Goal: Information Seeking & Learning: Learn about a topic

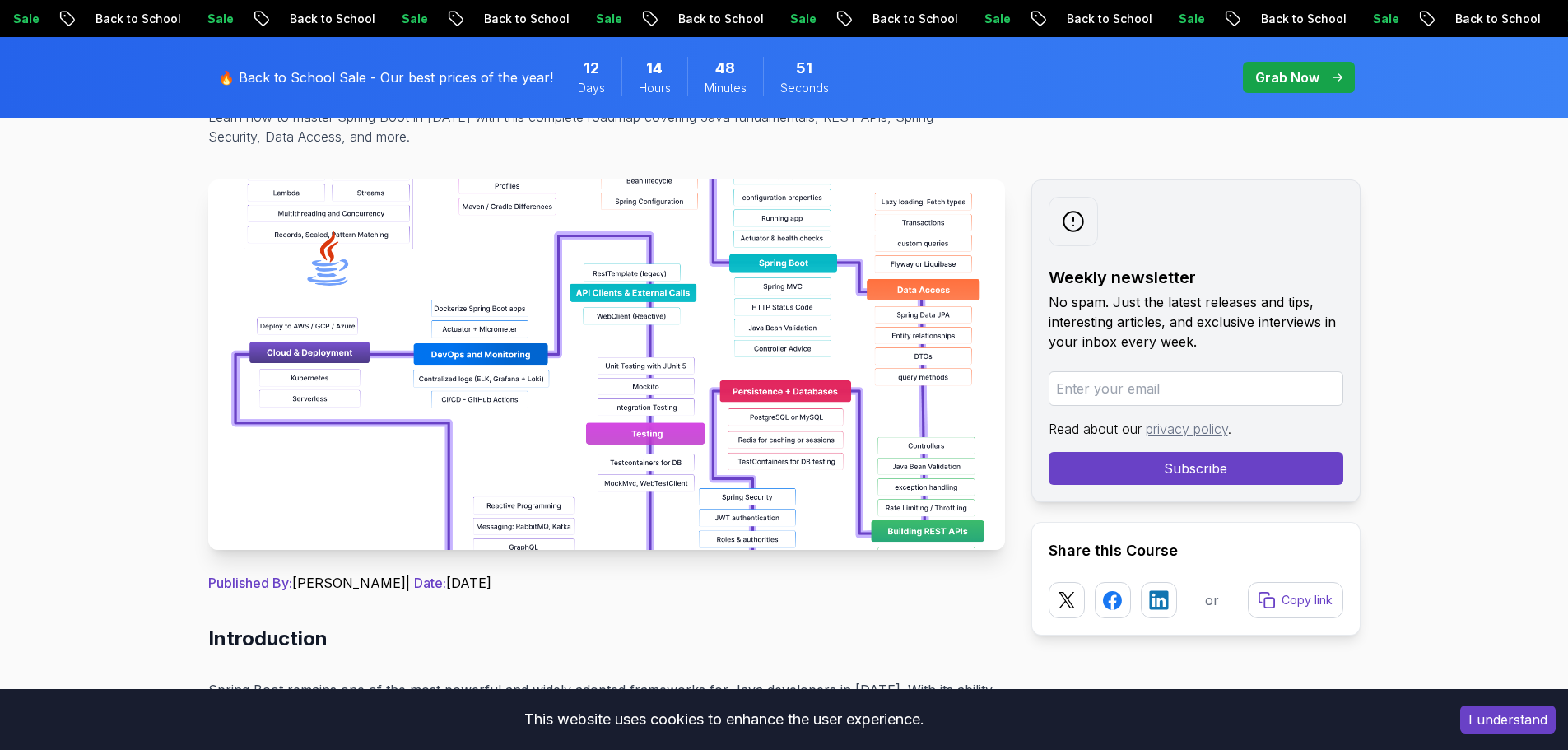
scroll to position [240, 0]
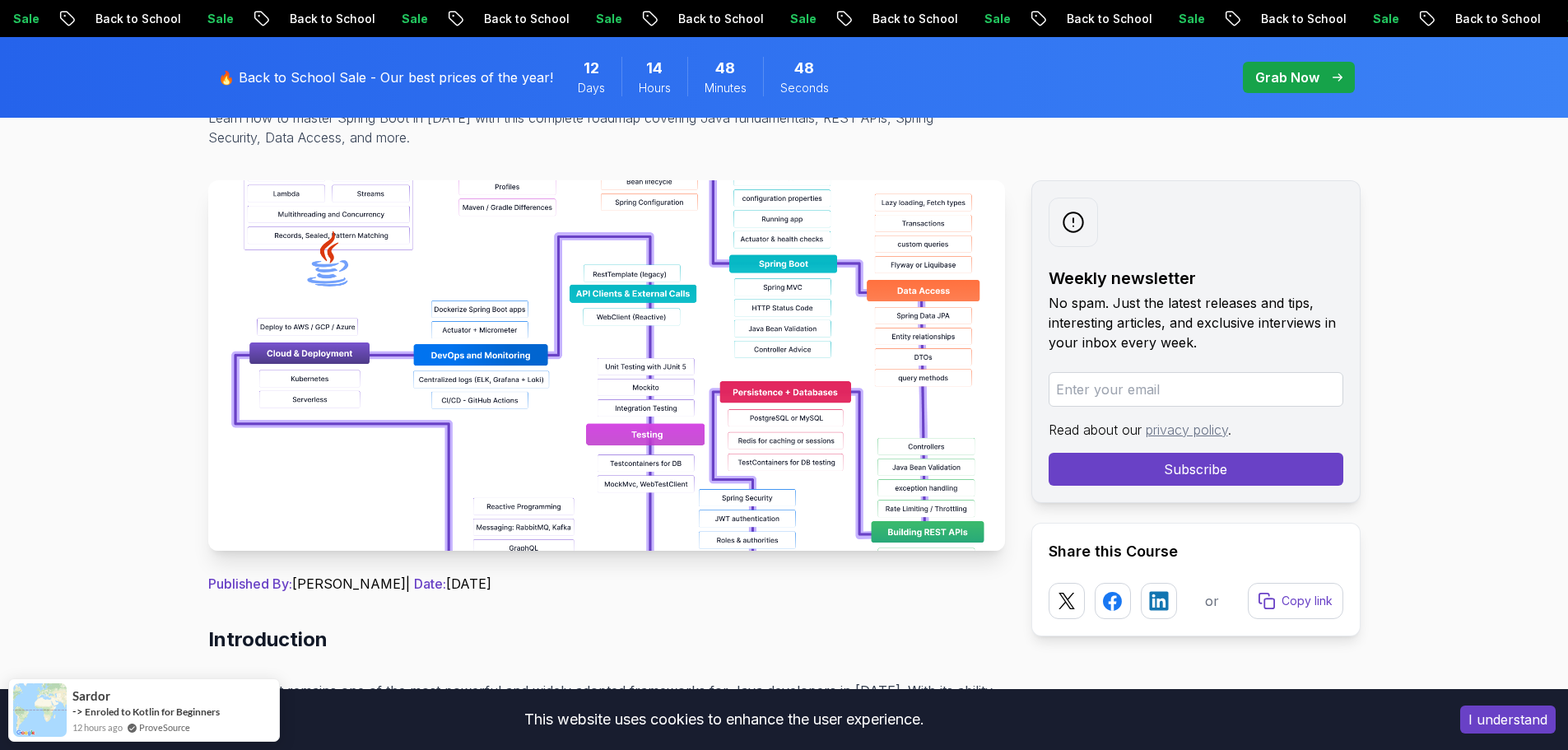
click at [1258, 388] on input "email" at bounding box center [1196, 389] width 295 height 35
type input "A"
type input "a"
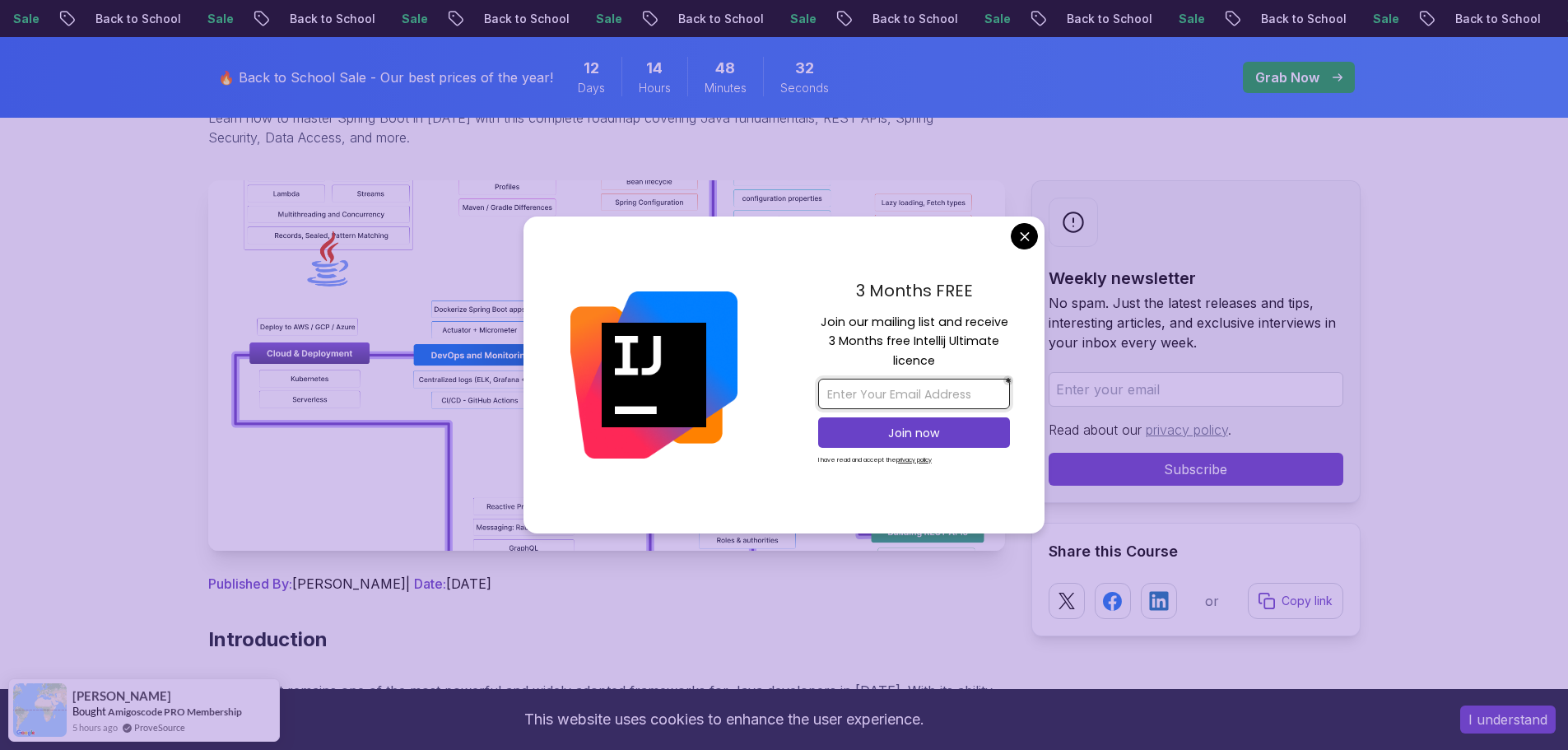
click at [857, 395] on input "email" at bounding box center [914, 394] width 191 height 30
type input "[EMAIL_ADDRESS][DOMAIN_NAME]"
click at [902, 431] on p "Join now" at bounding box center [914, 433] width 156 height 16
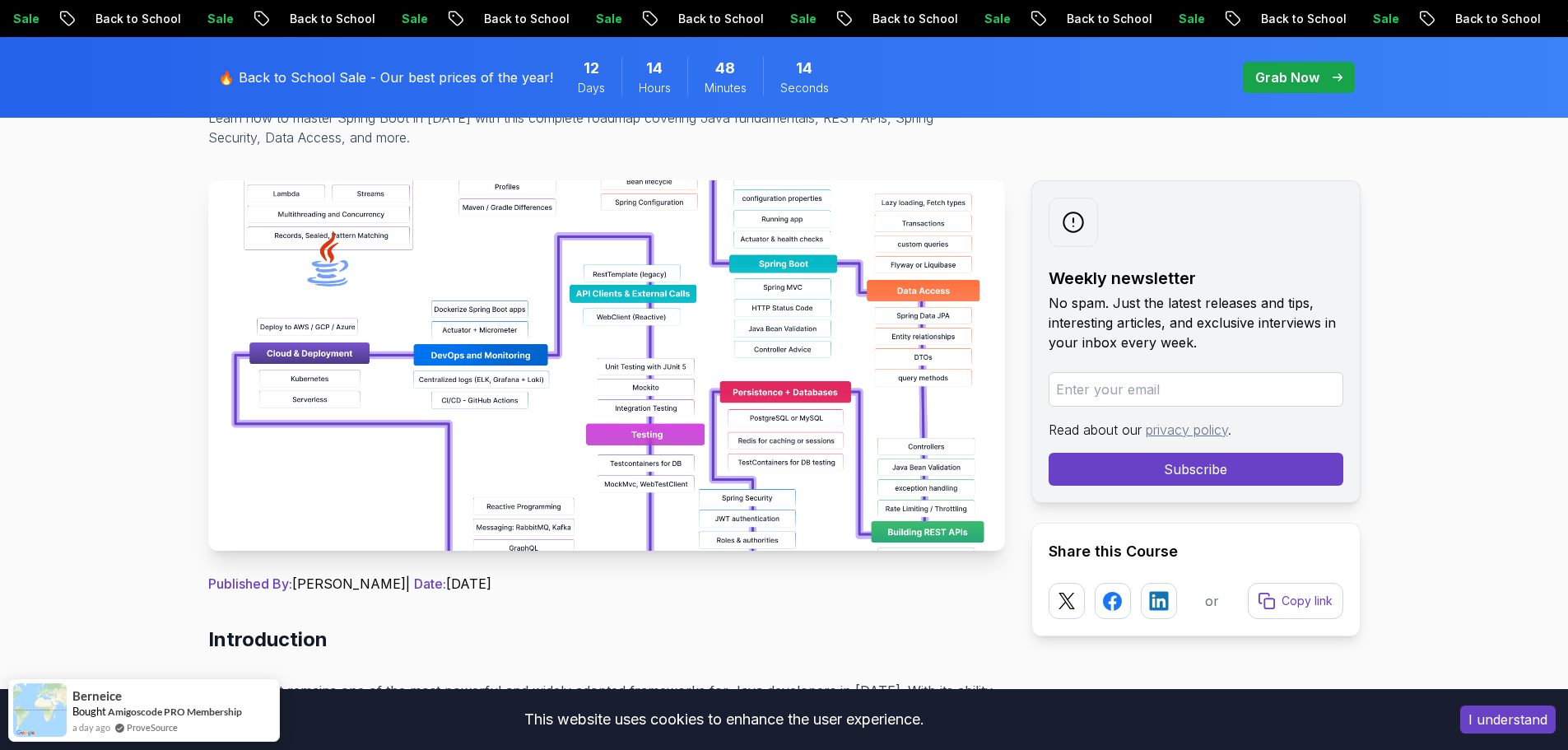
click at [1125, 378] on input "email" at bounding box center [1196, 389] width 295 height 35
type input "rachidsahane007@gmail.com"
click at [1141, 488] on div "Weekly newsletter No spam. Just the latest releases and tips, interesting artic…" at bounding box center [1196, 341] width 329 height 322
click at [1128, 477] on button "Subscribe" at bounding box center [1196, 469] width 295 height 33
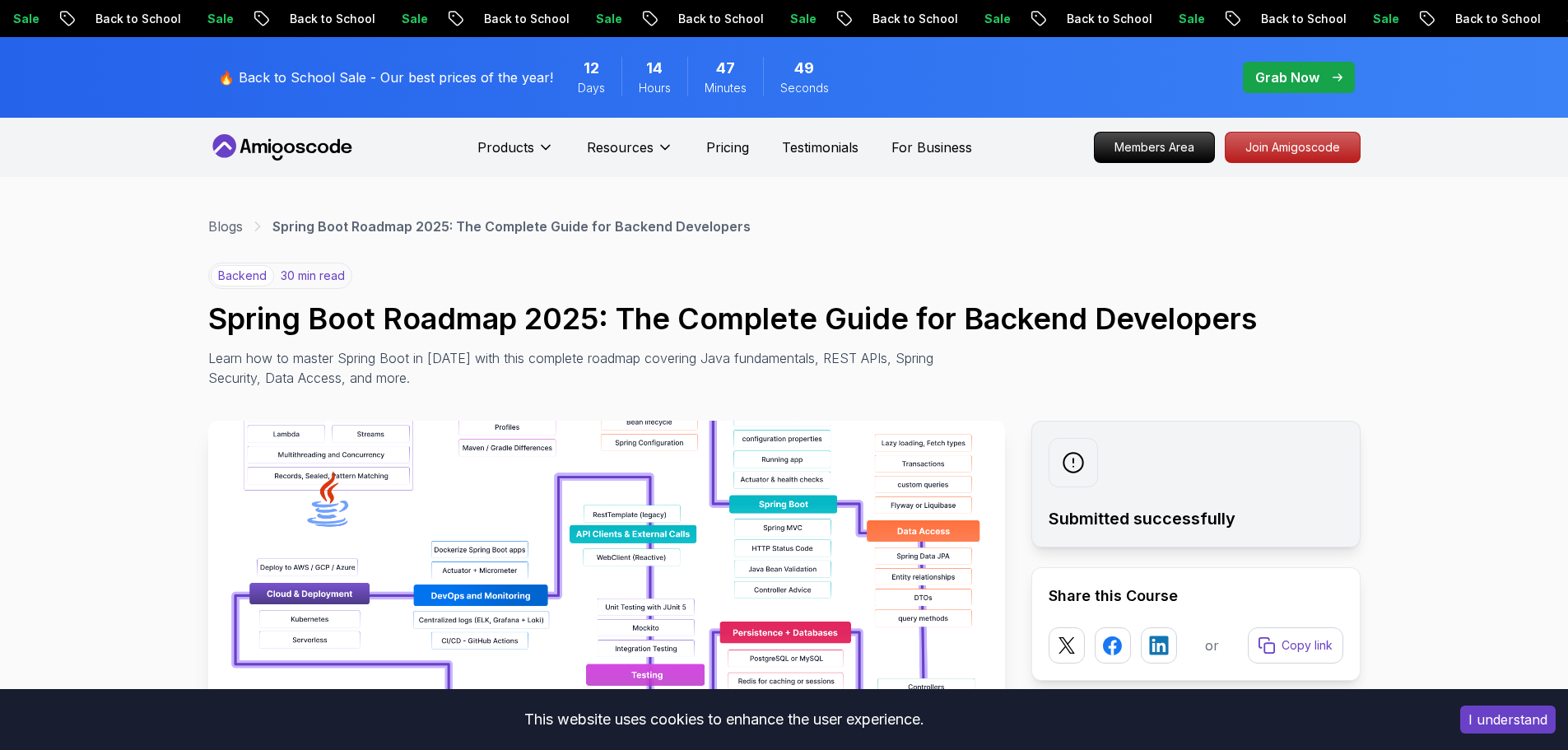
click at [1531, 721] on button "I understand" at bounding box center [1507, 719] width 95 height 28
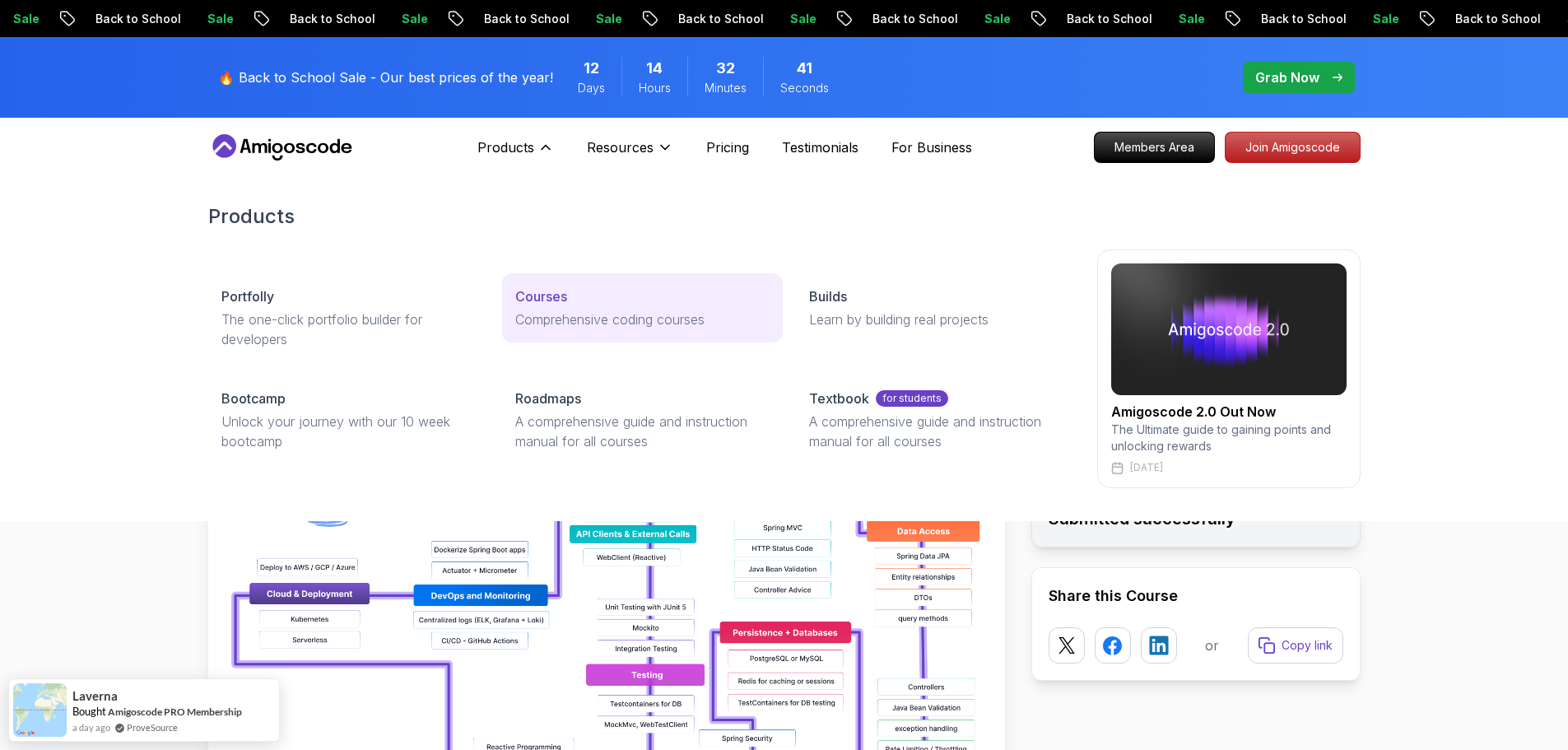
click at [563, 305] on p "Courses" at bounding box center [541, 297] width 52 height 20
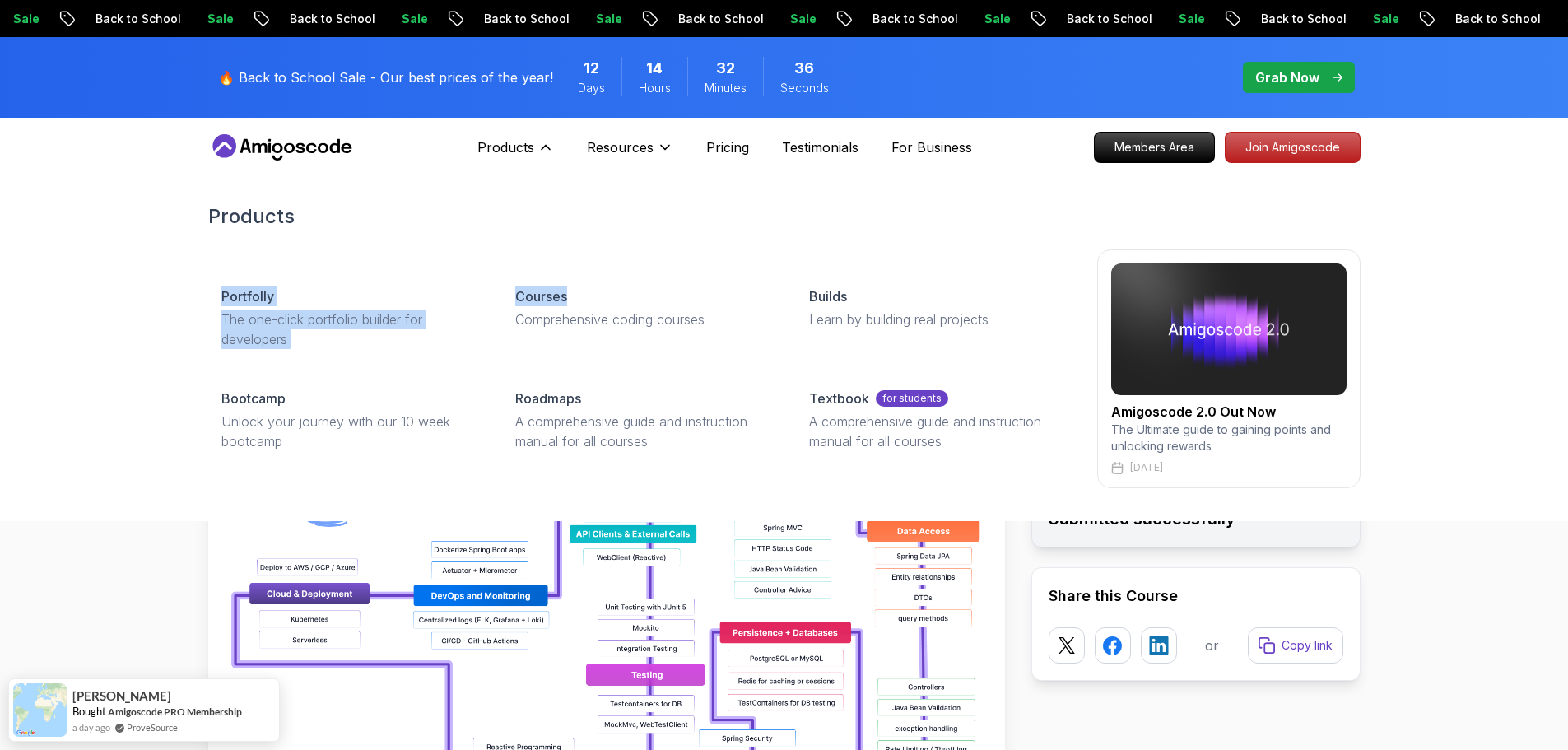
drag, startPoint x: 583, startPoint y: 216, endPoint x: 626, endPoint y: 267, distance: 66.7
click at [626, 267] on div "Products Portfolly The one-click portfolio builder for developers Courses Compr…" at bounding box center [784, 346] width 1152 height 351
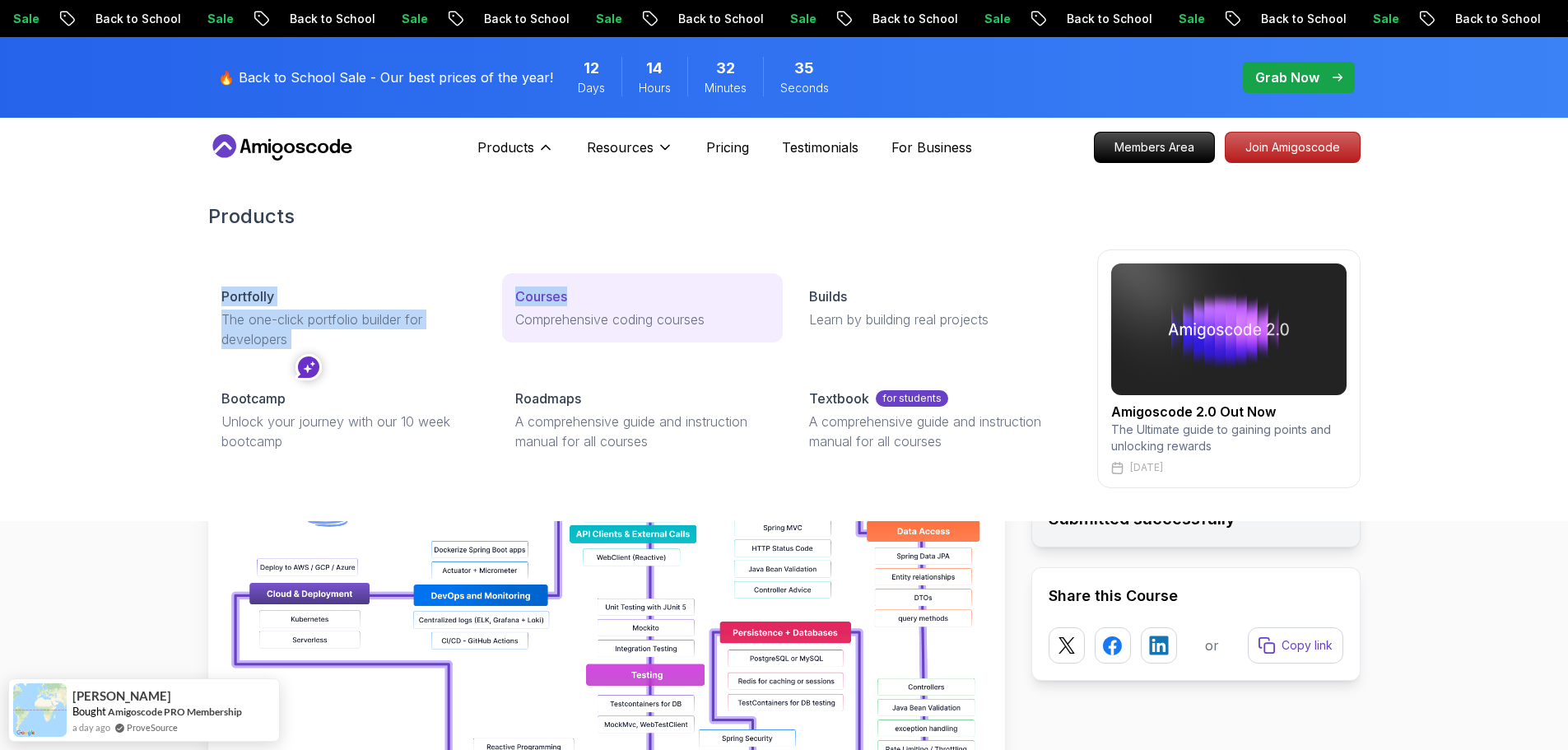
click at [617, 300] on div "Courses" at bounding box center [643, 297] width 255 height 20
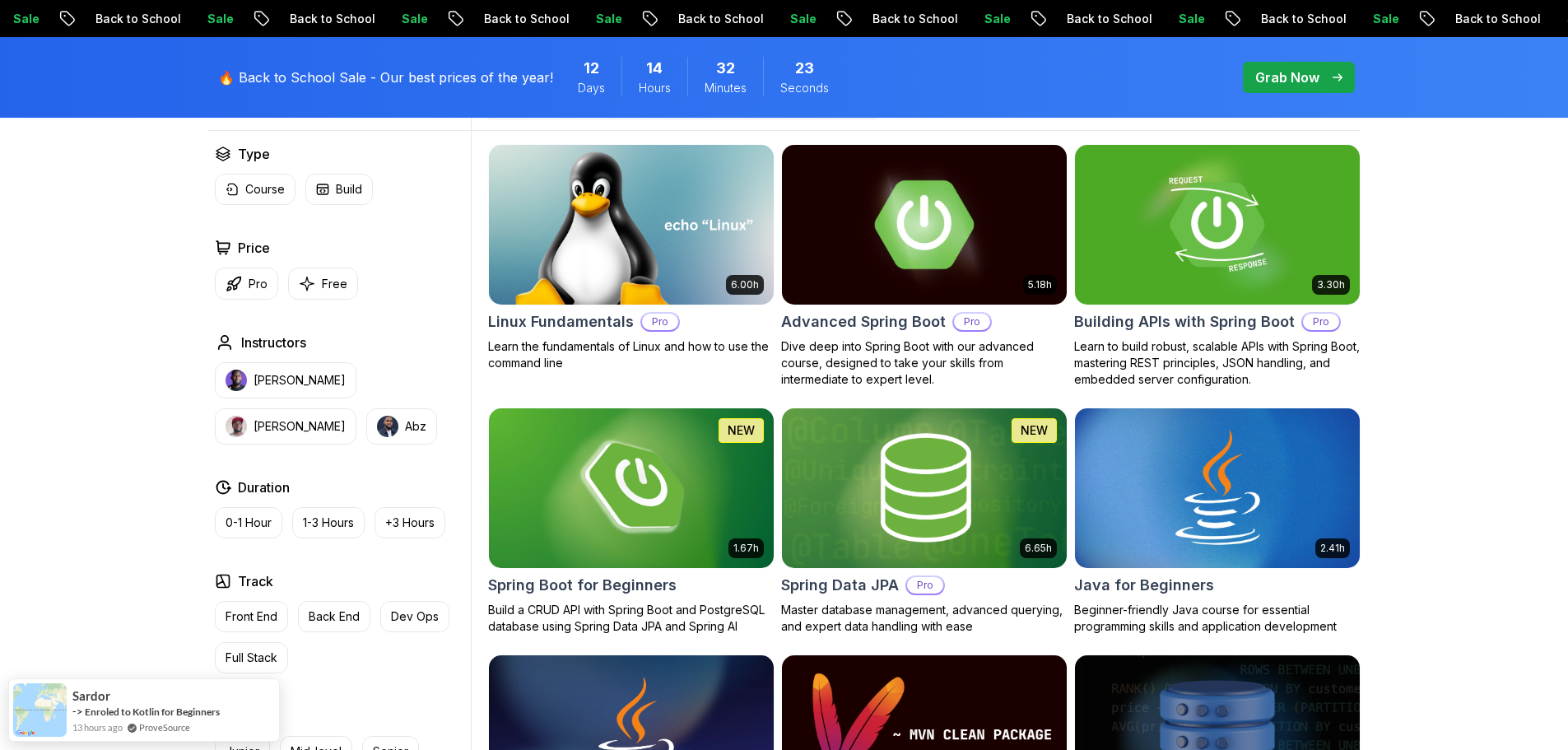
scroll to position [387, 0]
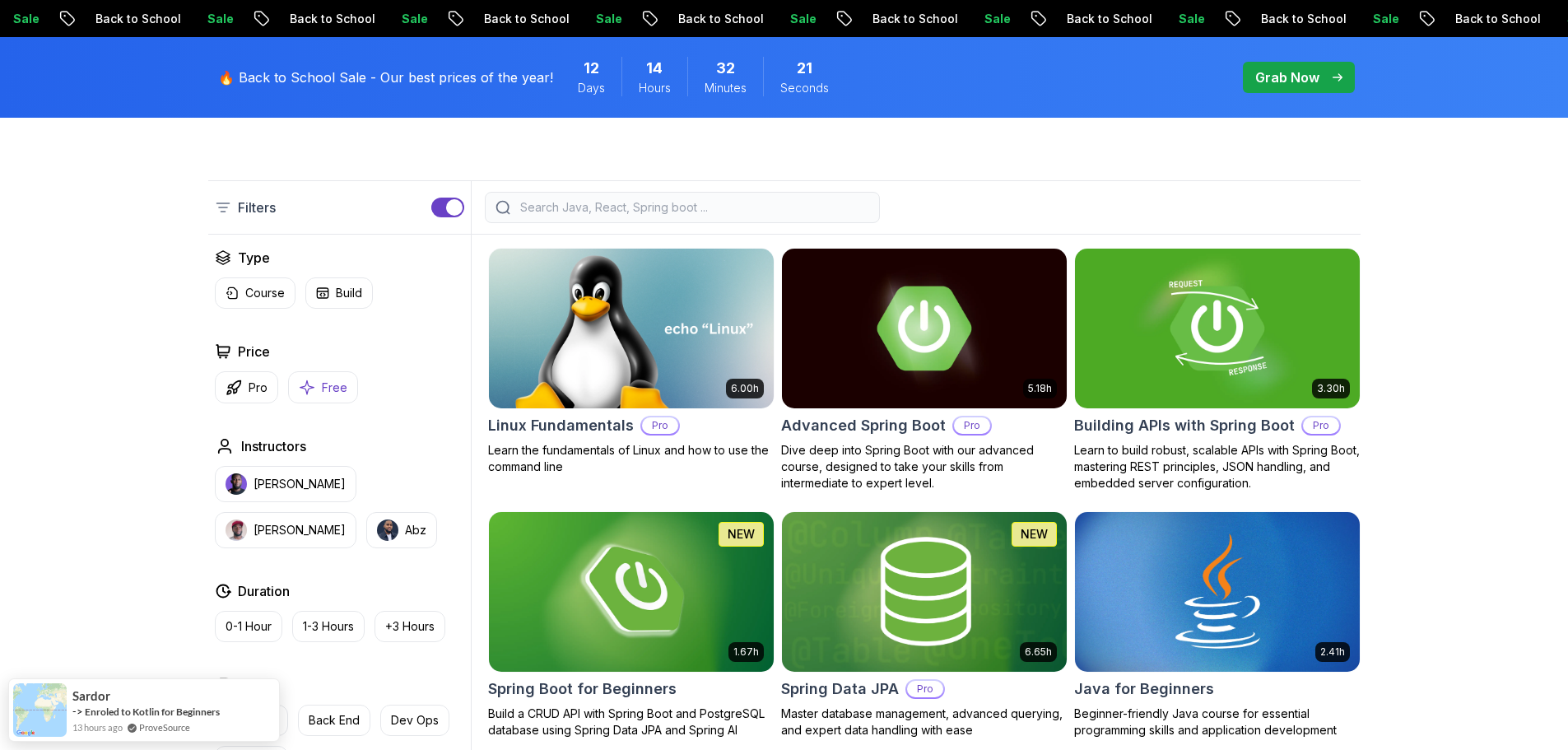
click at [311, 390] on icon "button" at bounding box center [307, 387] width 16 height 17
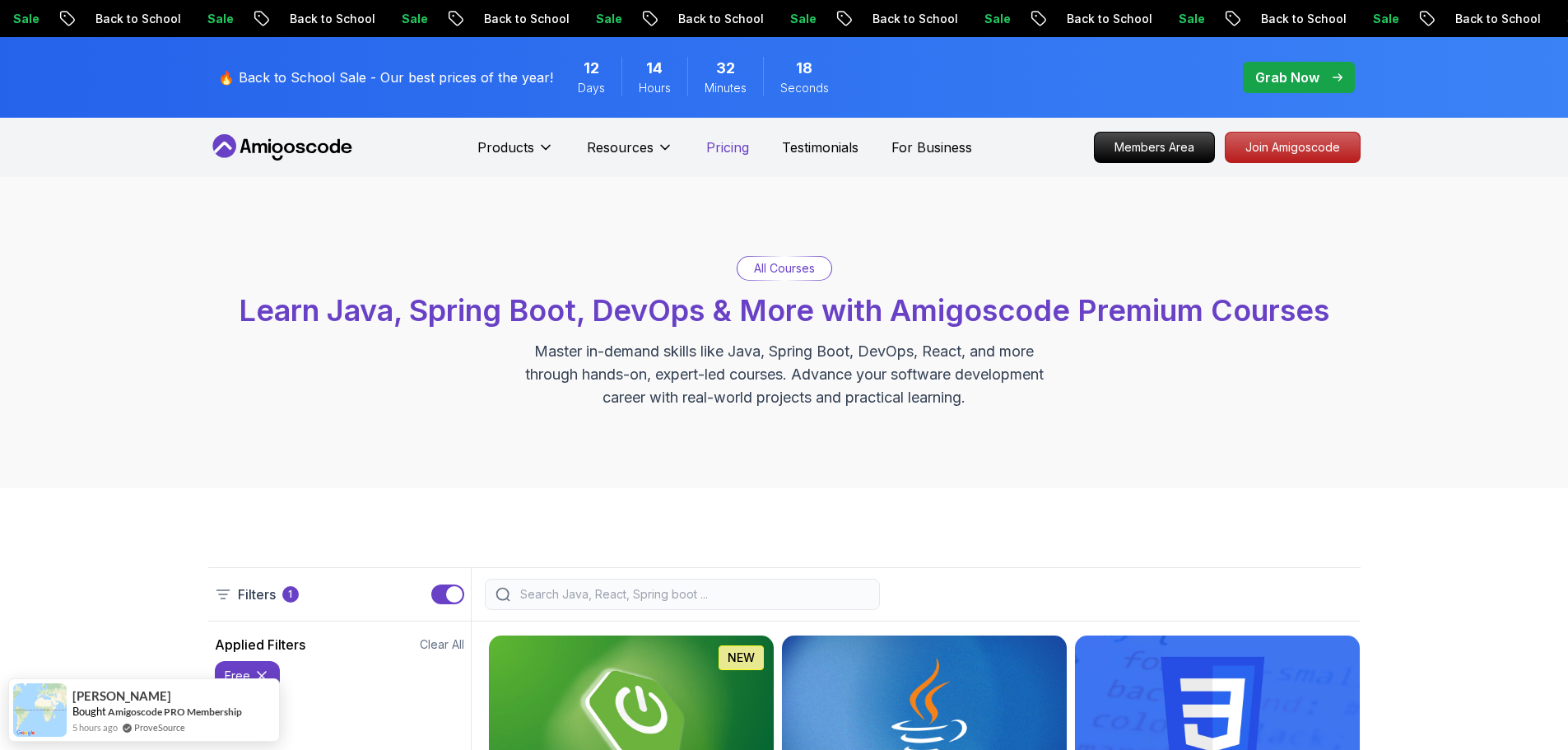
click at [737, 153] on p "Pricing" at bounding box center [727, 147] width 43 height 20
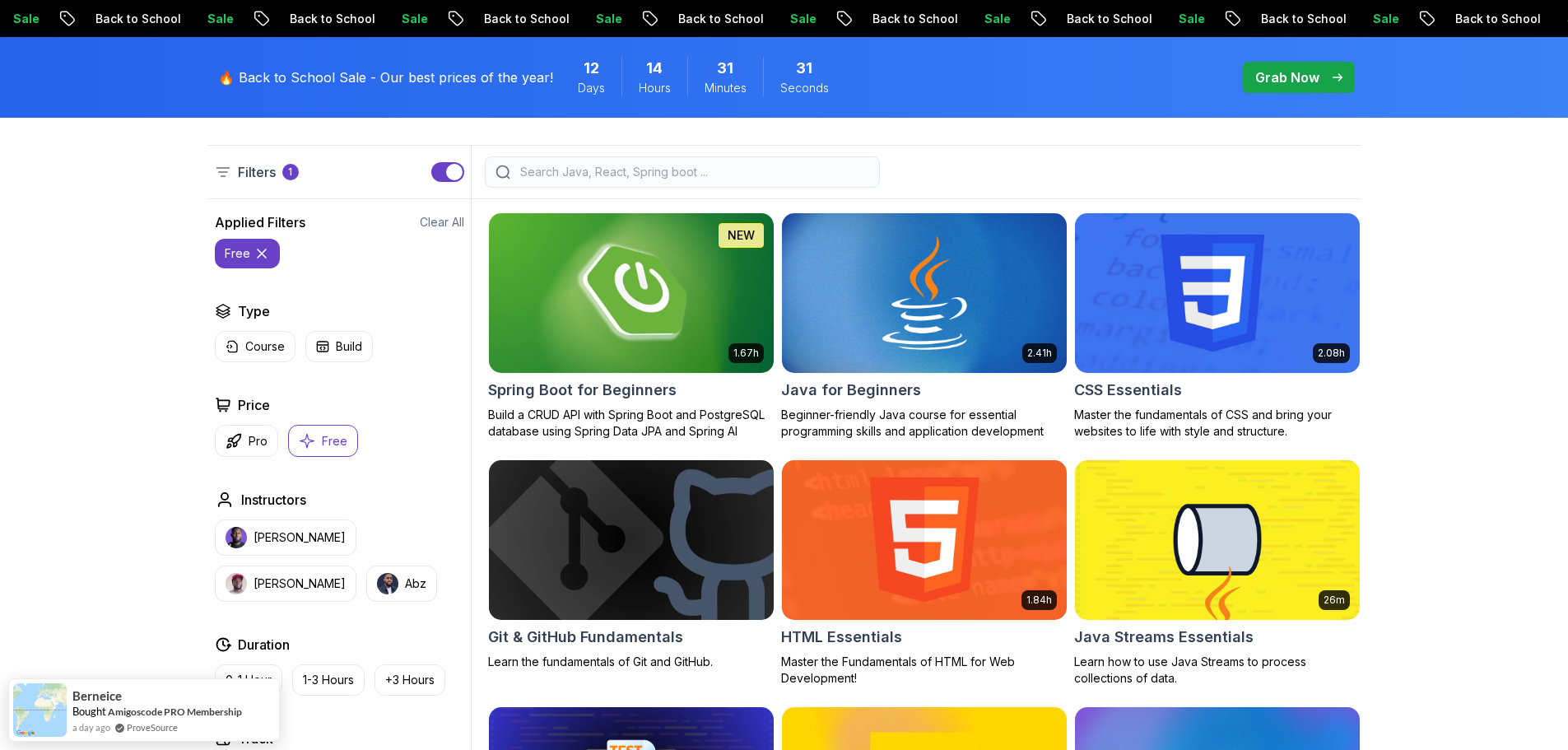
scroll to position [423, 0]
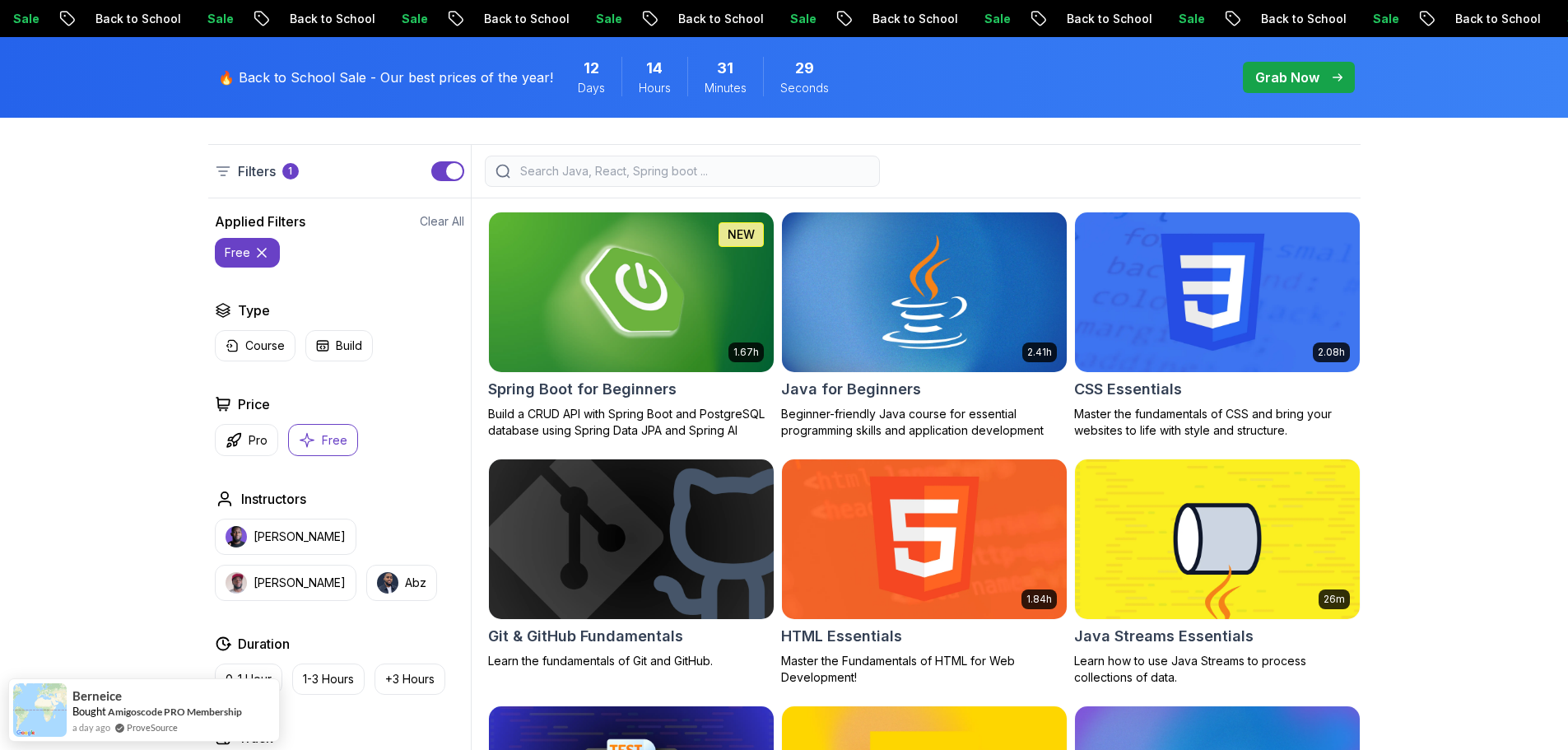
click at [265, 249] on icon at bounding box center [262, 253] width 16 height 16
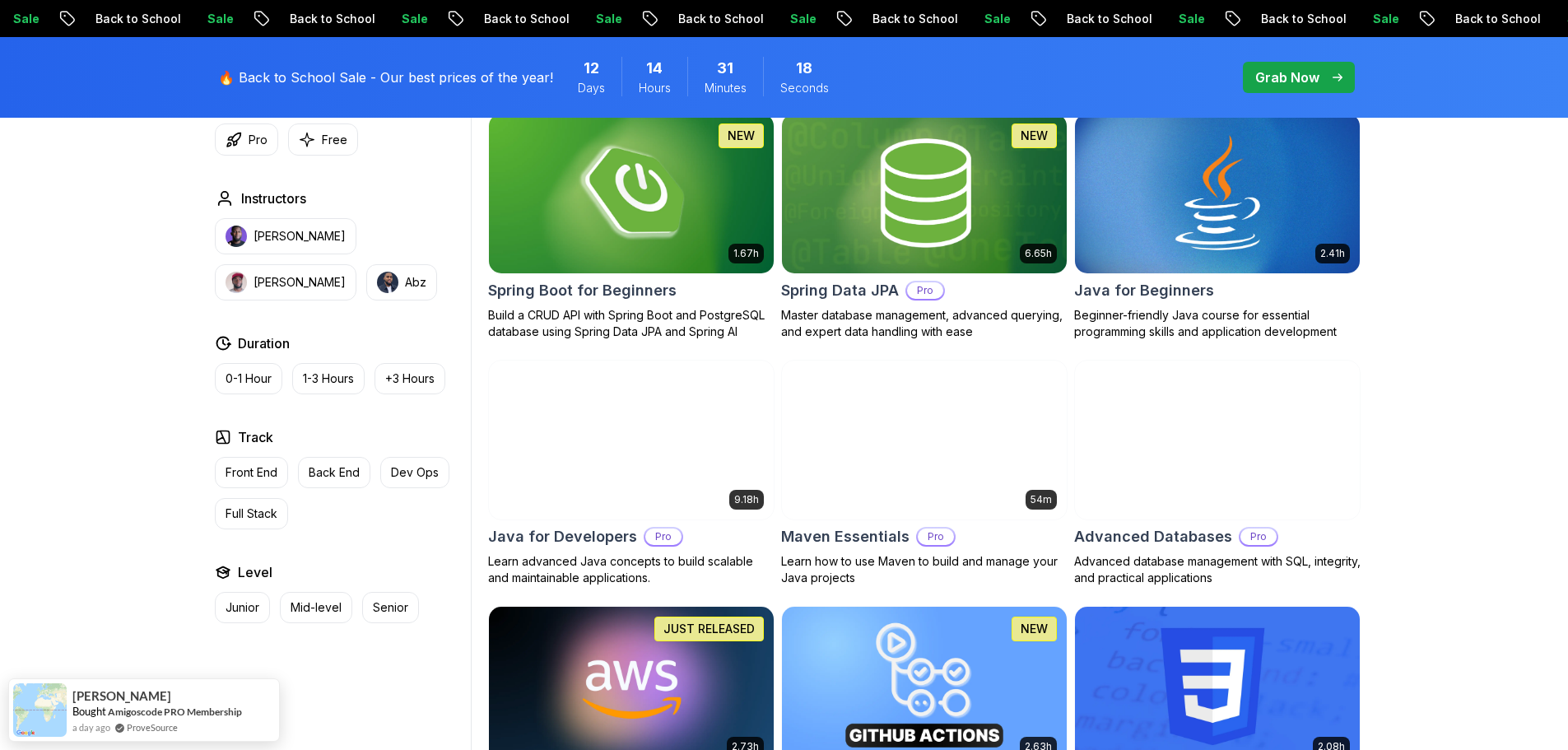
scroll to position [787, 0]
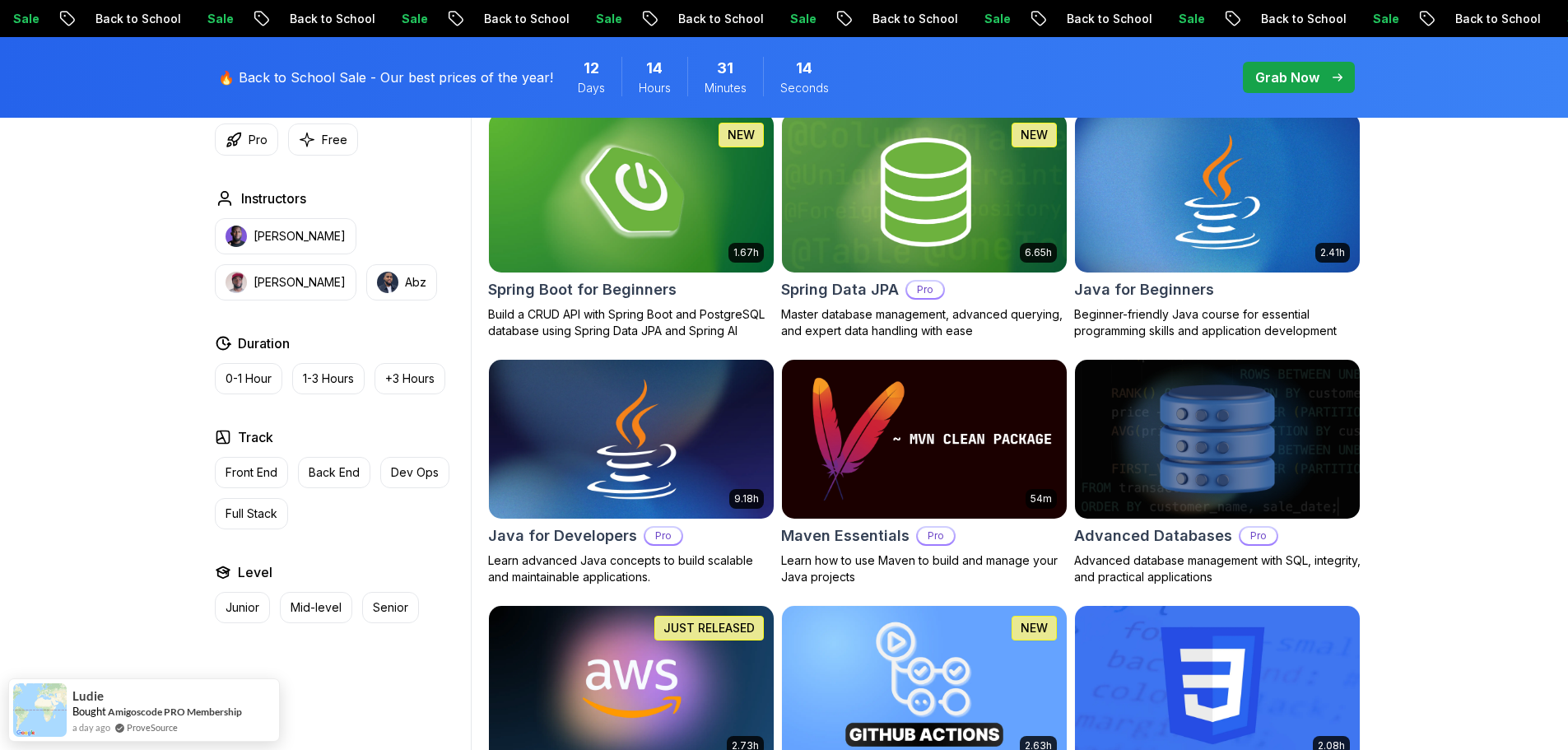
click at [680, 444] on img at bounding box center [631, 439] width 299 height 167
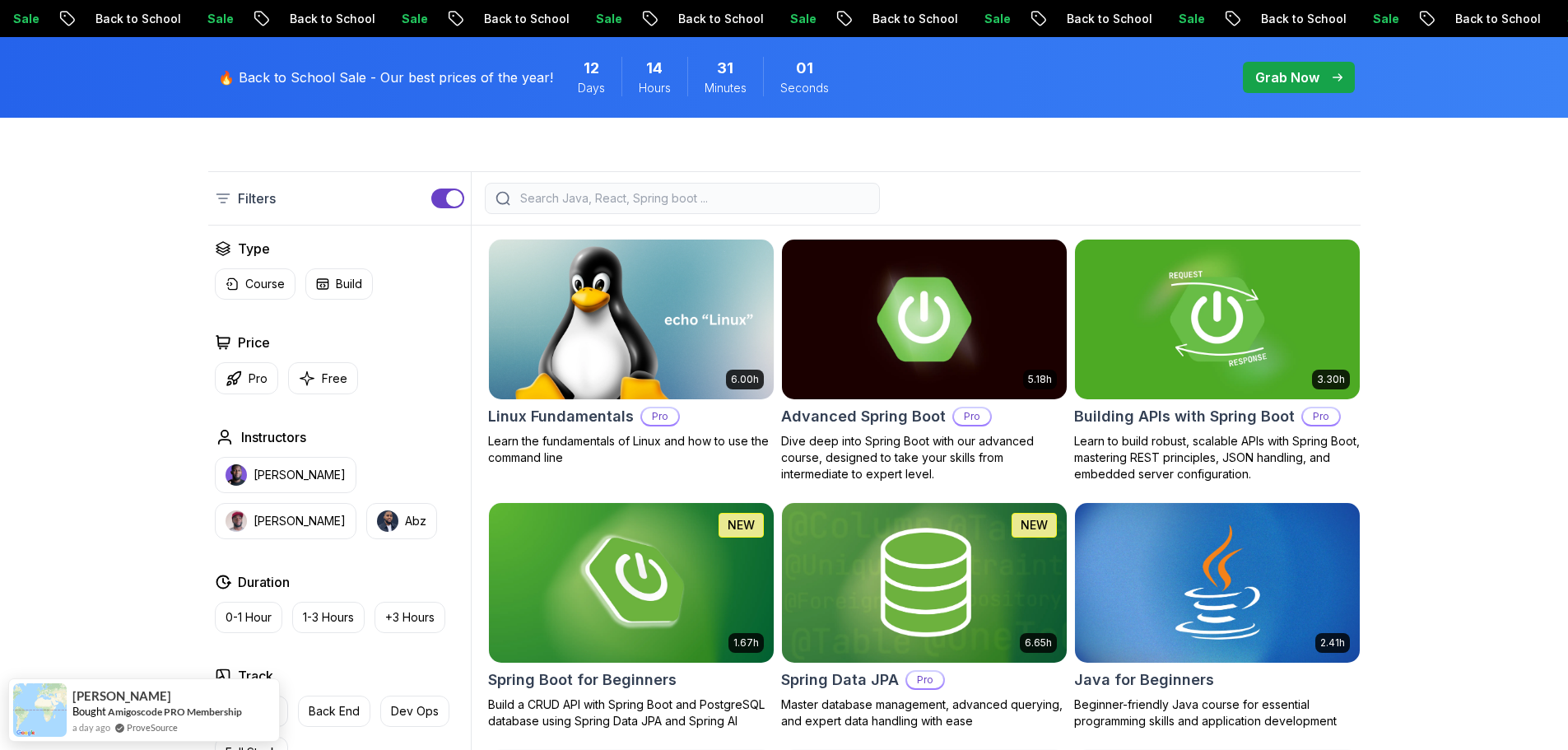
scroll to position [397, 0]
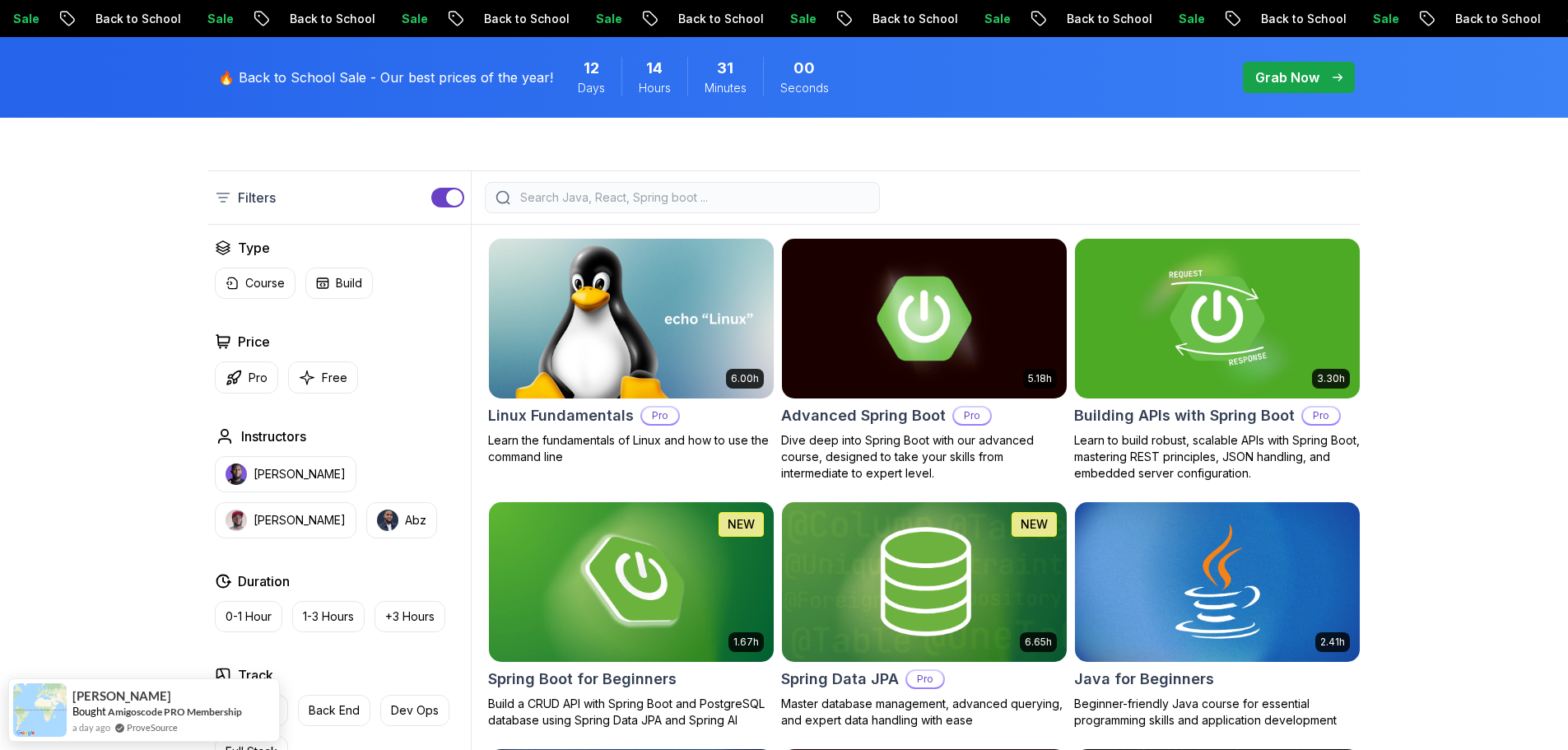
click at [649, 191] on input "search" at bounding box center [694, 198] width 353 height 16
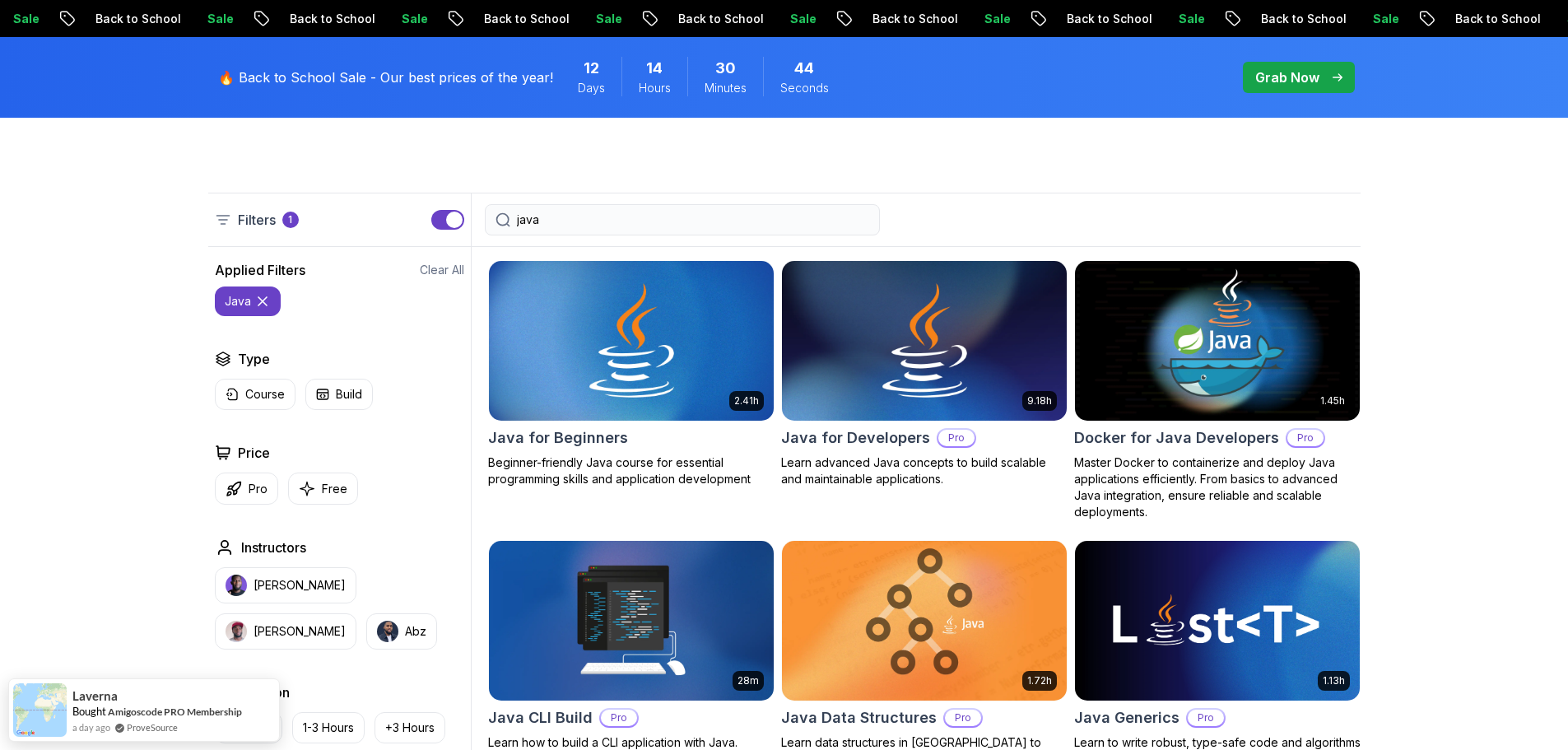
scroll to position [361, 0]
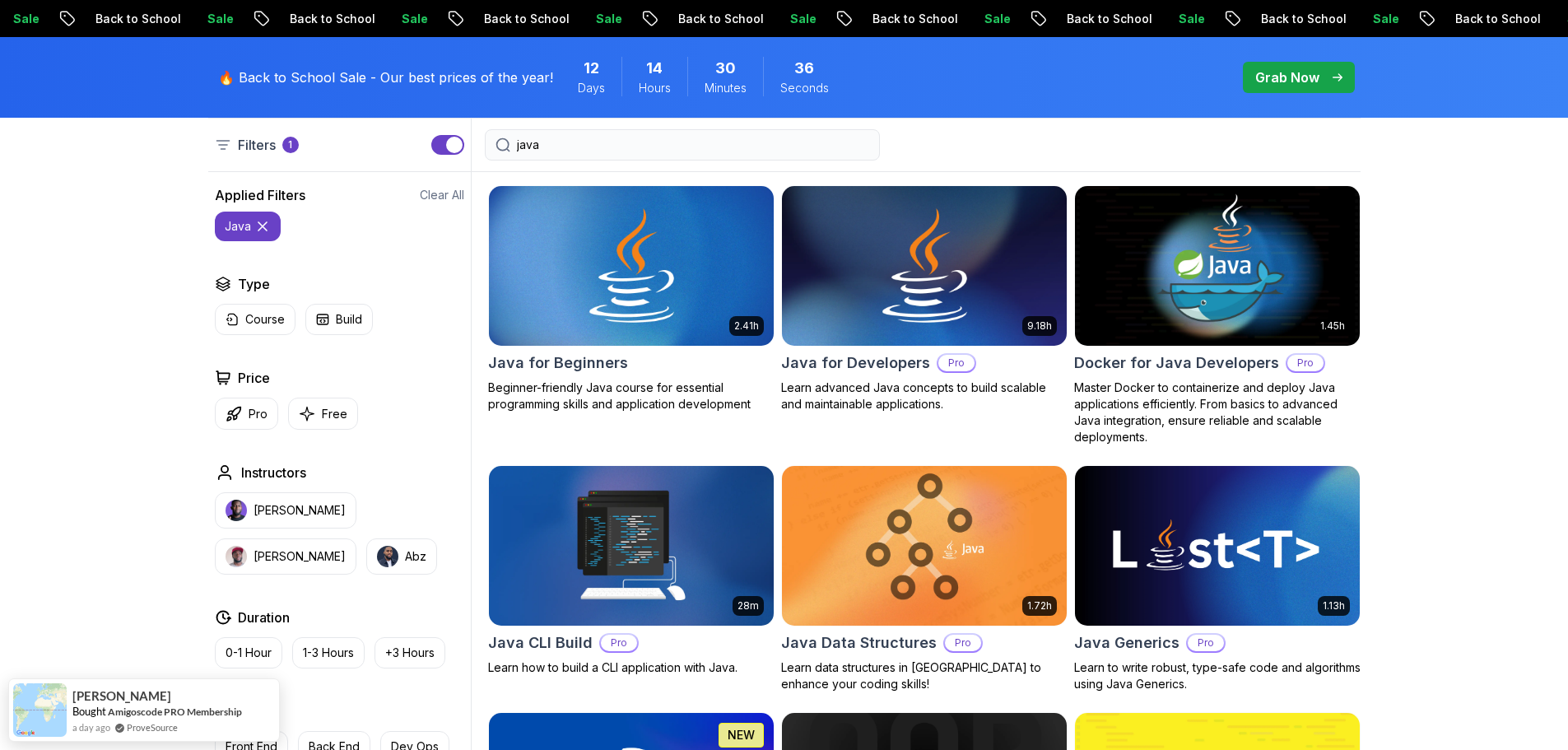
scroll to position [451, 0]
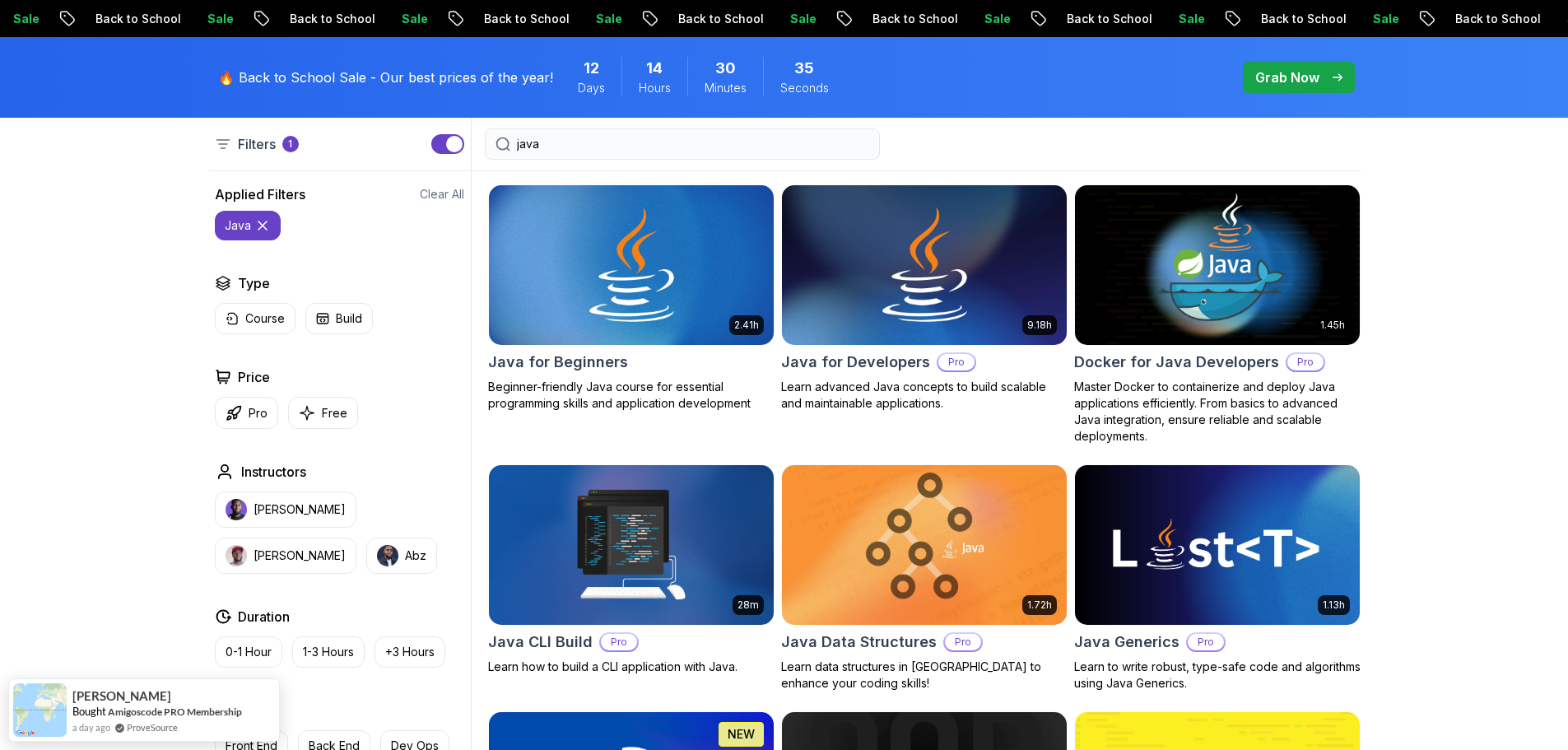
type input "java"
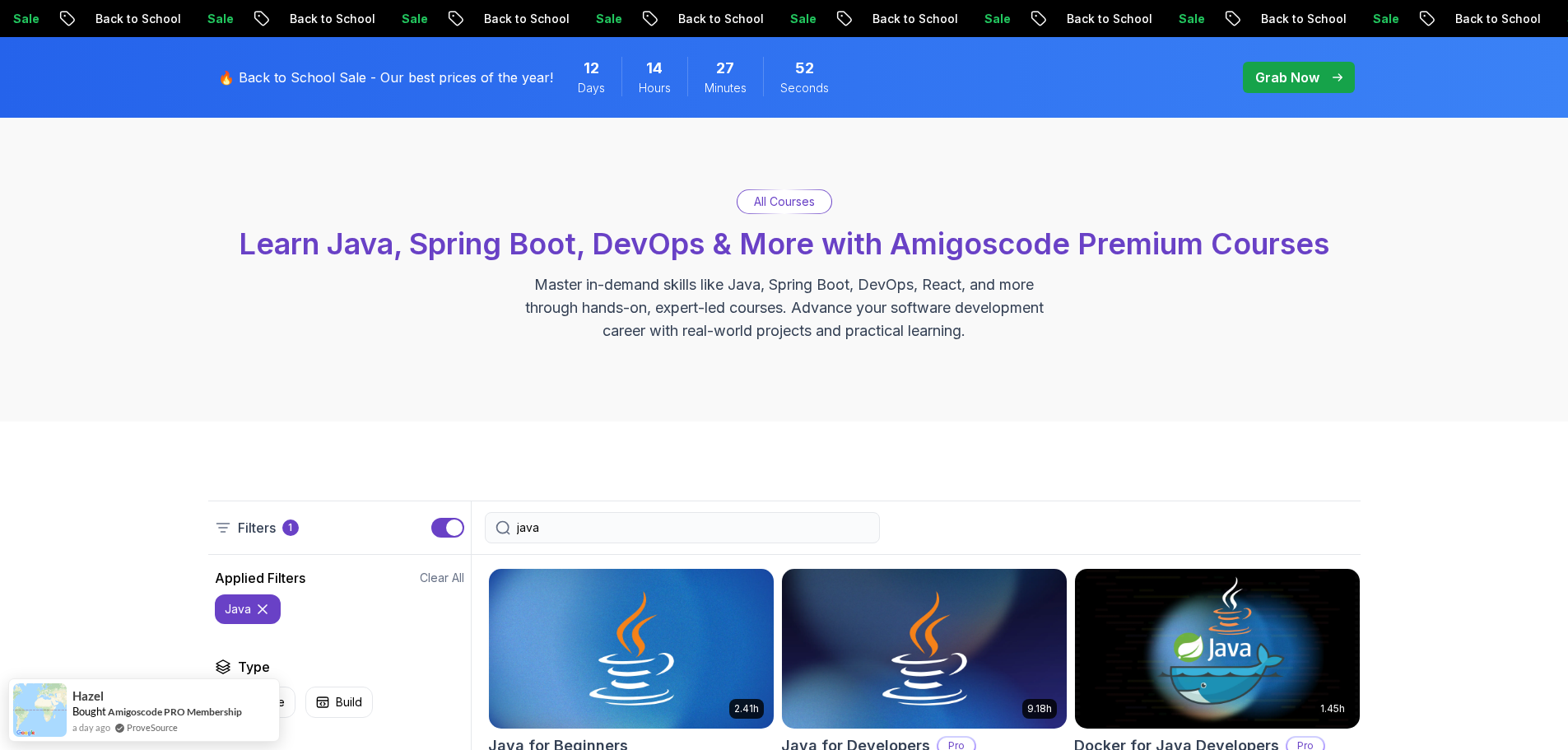
scroll to position [0, 0]
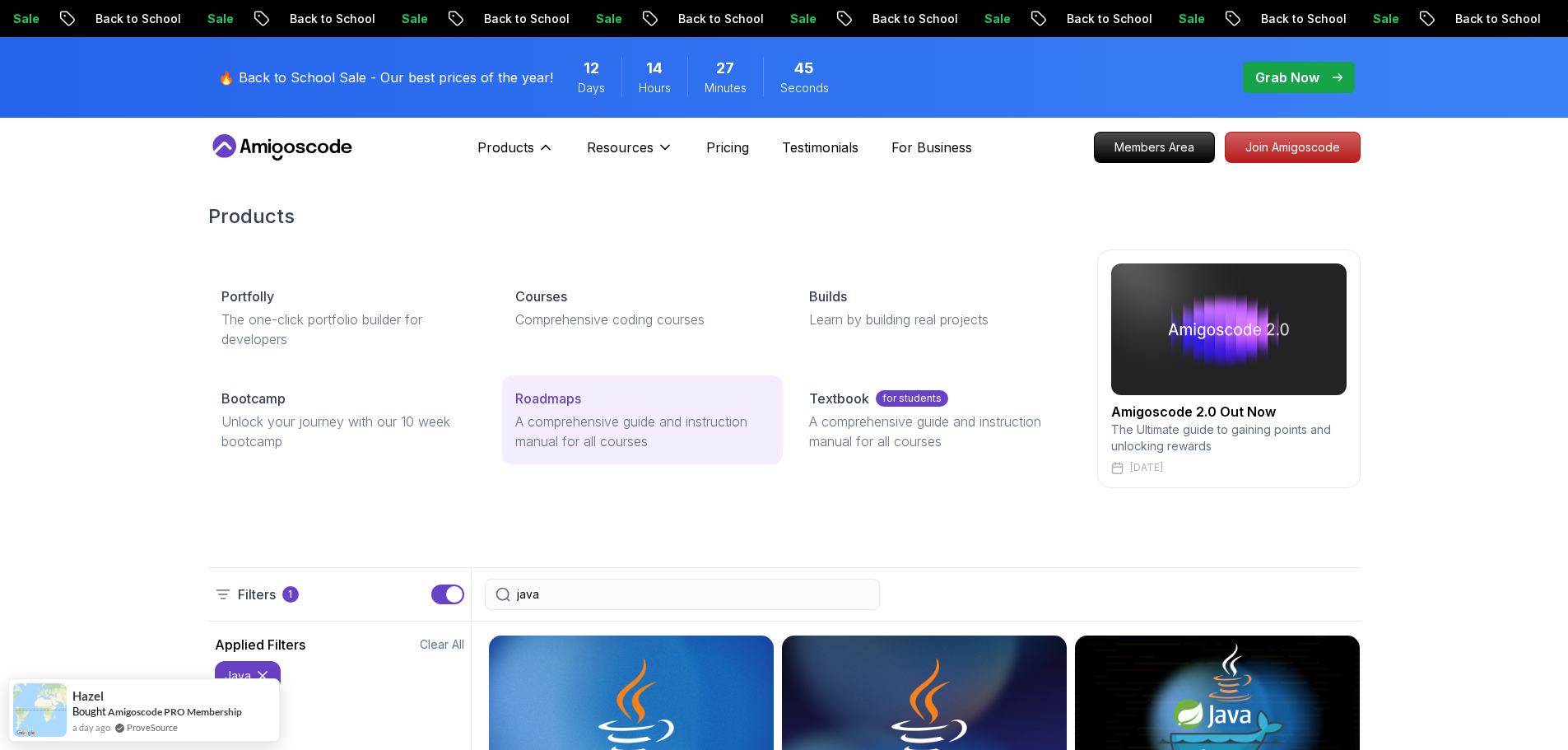
click at [551, 412] on p "A comprehensive guide and instruction manual for all courses" at bounding box center [643, 431] width 255 height 39
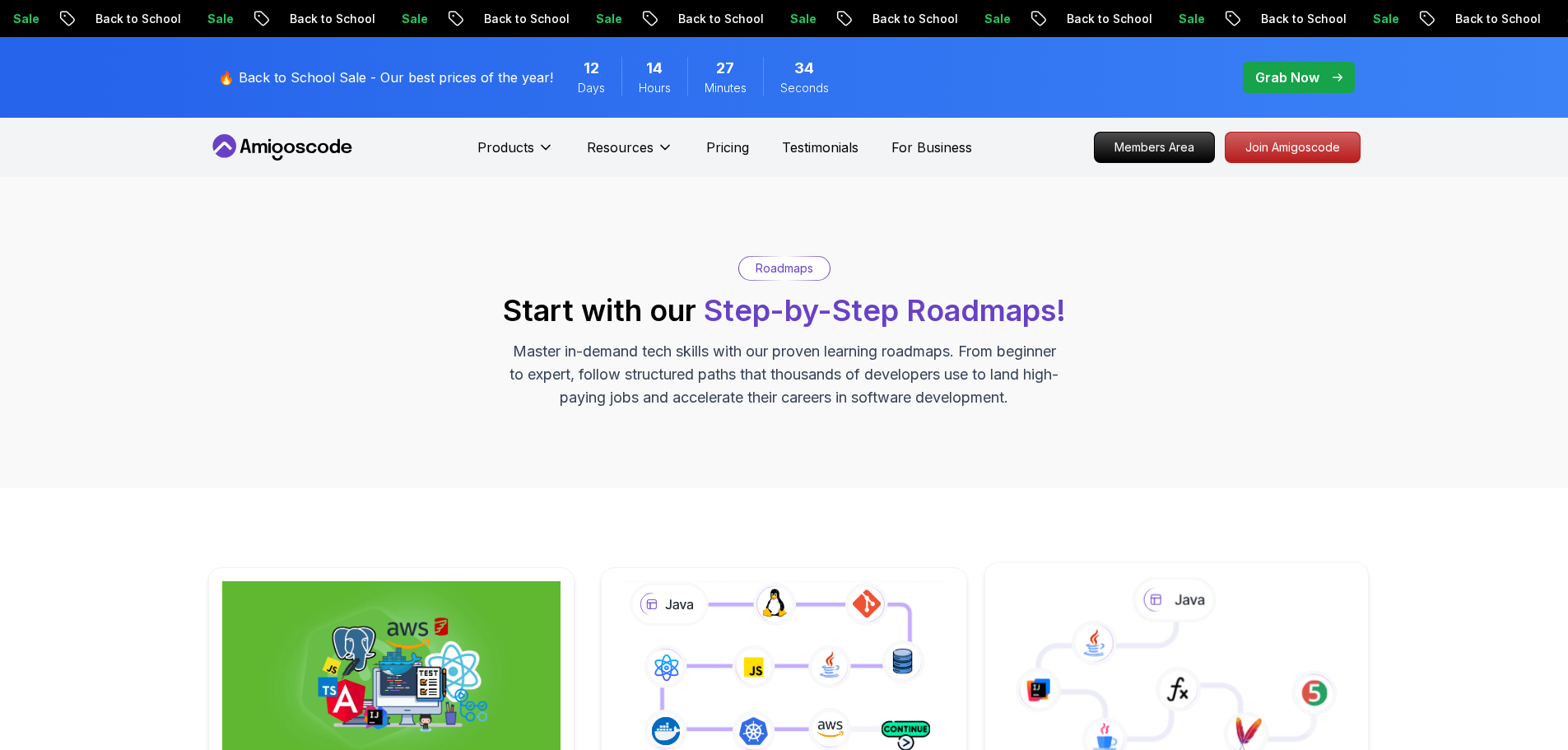
scroll to position [314, 0]
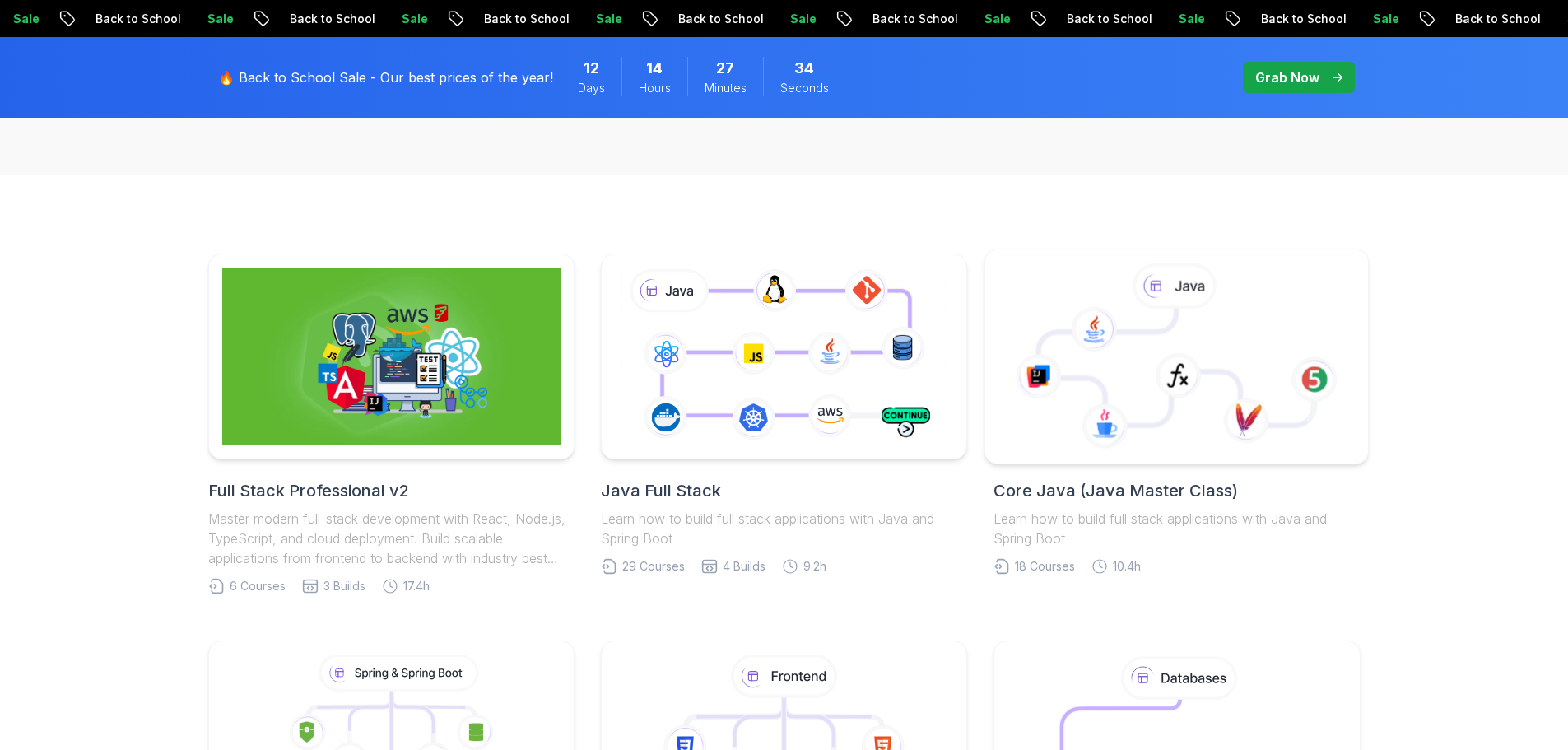
click at [1093, 394] on icon at bounding box center [1176, 357] width 355 height 187
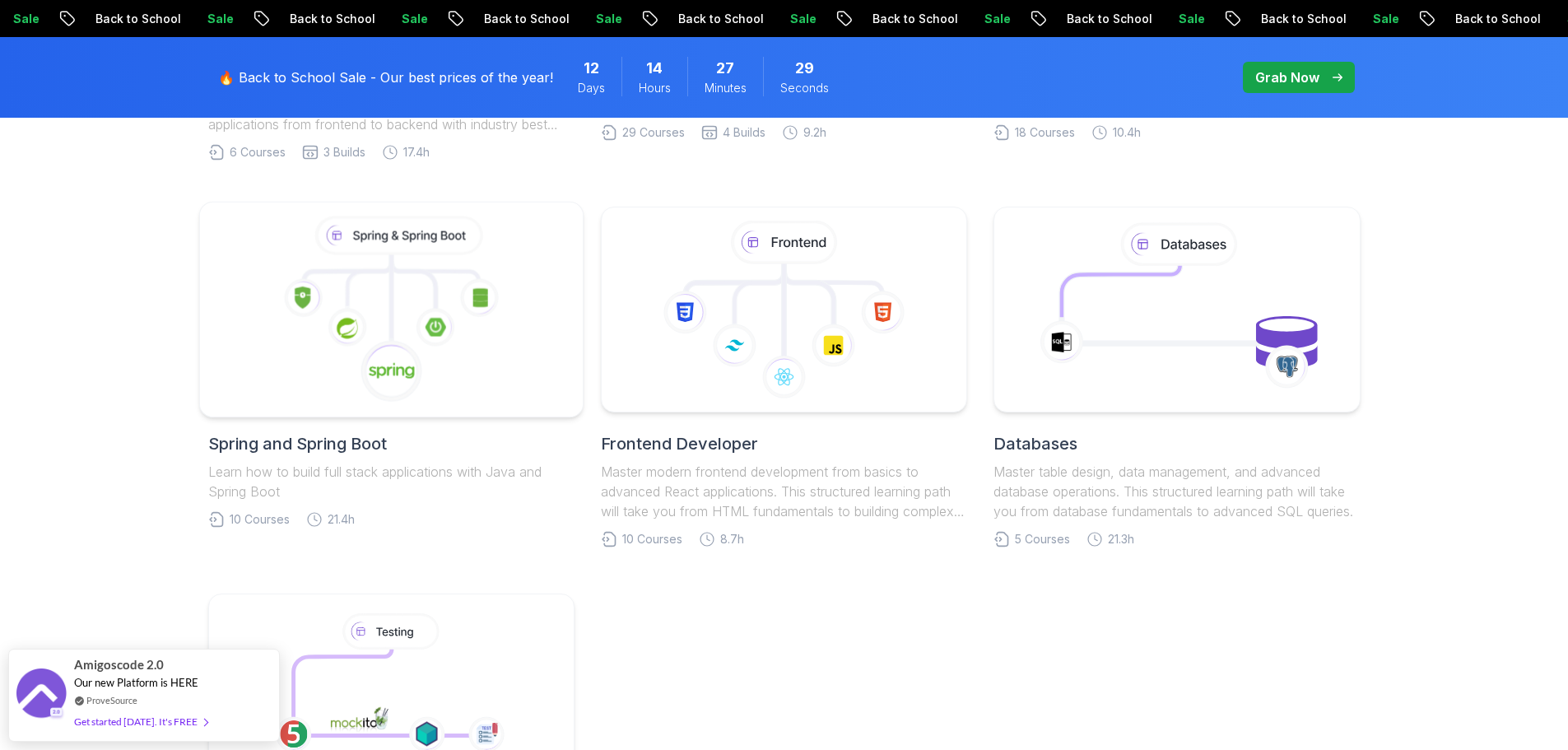
click at [378, 330] on icon at bounding box center [390, 310] width 355 height 187
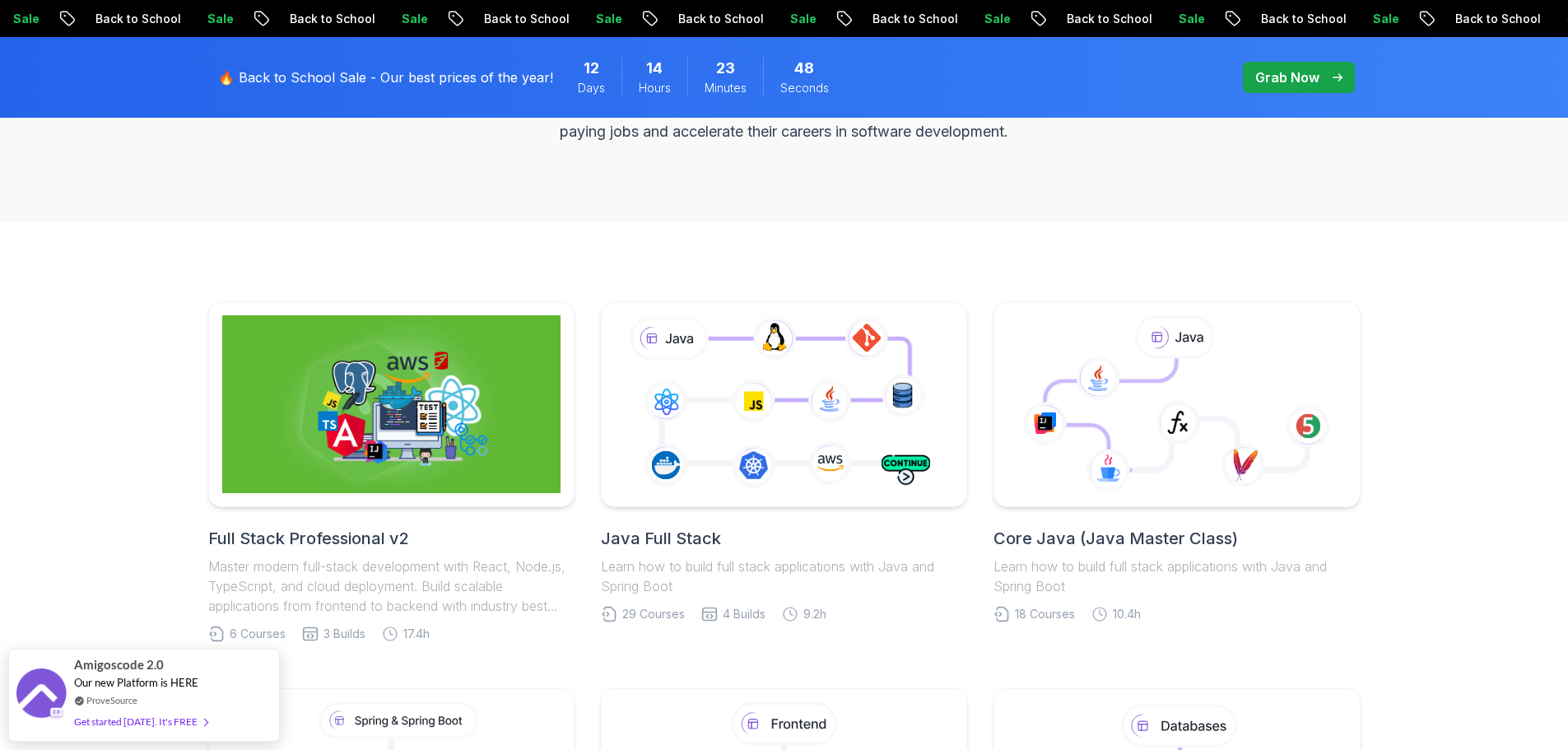
scroll to position [346, 0]
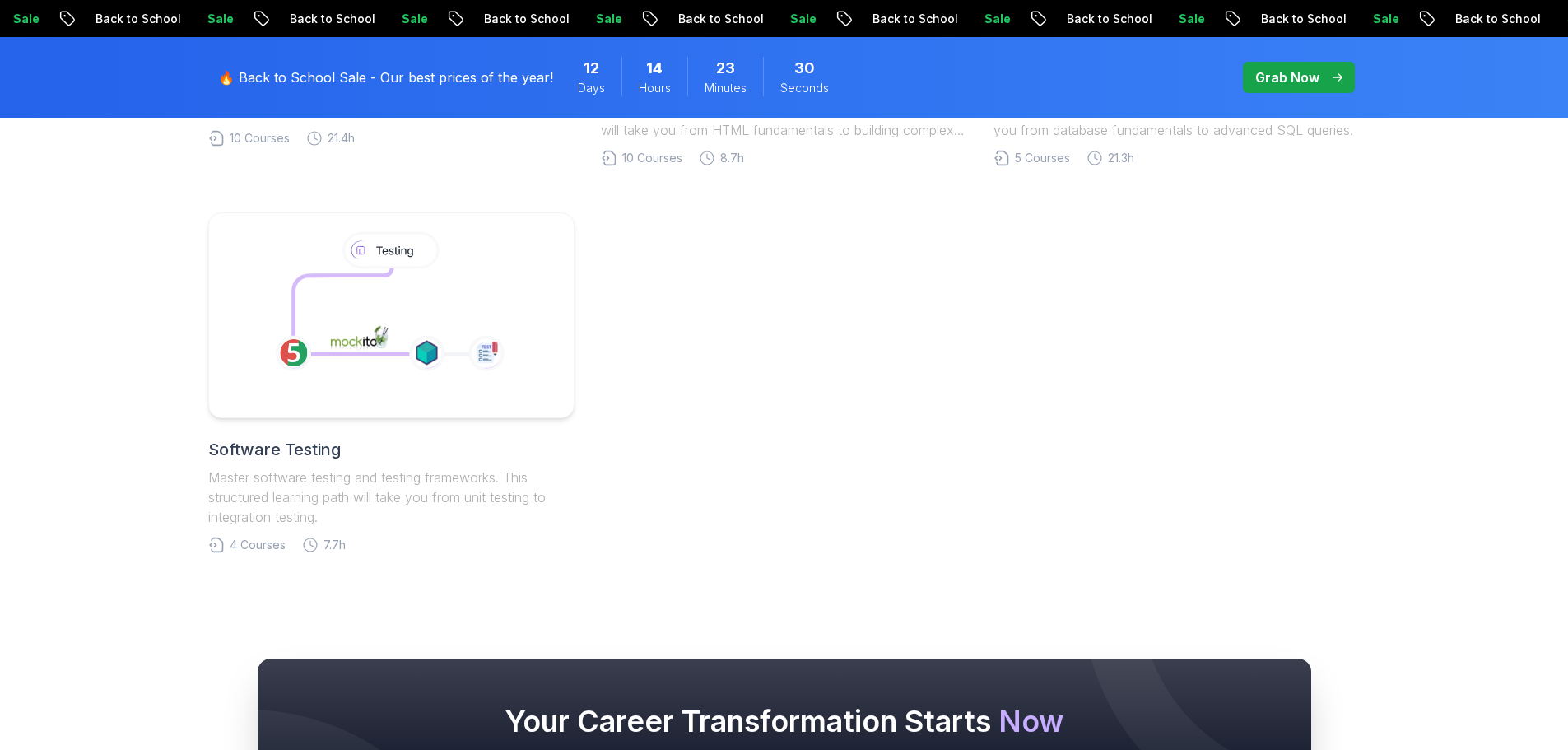
scroll to position [770, 0]
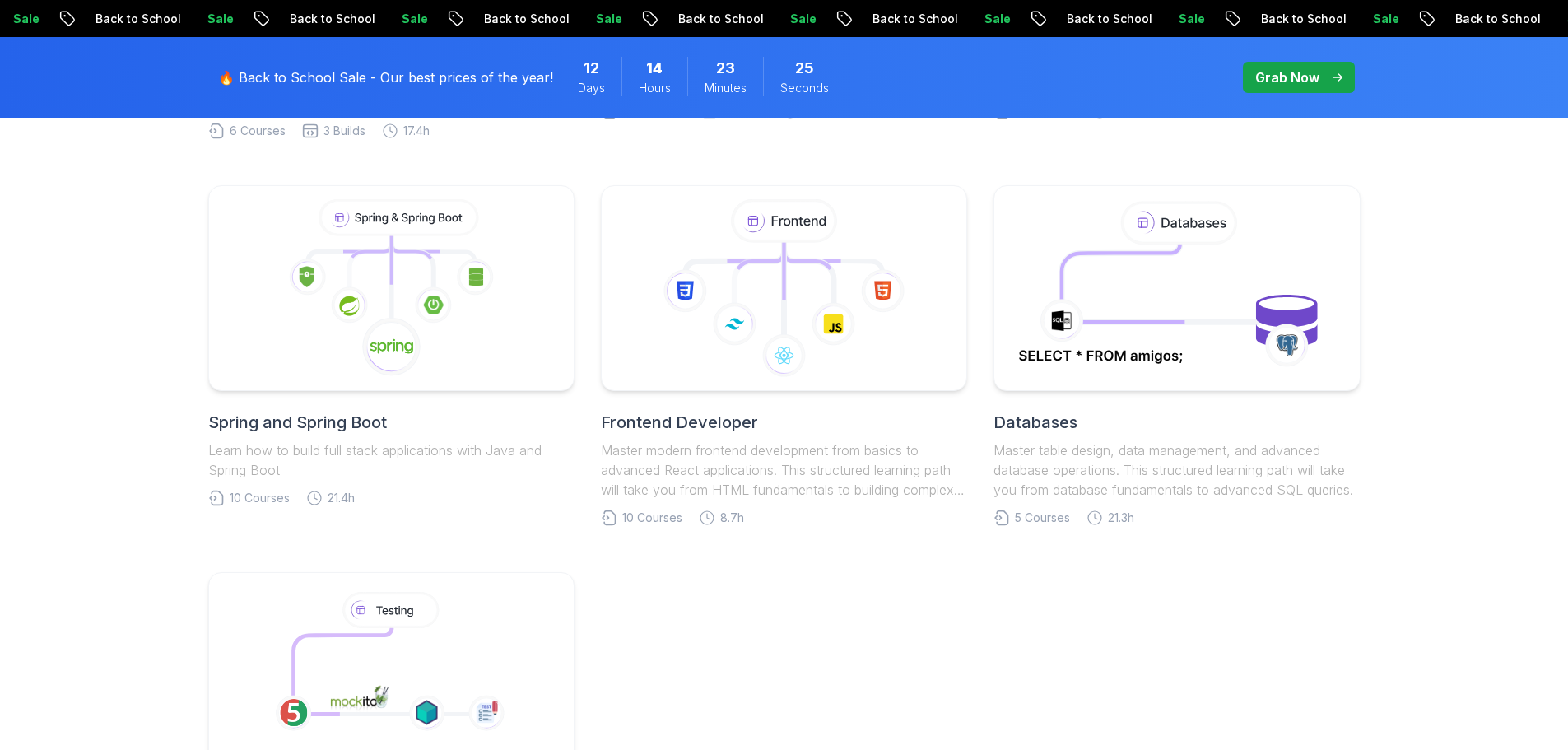
drag, startPoint x: 1180, startPoint y: 333, endPoint x: 1053, endPoint y: 11, distance: 346.1
click at [1180, 333] on icon at bounding box center [1177, 289] width 331 height 179
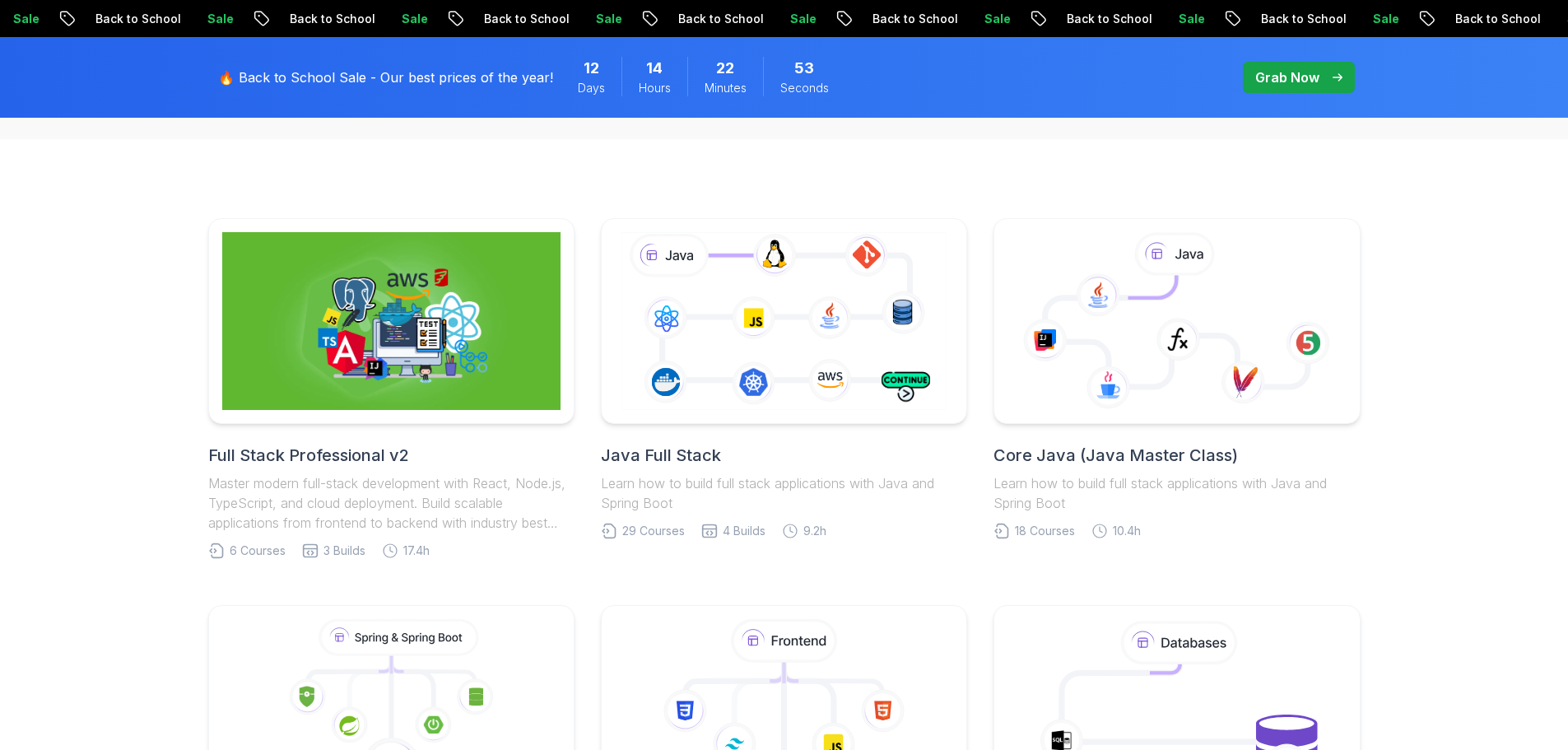
scroll to position [0, 0]
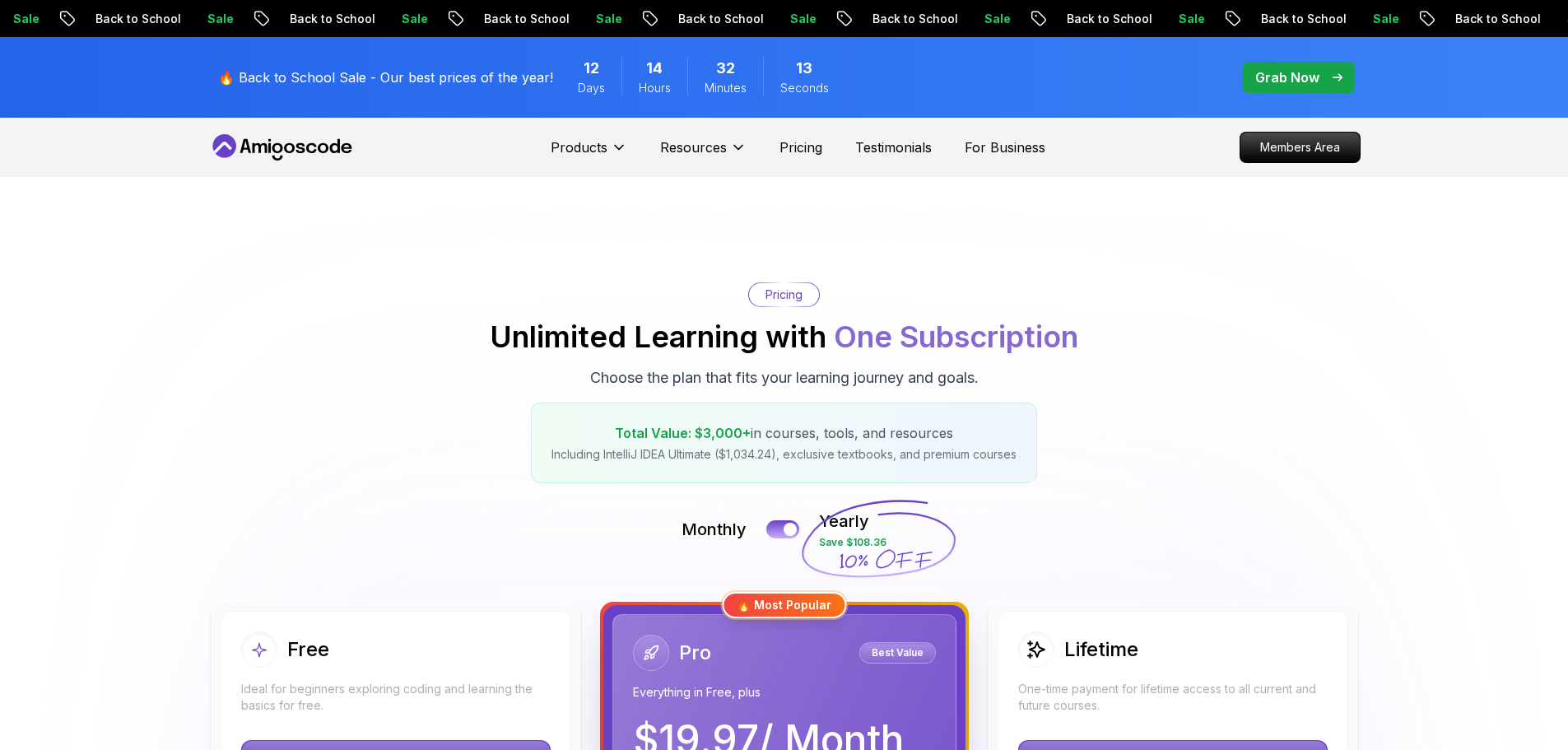
scroll to position [366, 0]
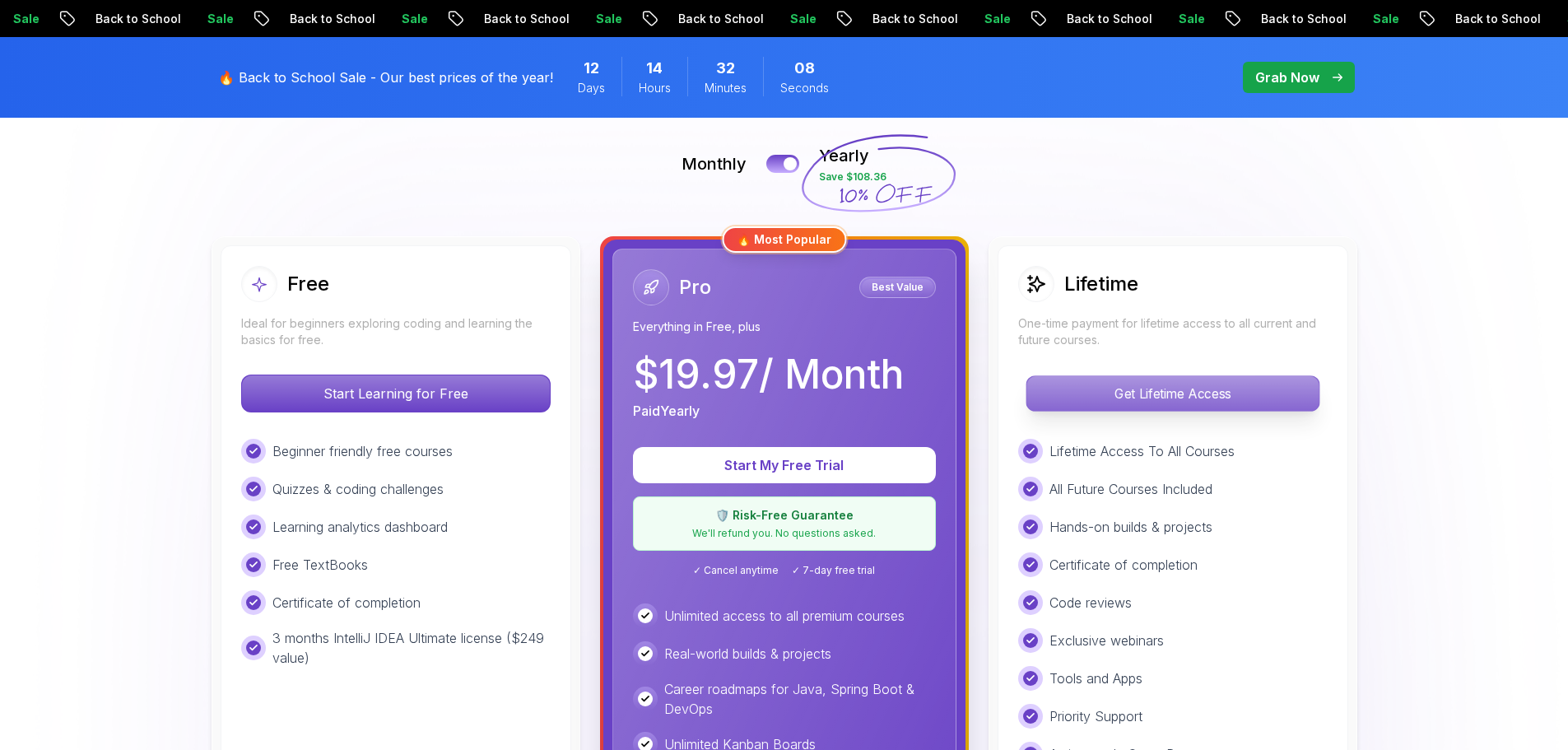
click at [1207, 377] on p "Get Lifetime Access" at bounding box center [1173, 394] width 292 height 35
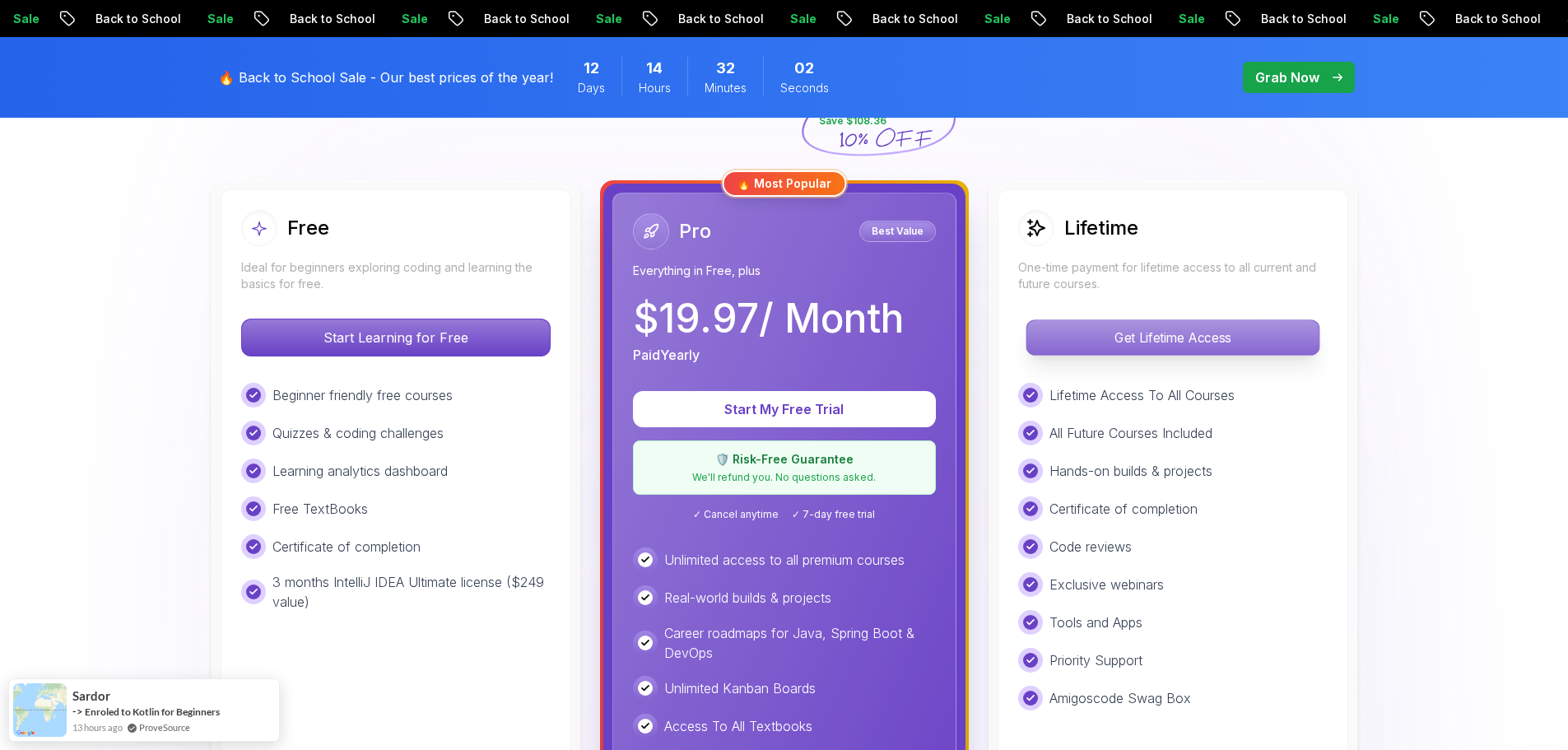
scroll to position [0, 0]
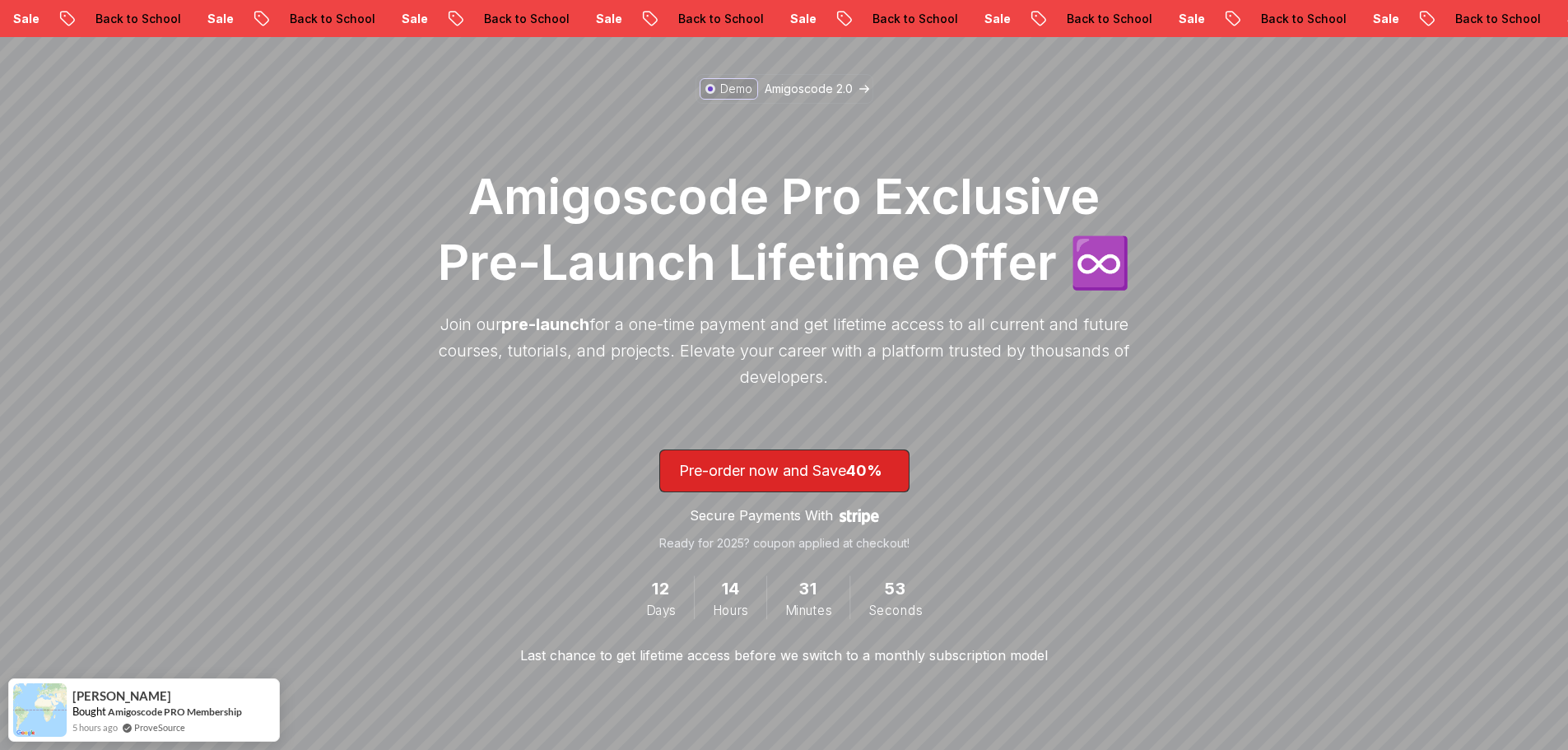
scroll to position [126, 0]
click at [800, 459] on span "lifetime-access" at bounding box center [784, 472] width 248 height 41
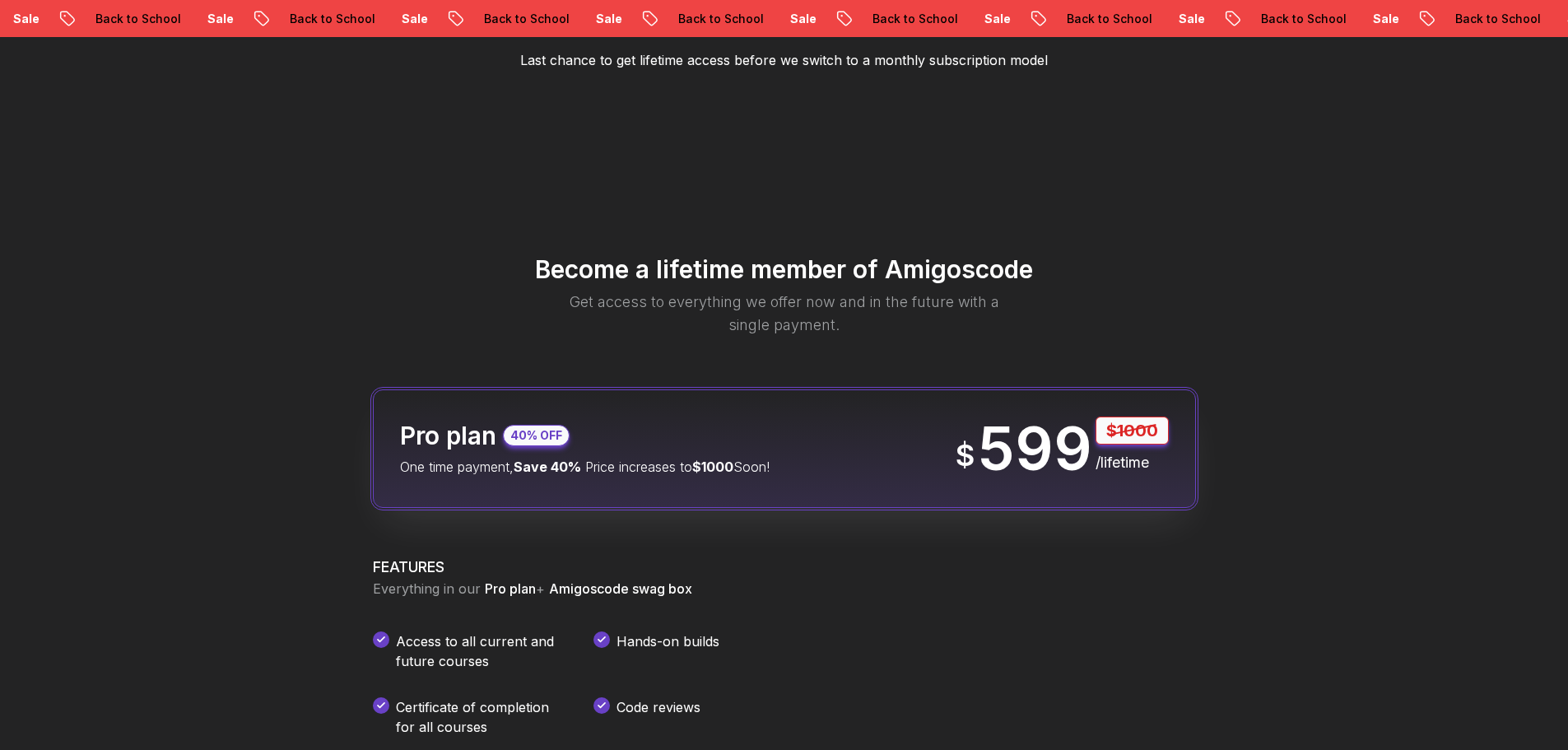
scroll to position [1939, 0]
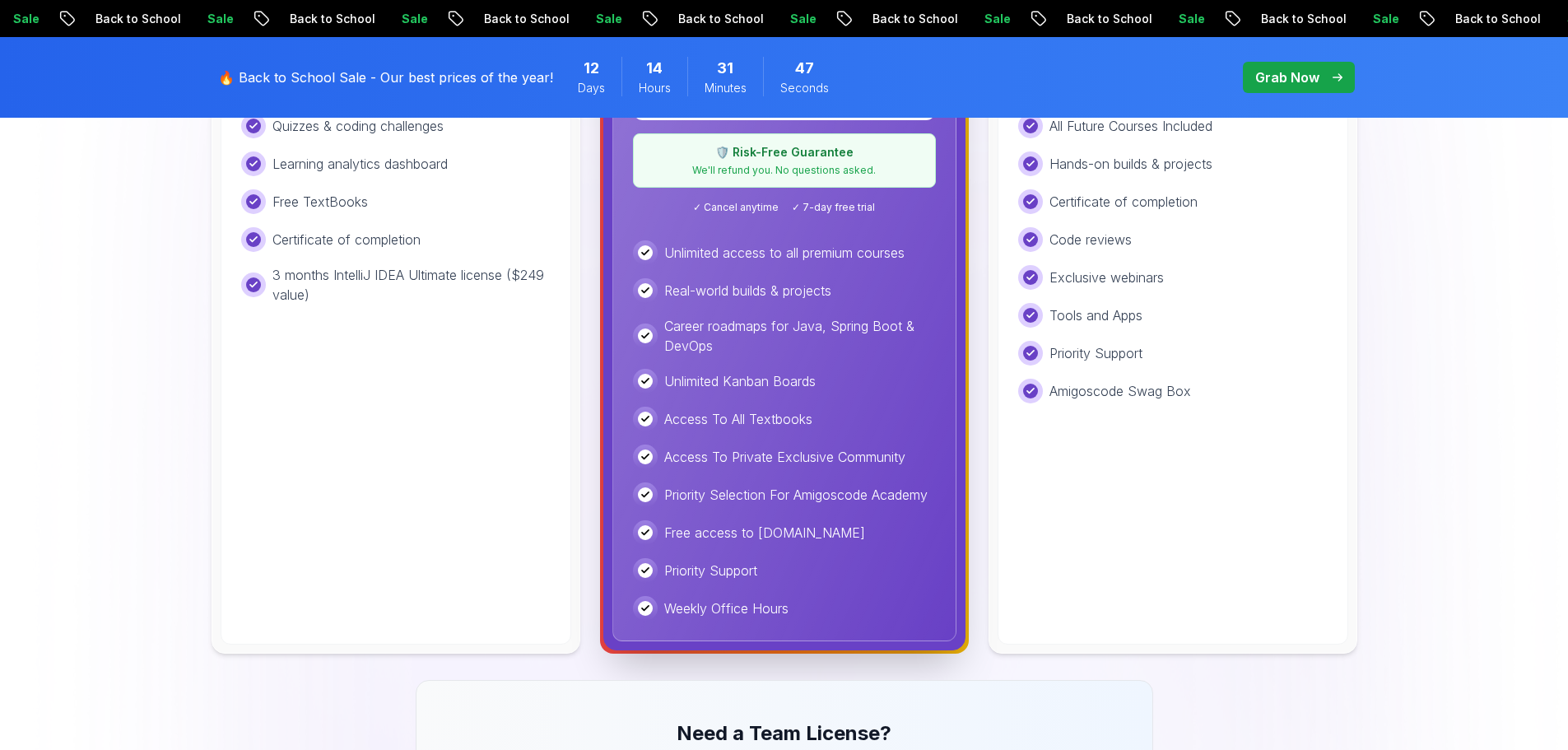
scroll to position [425, 0]
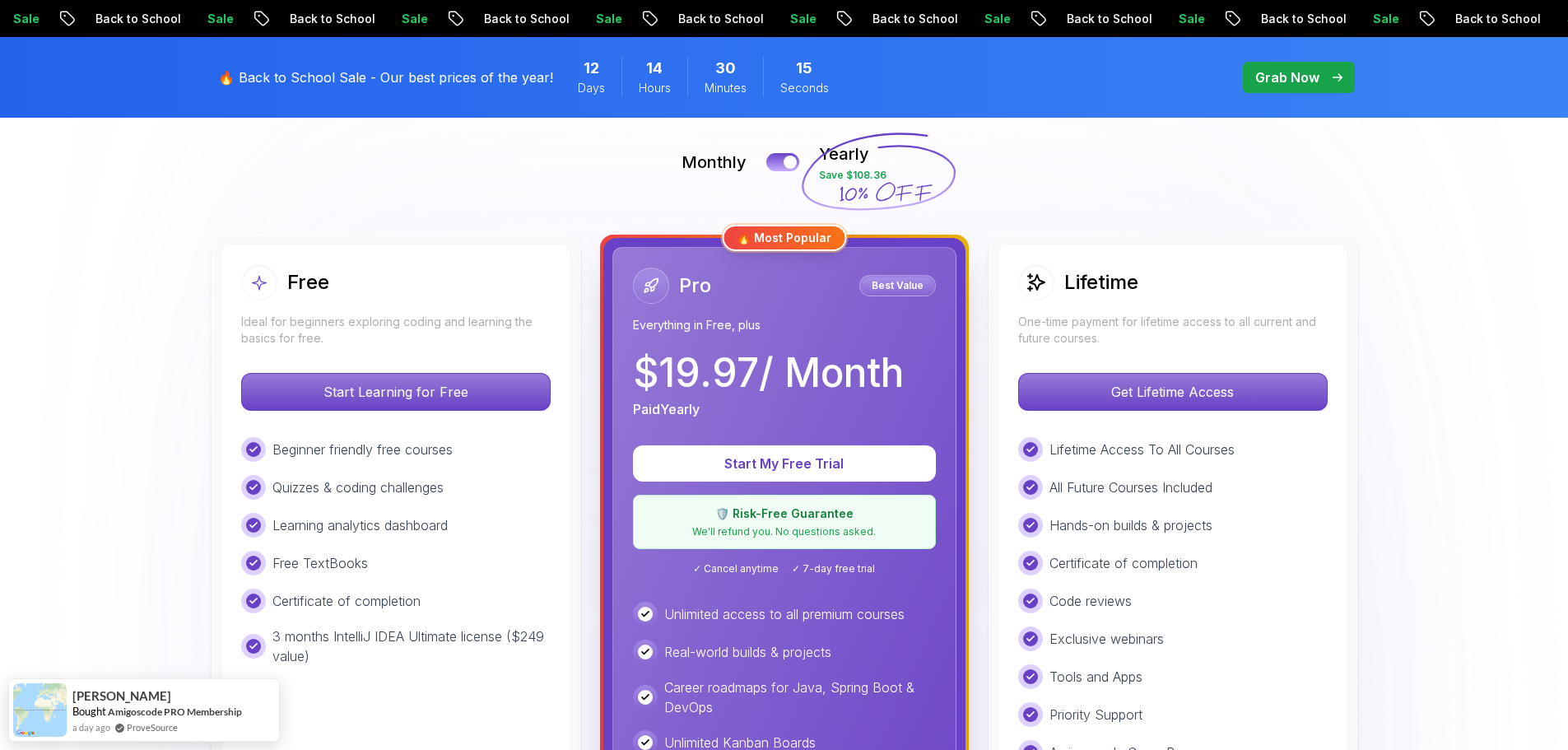
scroll to position [346, 0]
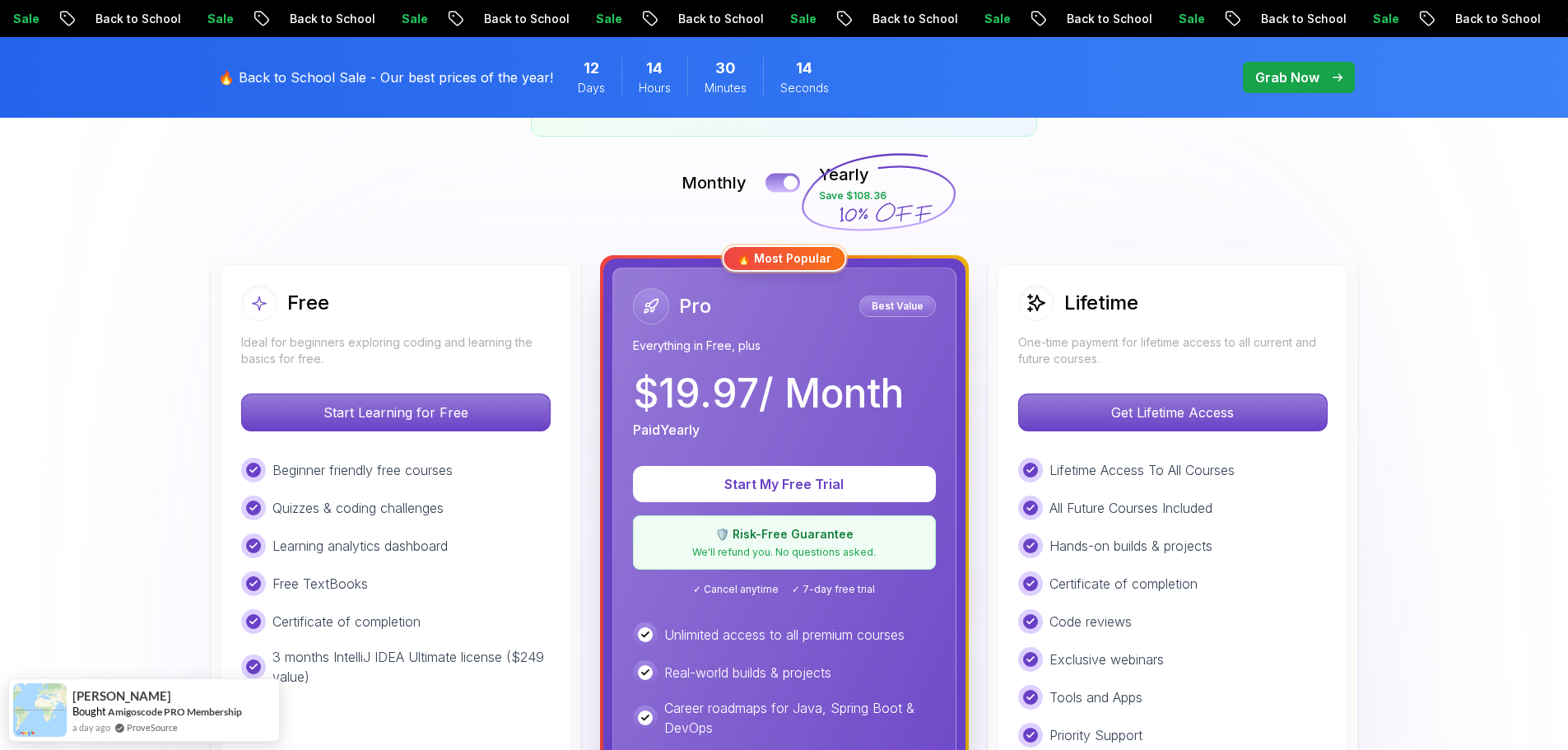
click at [784, 183] on button at bounding box center [783, 182] width 35 height 19
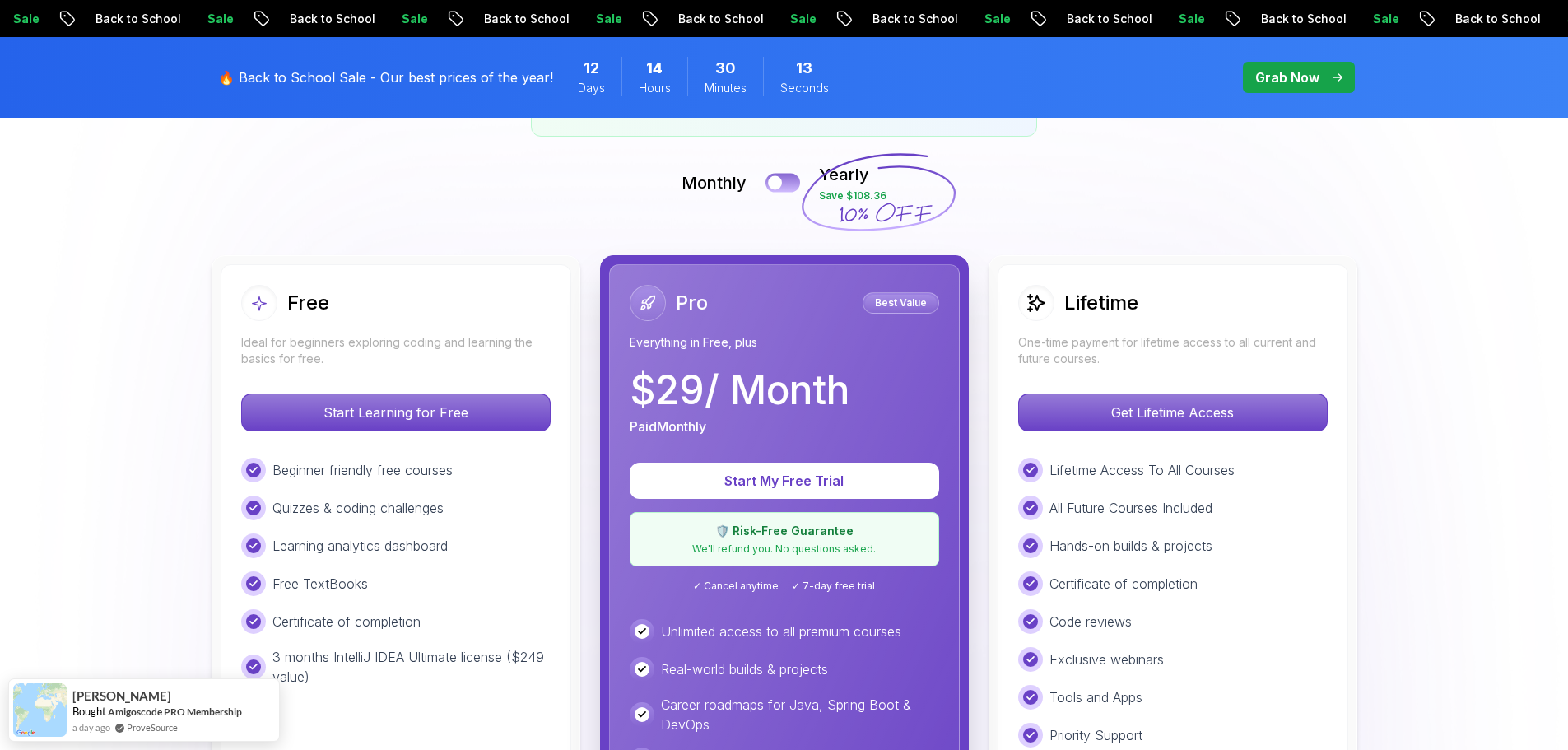
click at [784, 183] on button at bounding box center [783, 182] width 35 height 19
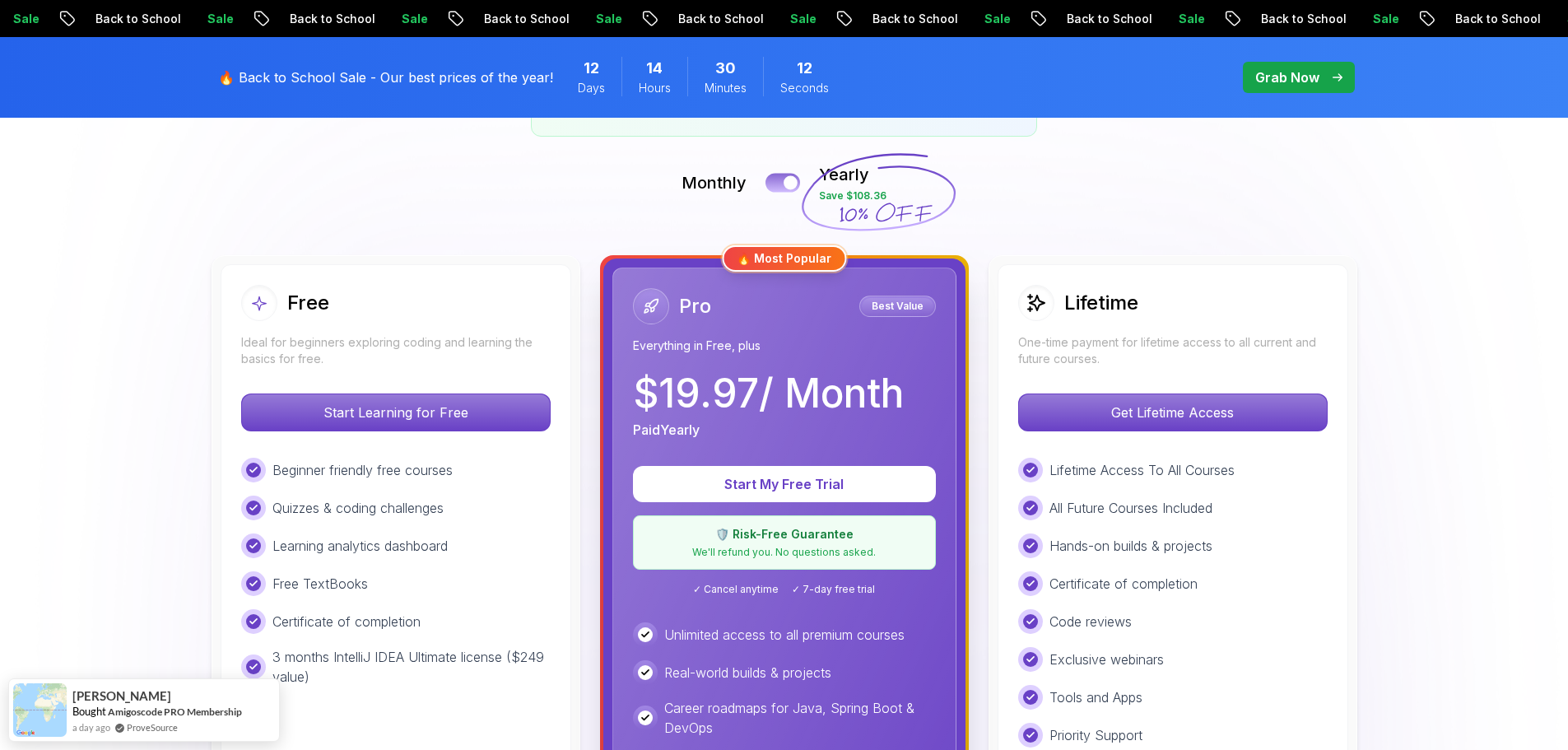
click at [784, 183] on button at bounding box center [783, 182] width 35 height 19
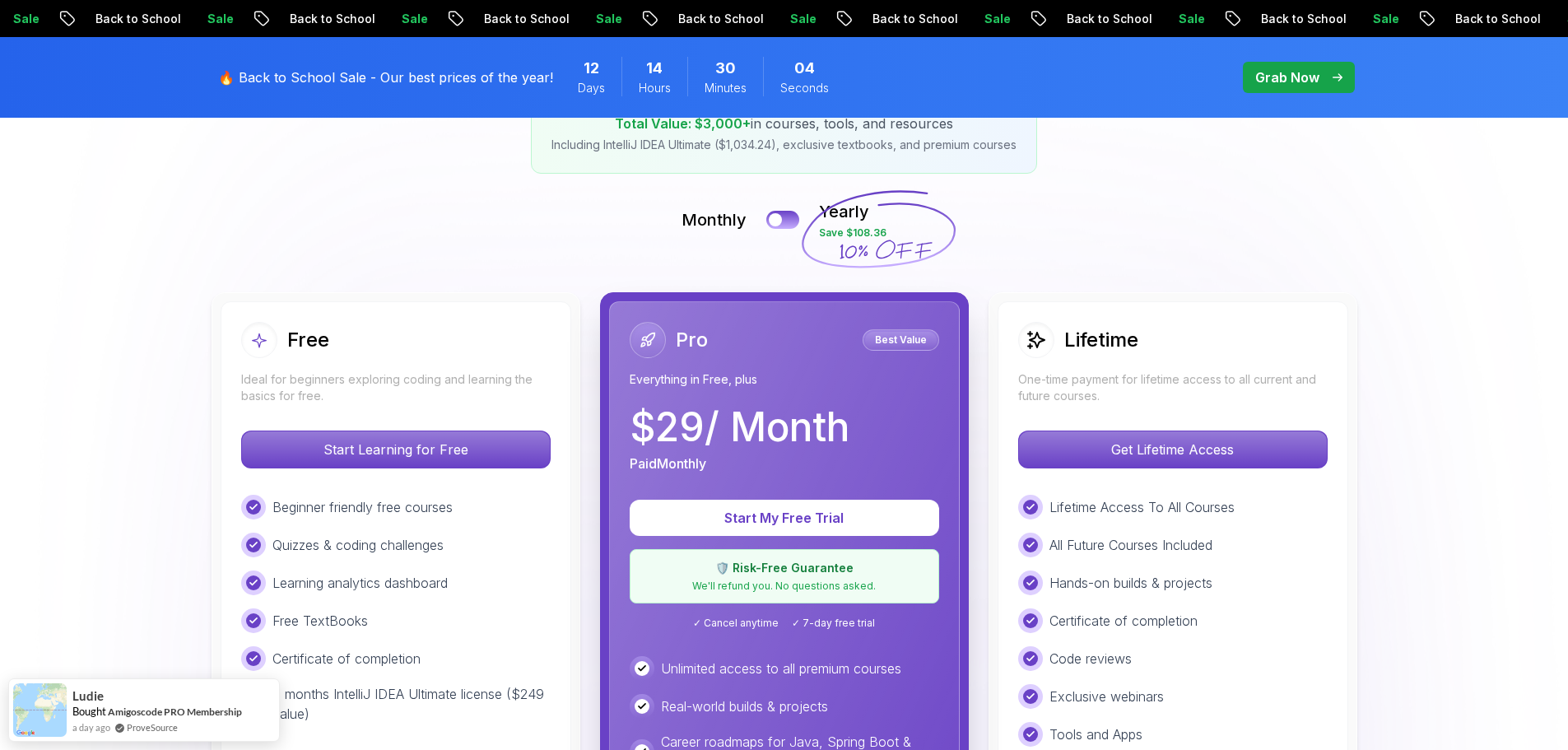
scroll to position [298, 0]
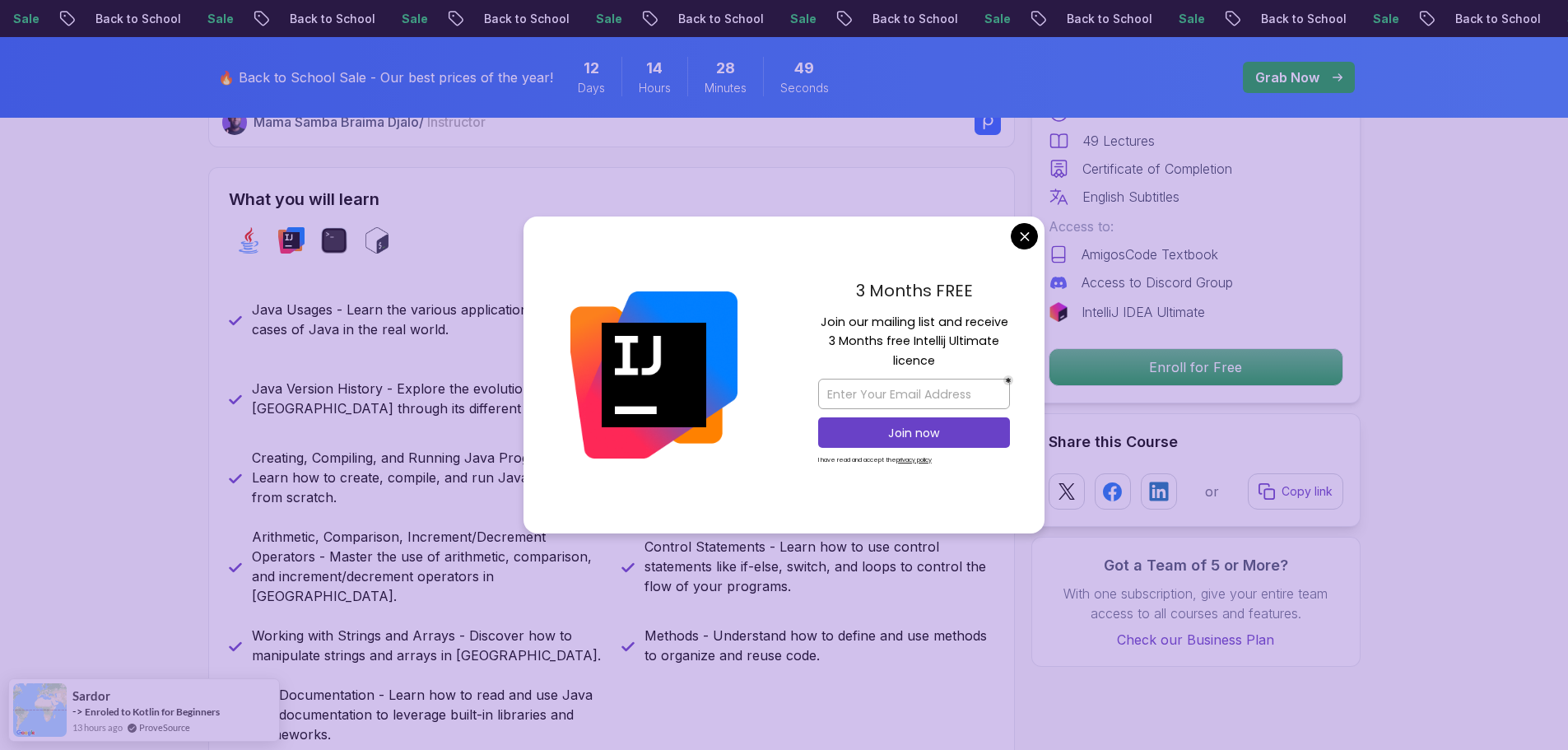
scroll to position [679, 0]
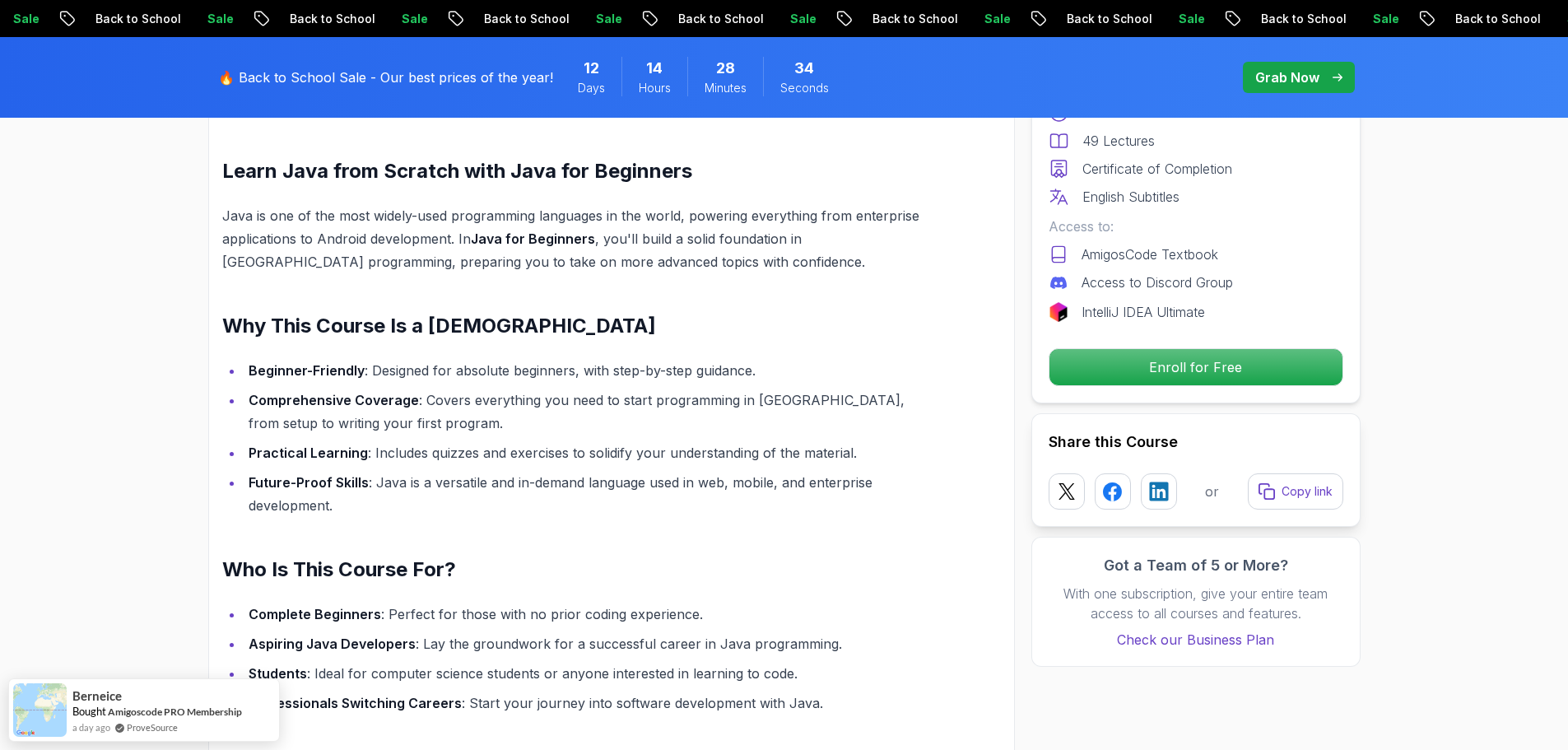
scroll to position [1687, 0]
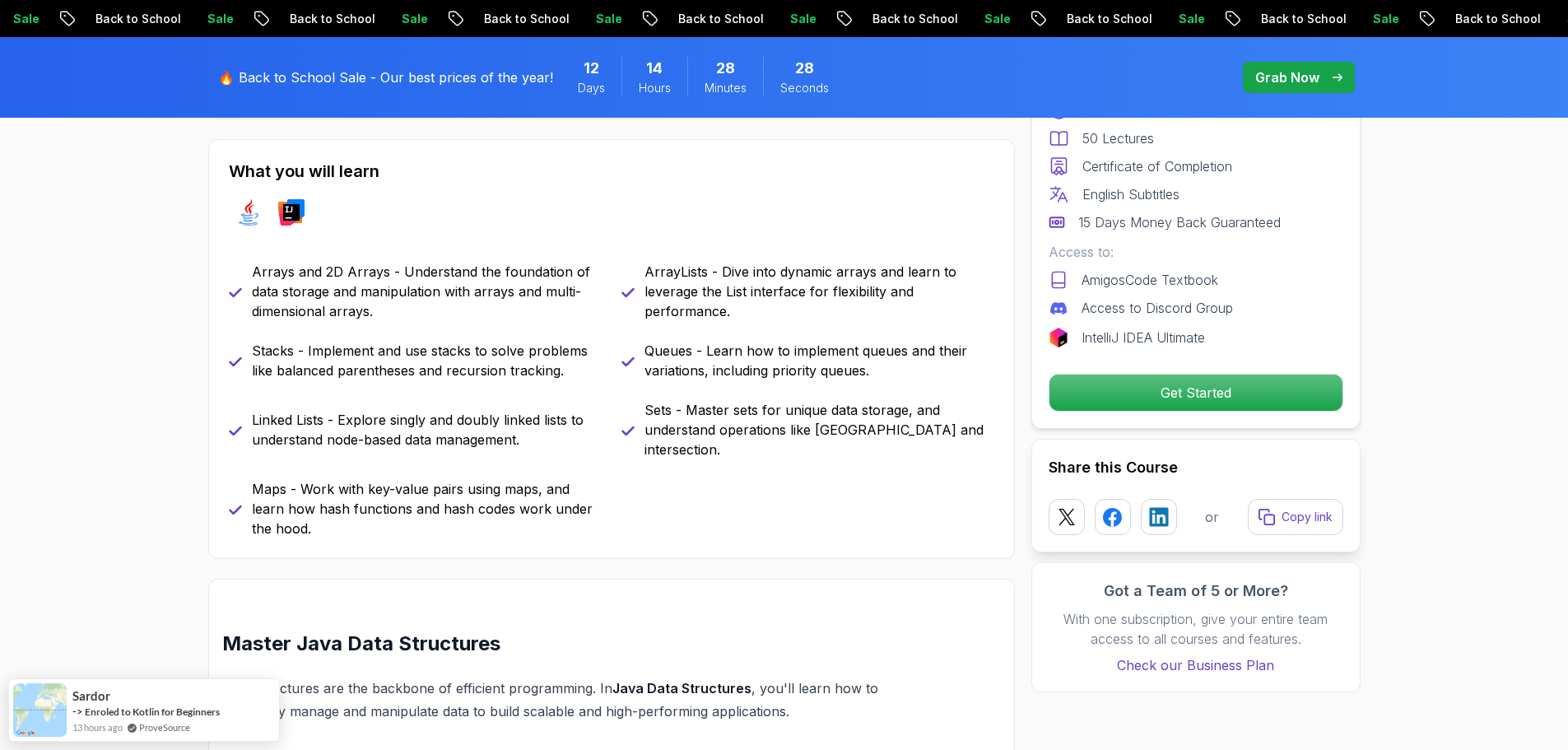
scroll to position [692, 0]
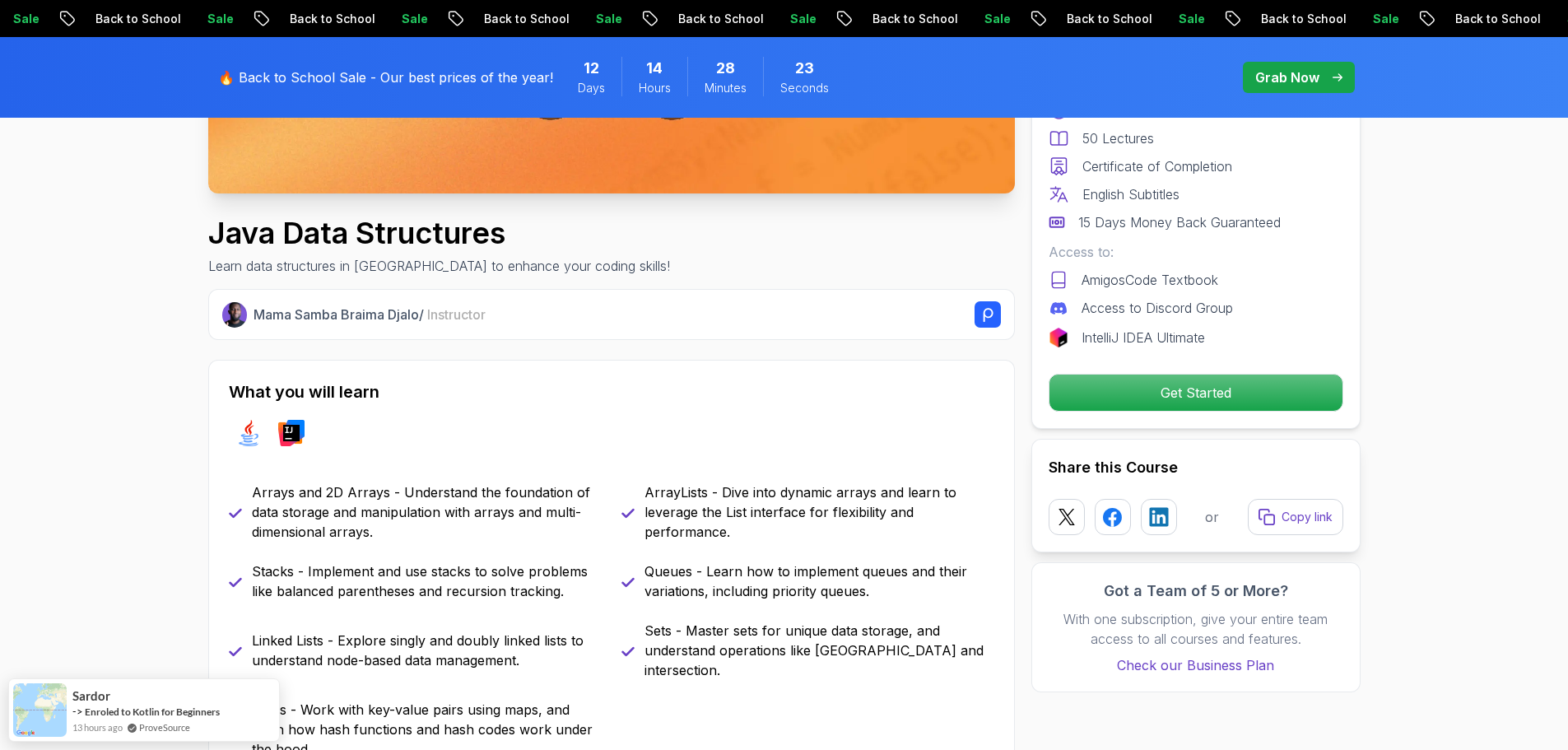
scroll to position [0, 0]
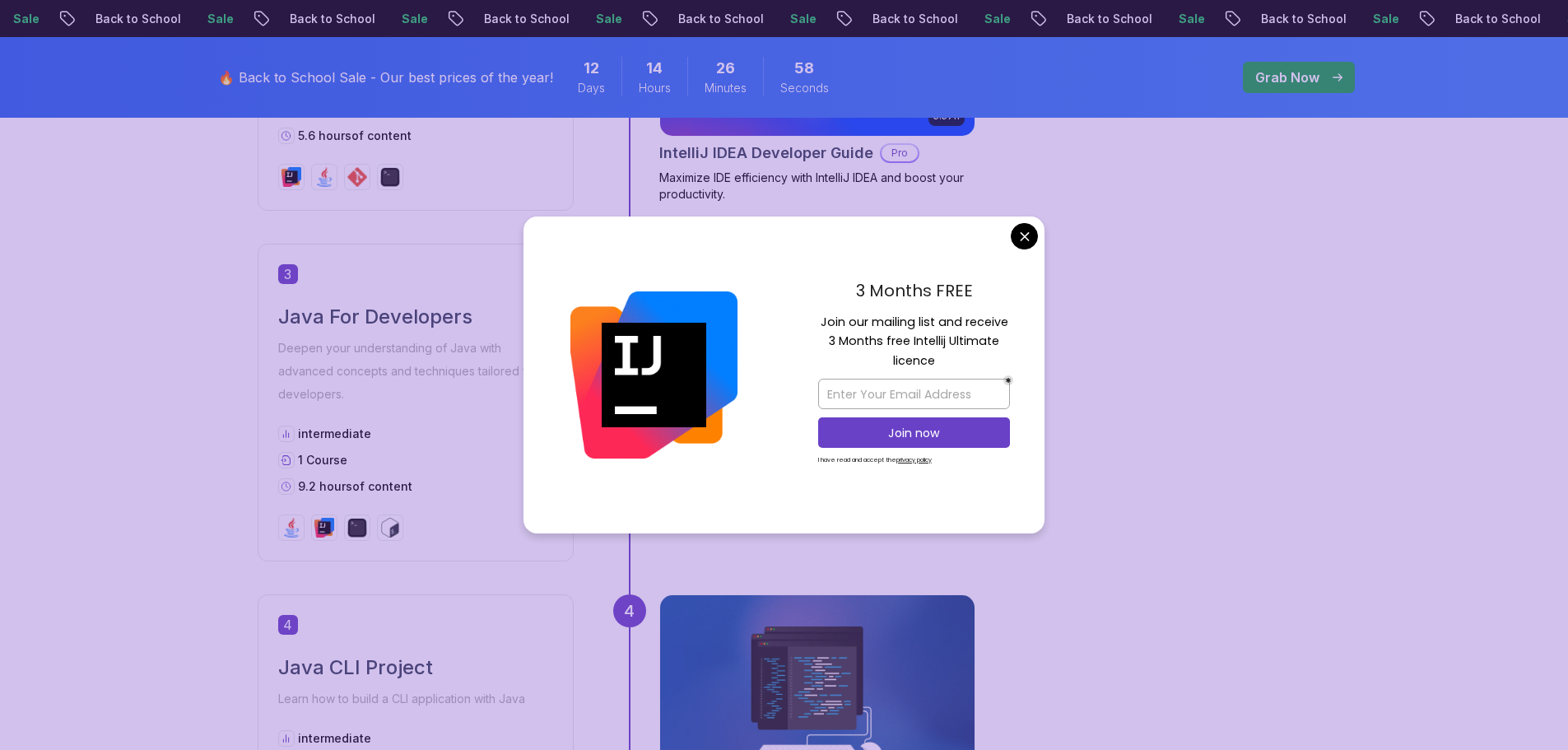
scroll to position [1678, 0]
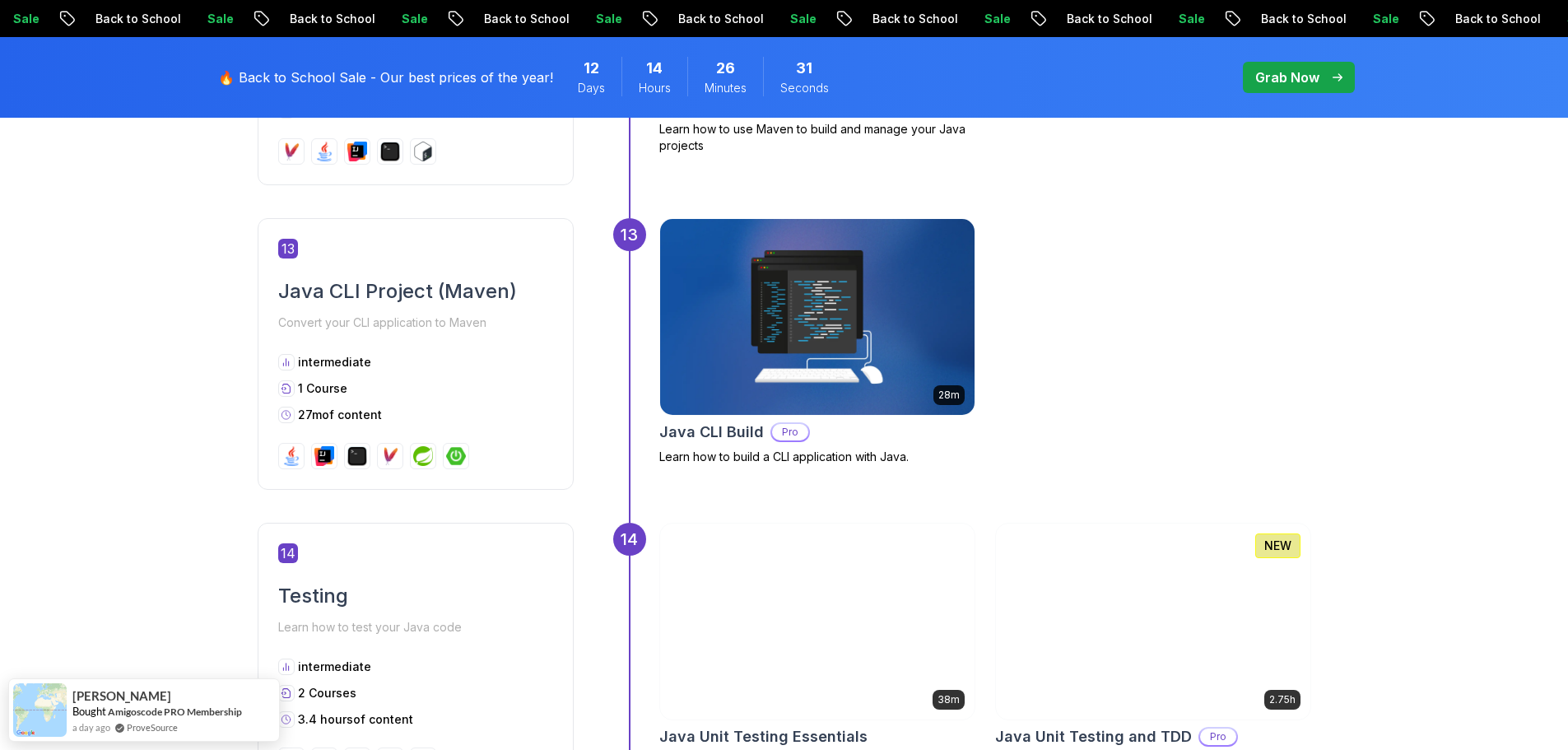
scroll to position [4941, 0]
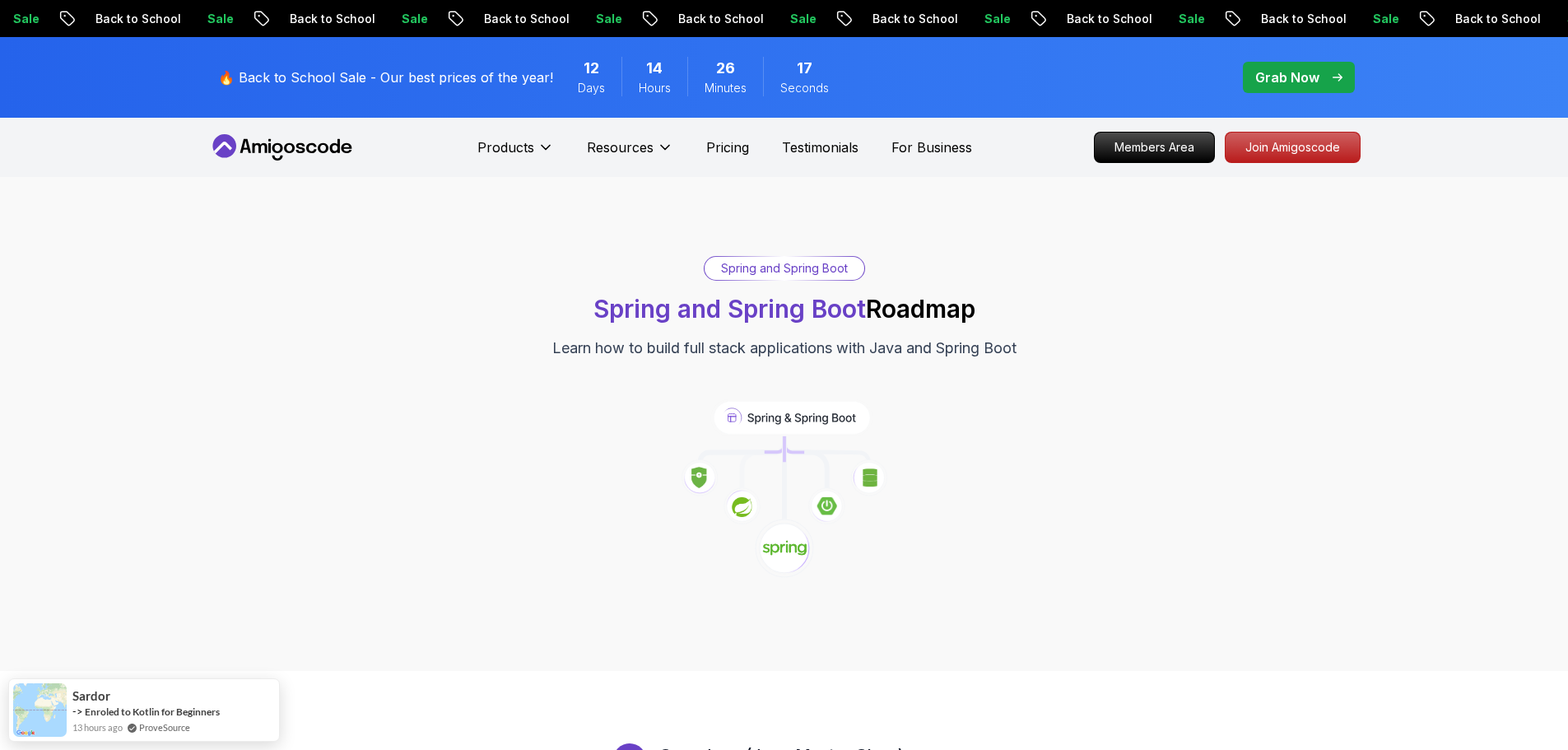
click at [1020, 233] on div "Spring and Spring Boot Spring and Spring Boot Roadmap Learn how to build full s…" at bounding box center [784, 424] width 1568 height 494
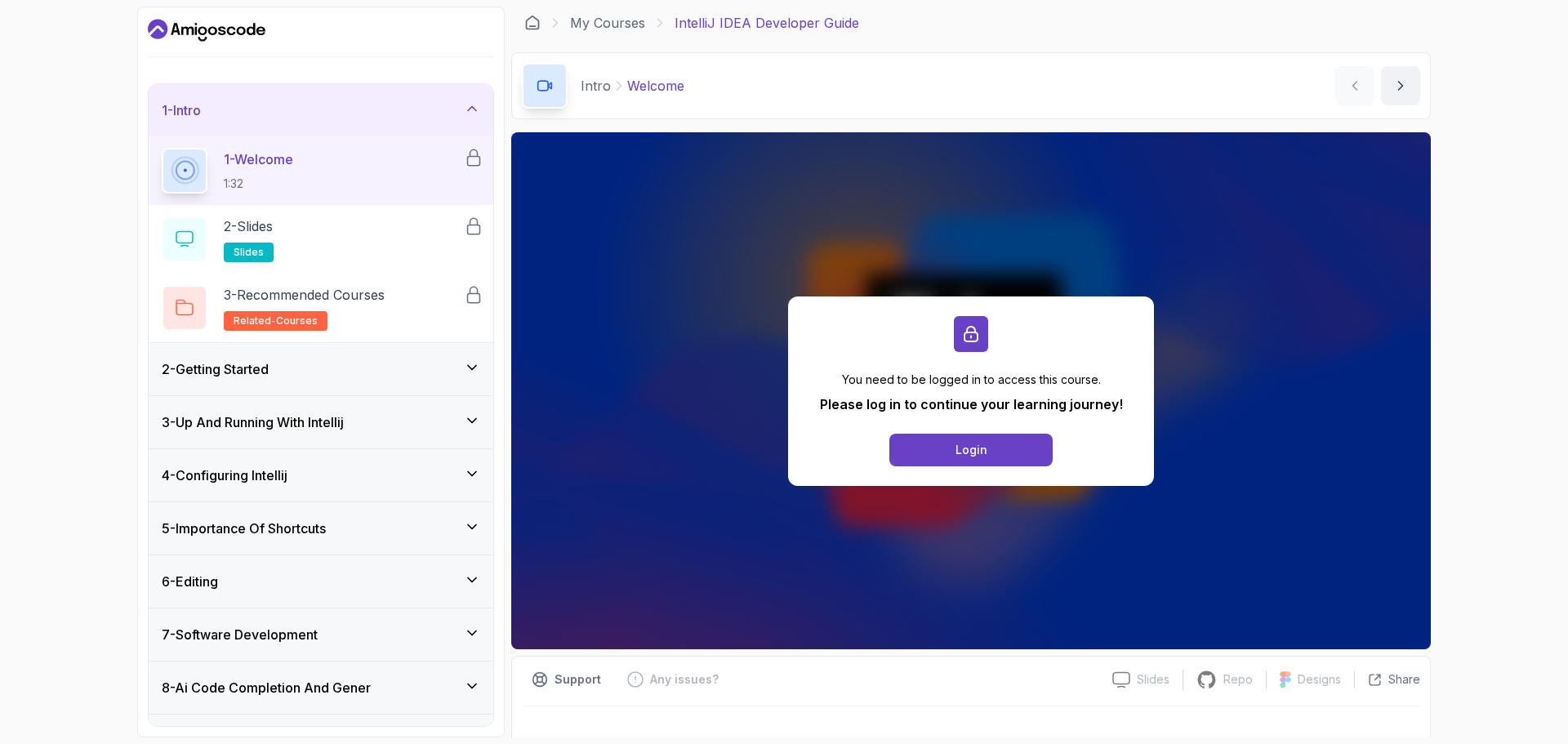
click at [710, 19] on p "IntelliJ IDEA Developer Guide" at bounding box center [767, 23] width 185 height 19
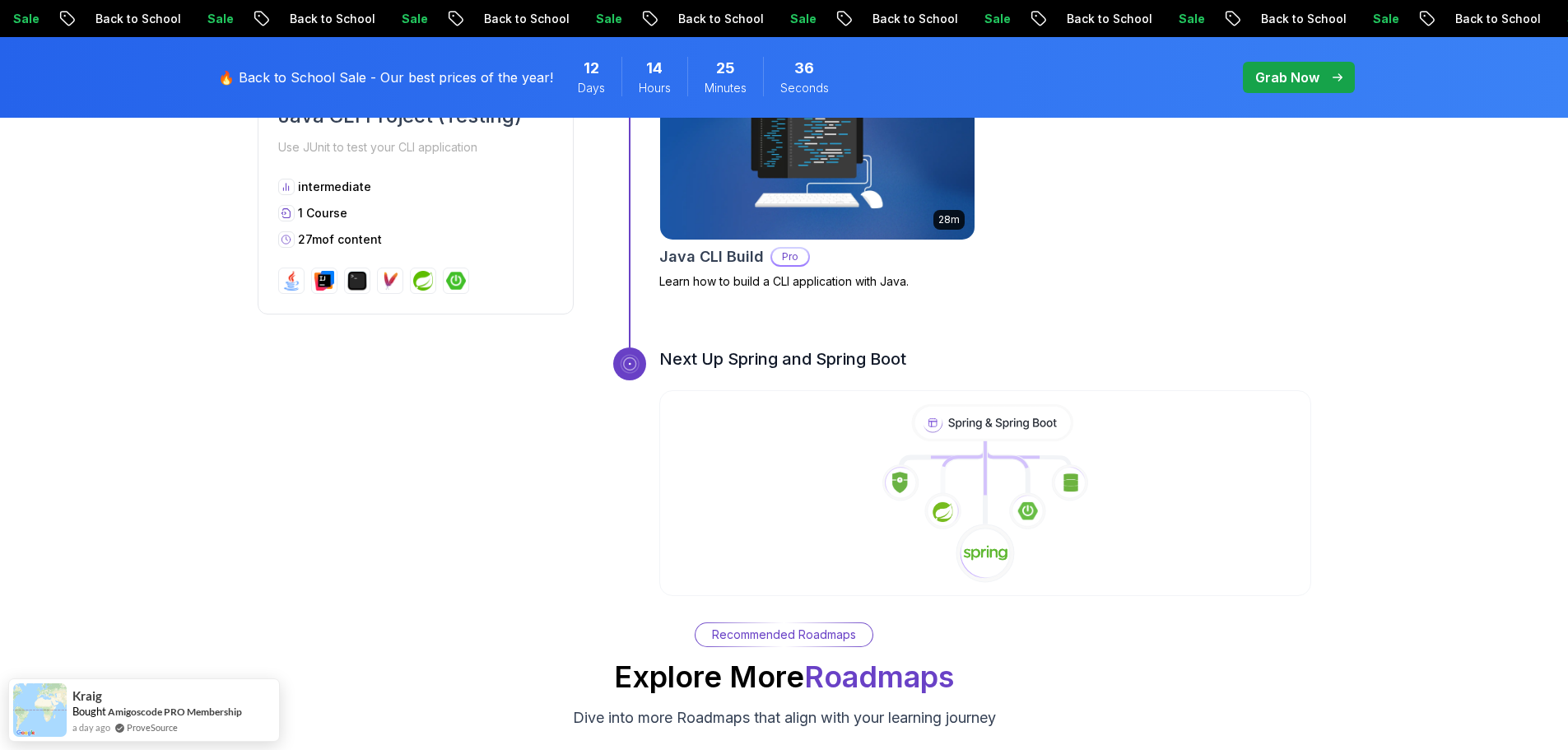
scroll to position [5899, 0]
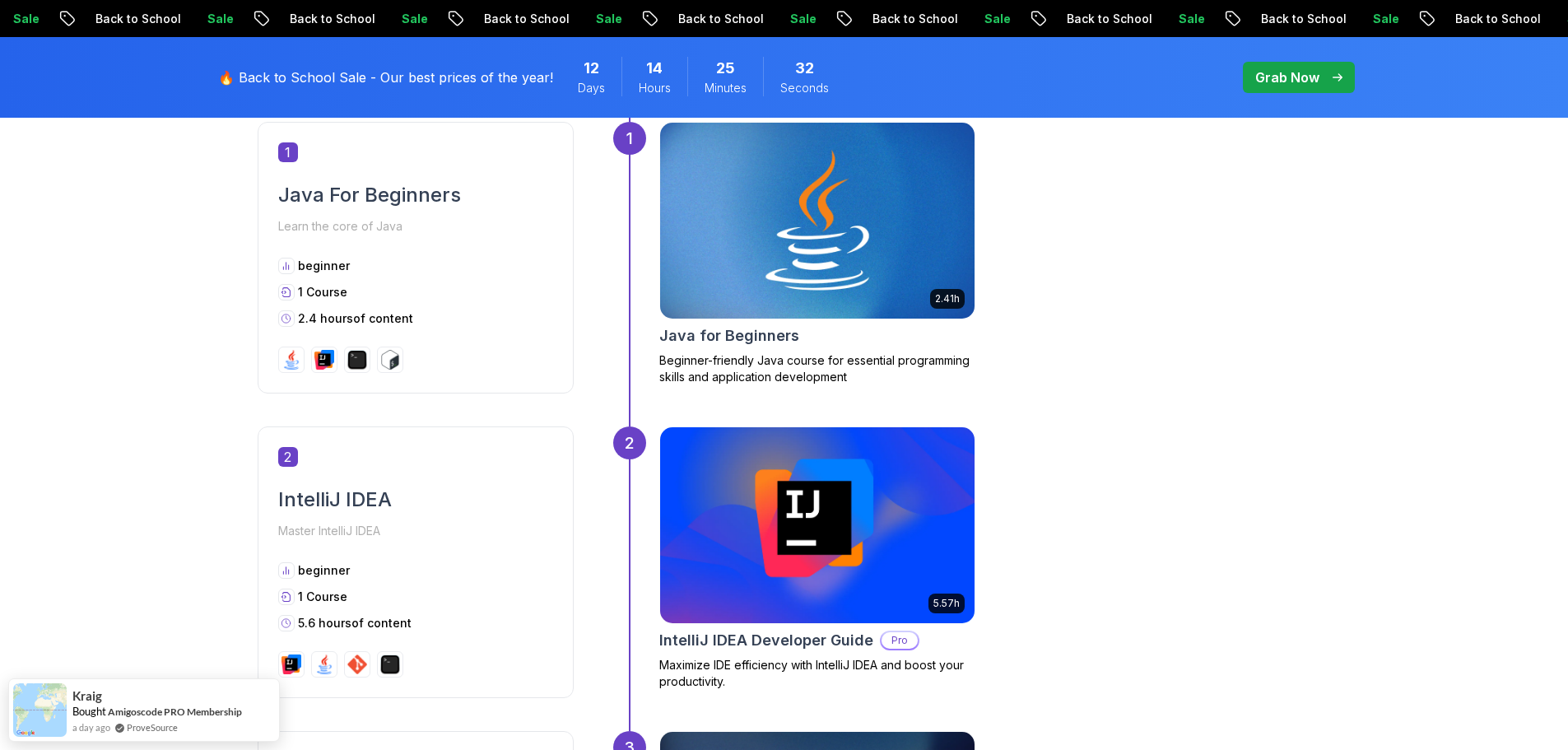
click at [1216, 262] on div "2.41h Java for Beginners Beginner-friendly Java course for essential programmin…" at bounding box center [986, 257] width 652 height 272
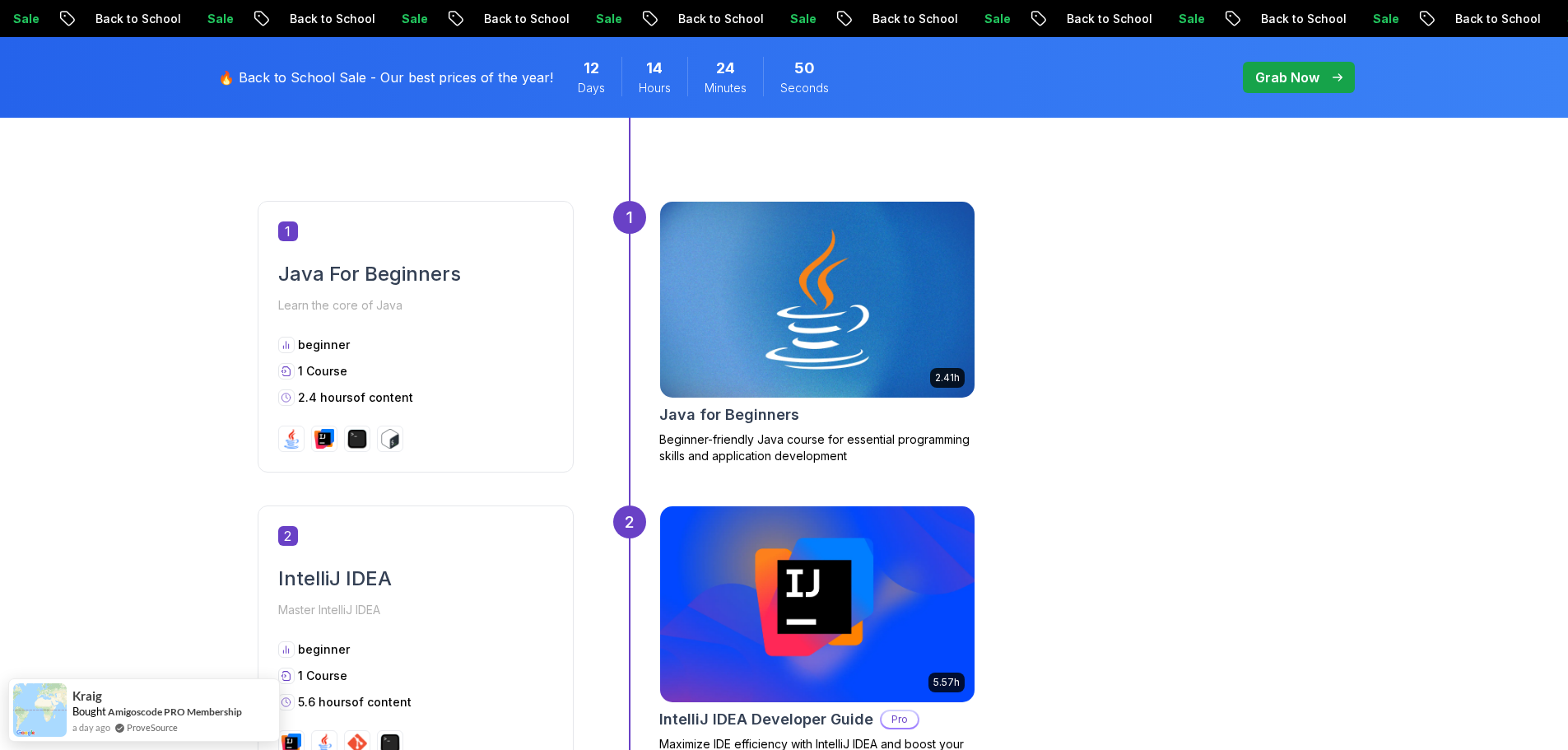
scroll to position [0, 0]
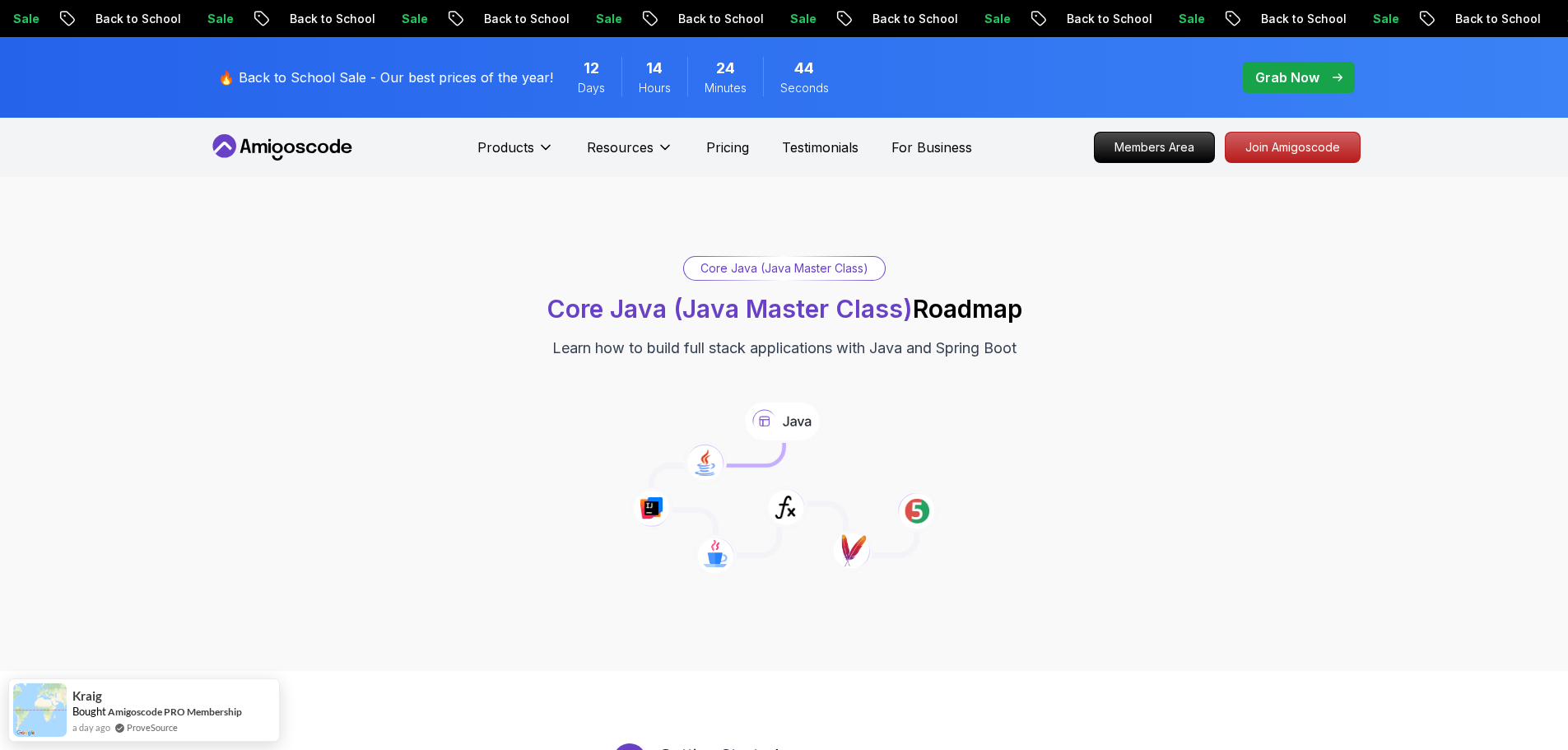
click at [1278, 81] on p "Grab Now" at bounding box center [1288, 77] width 64 height 20
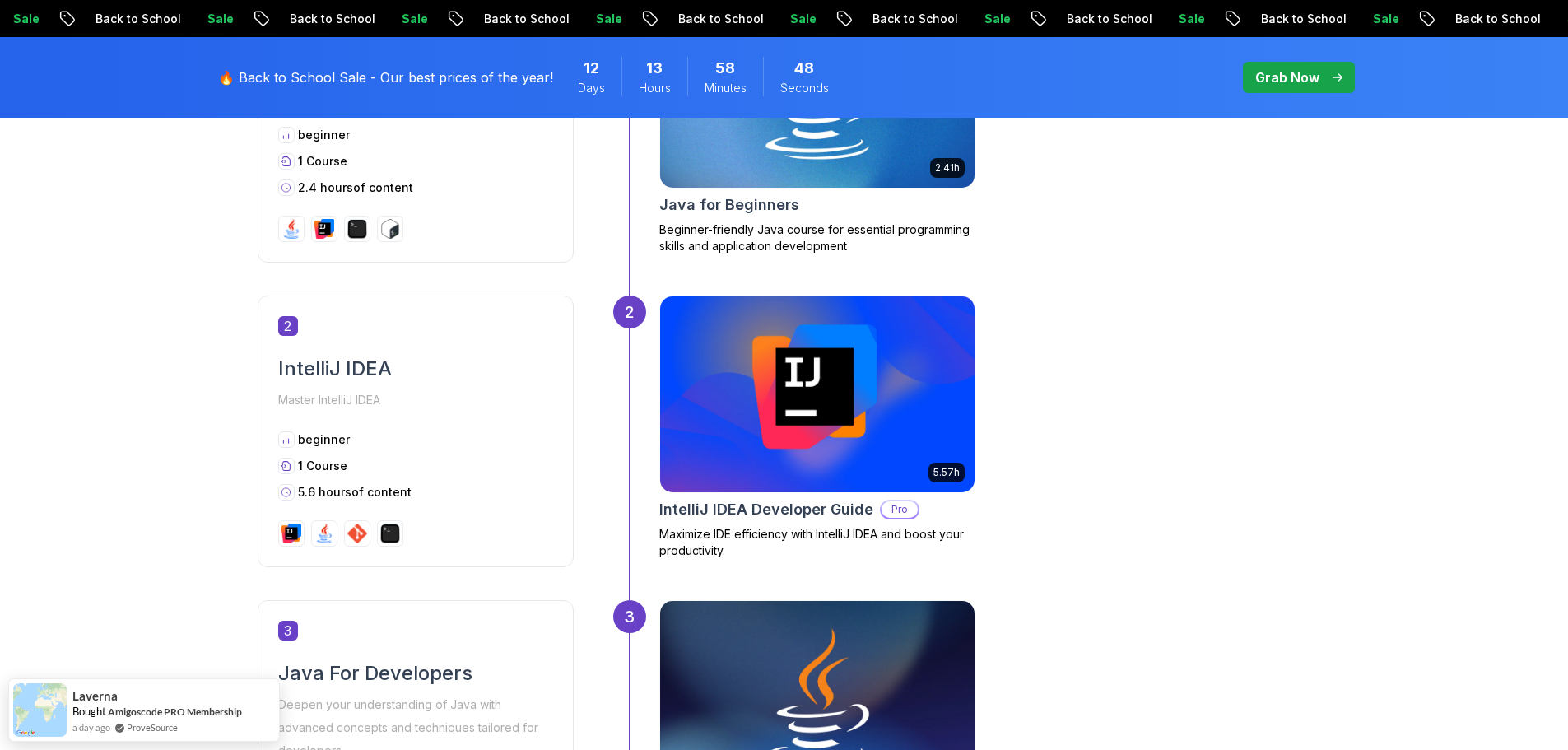
scroll to position [974, 0]
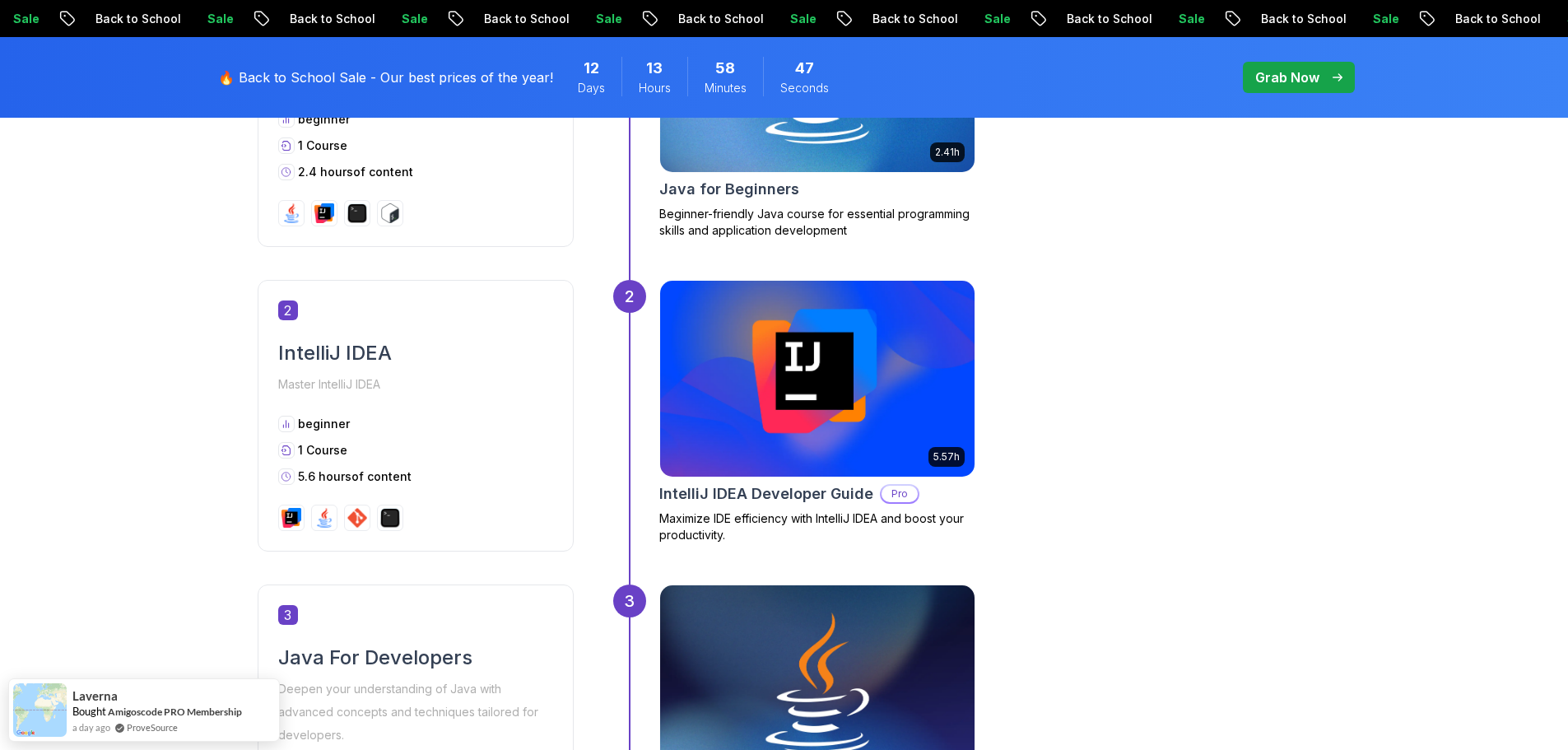
click at [754, 410] on img at bounding box center [816, 379] width 330 height 206
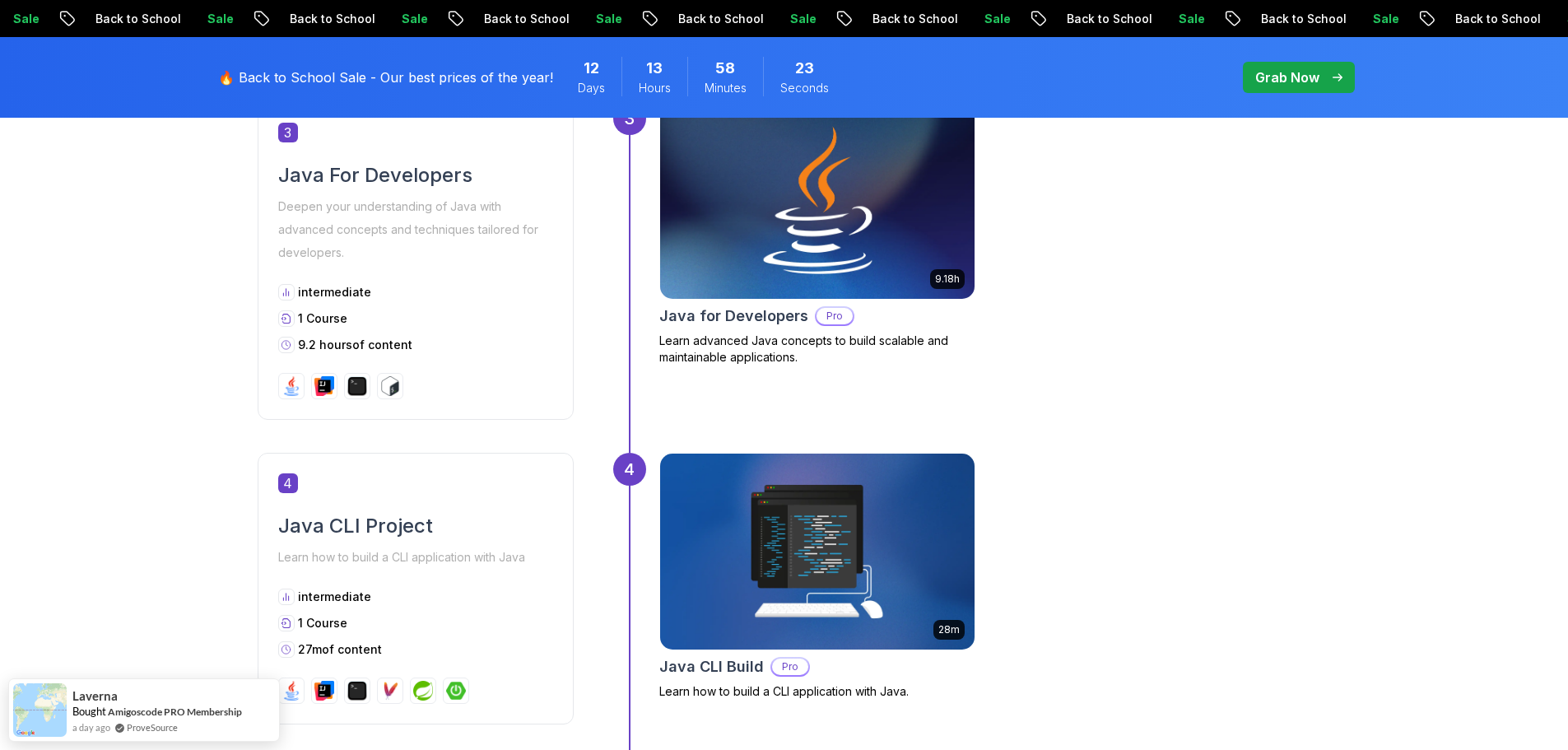
scroll to position [1460, 0]
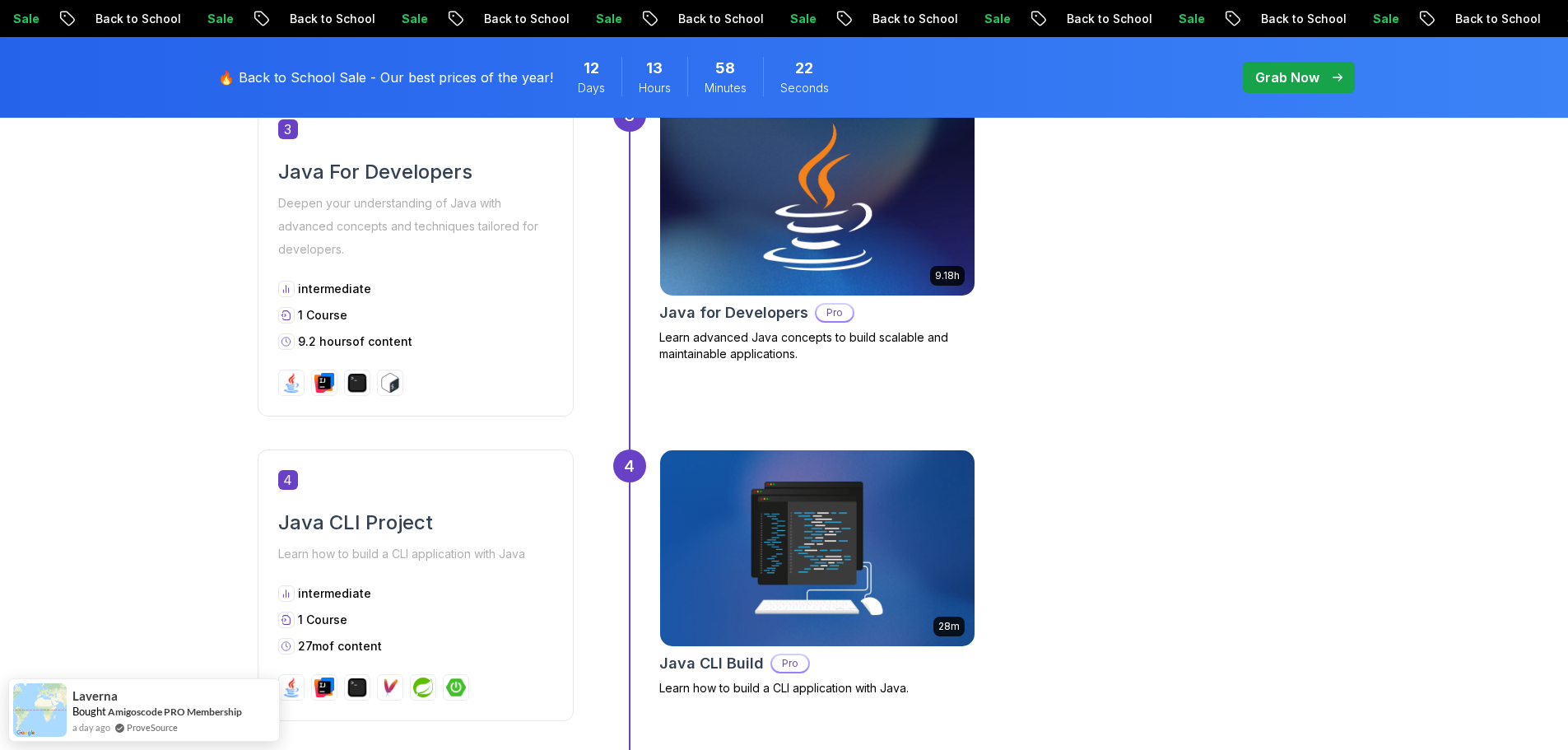
click at [801, 239] on img at bounding box center [816, 197] width 330 height 206
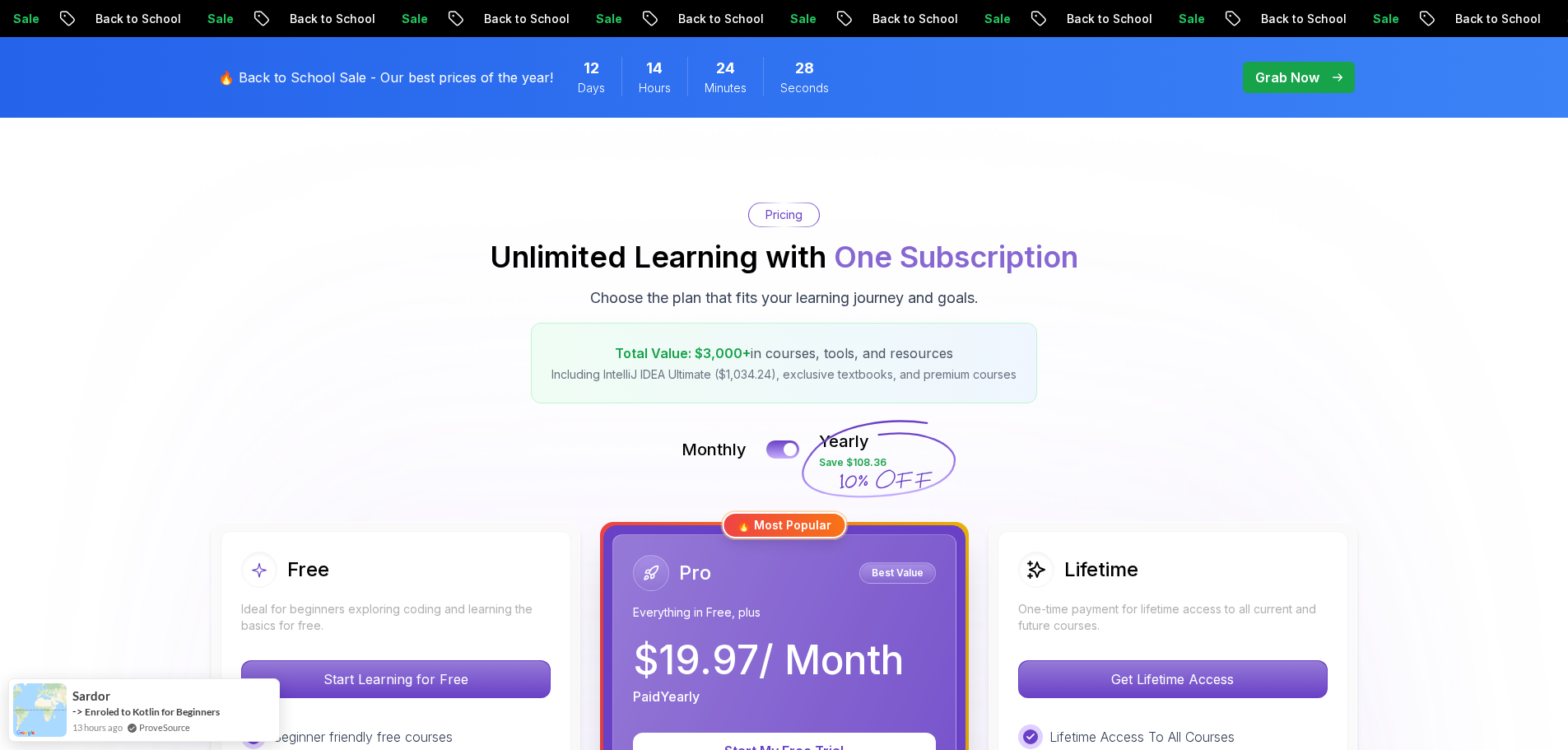
scroll to position [202, 0]
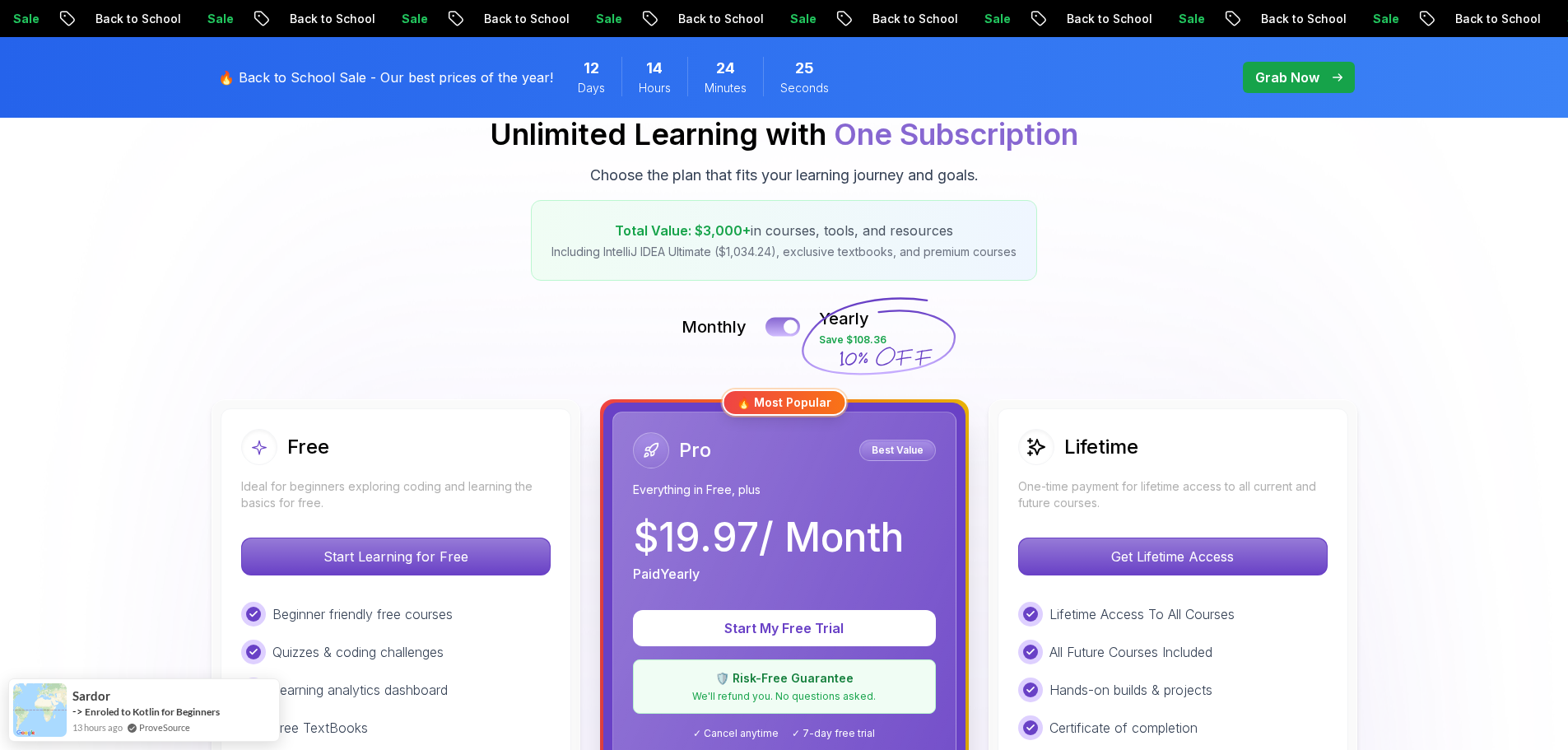
click at [783, 324] on button at bounding box center [783, 326] width 35 height 19
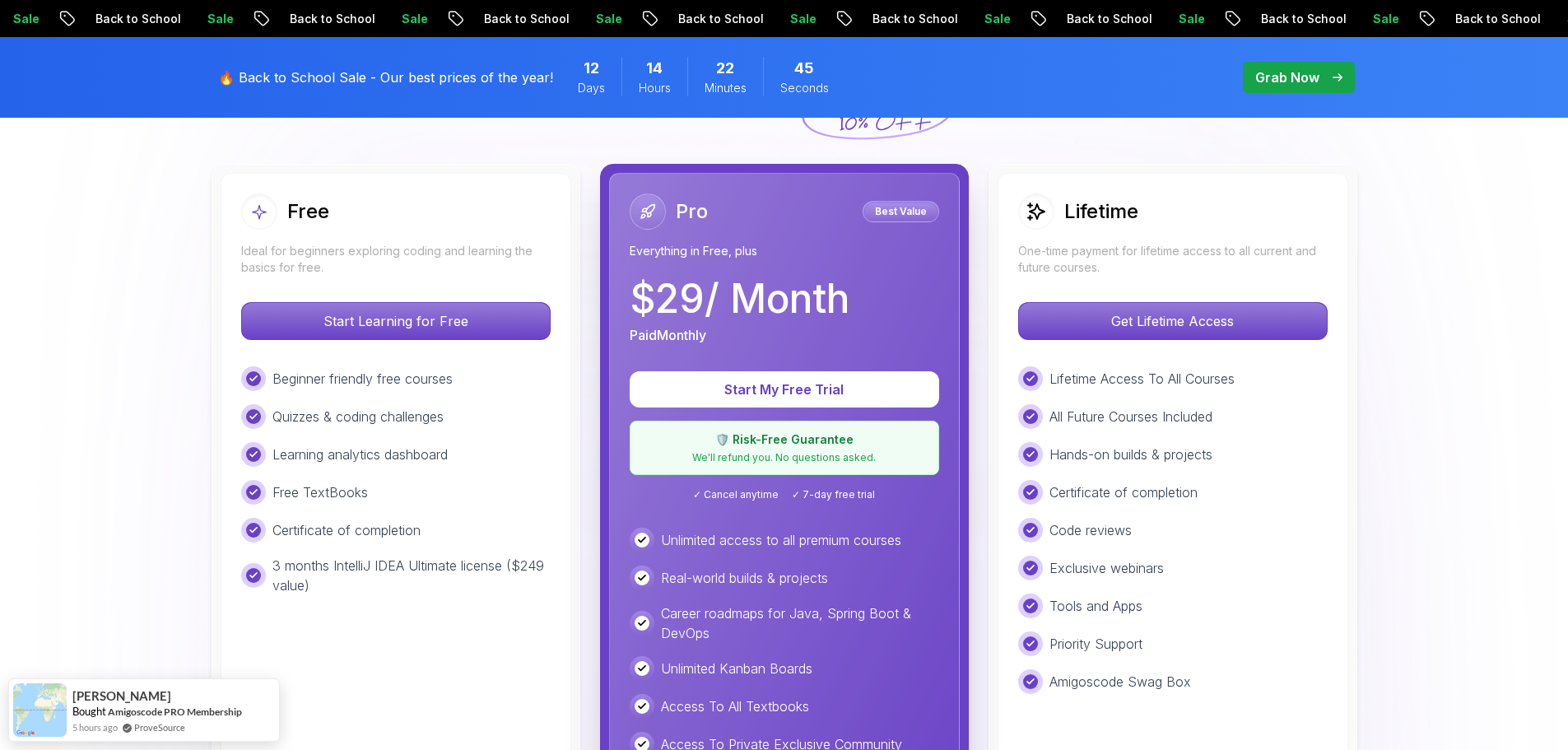
scroll to position [439, 0]
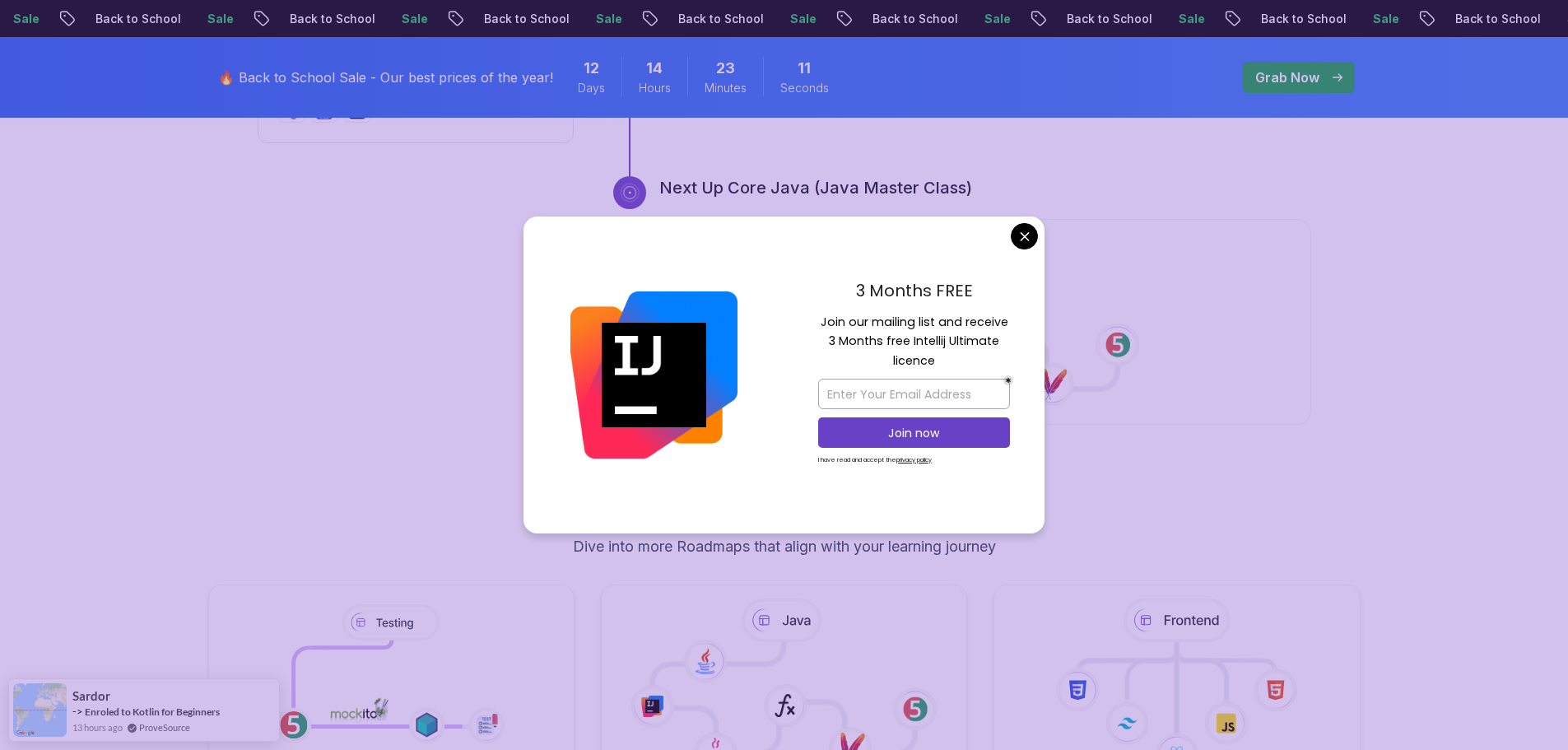
scroll to position [2526, 0]
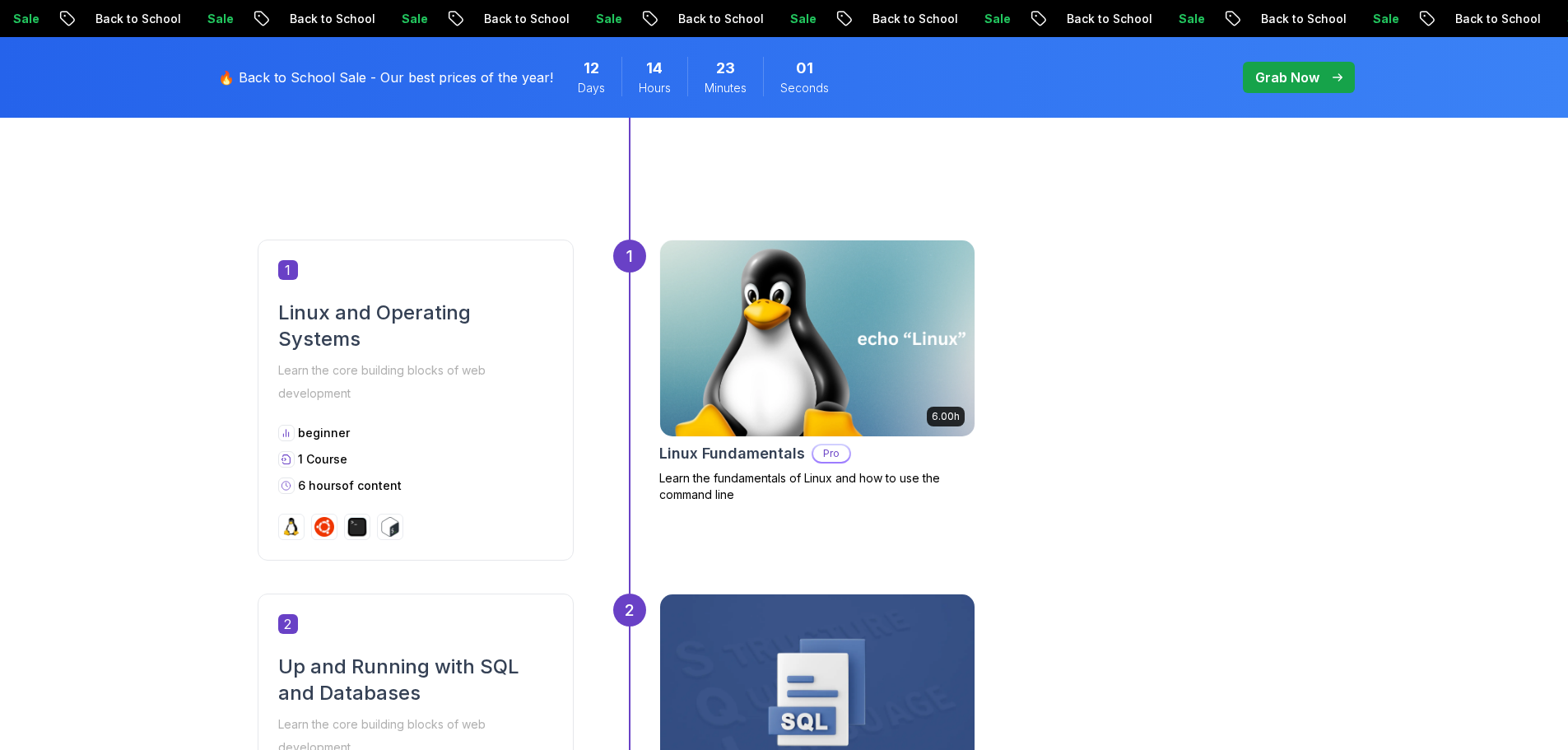
scroll to position [0, 0]
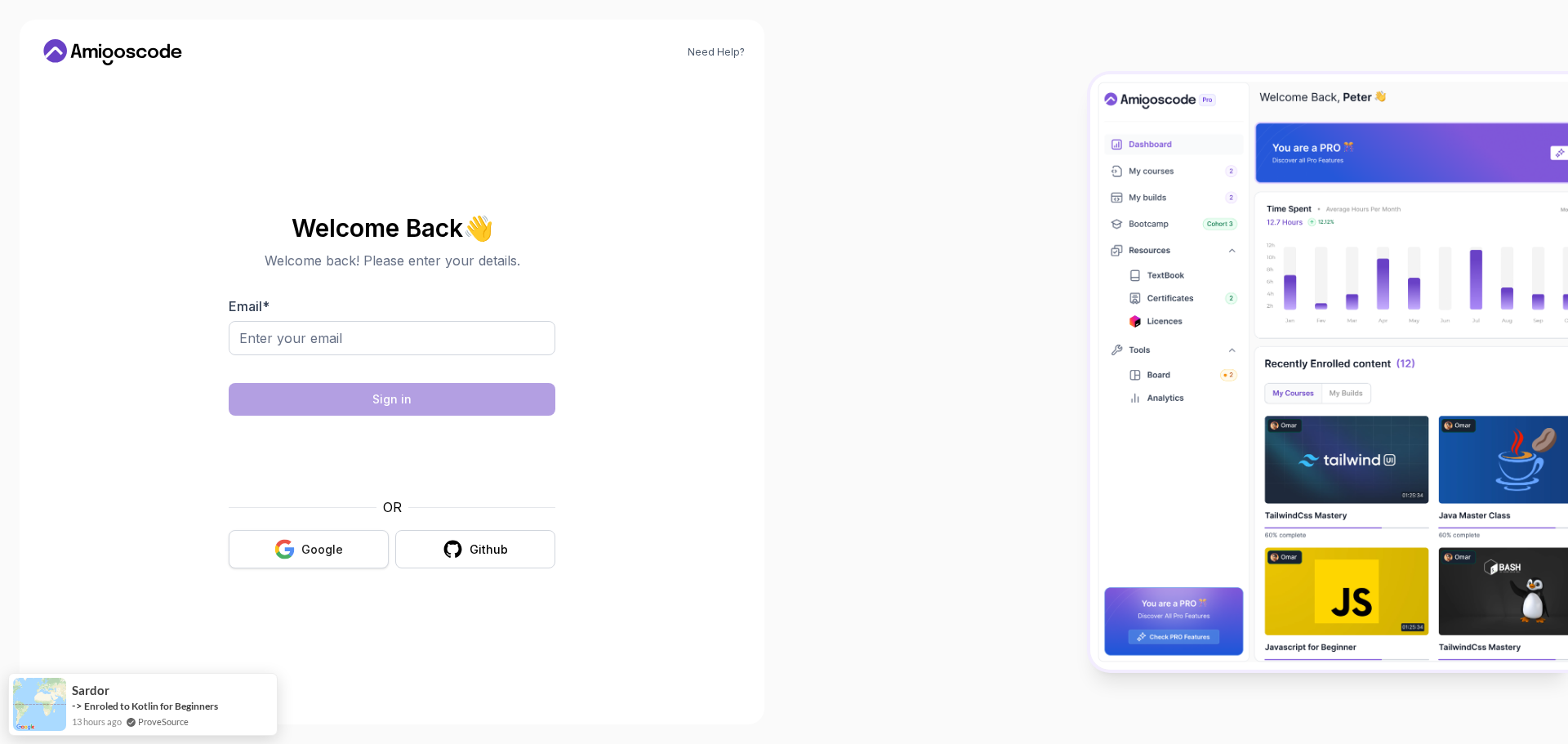
click at [321, 543] on div "Google" at bounding box center [322, 550] width 42 height 16
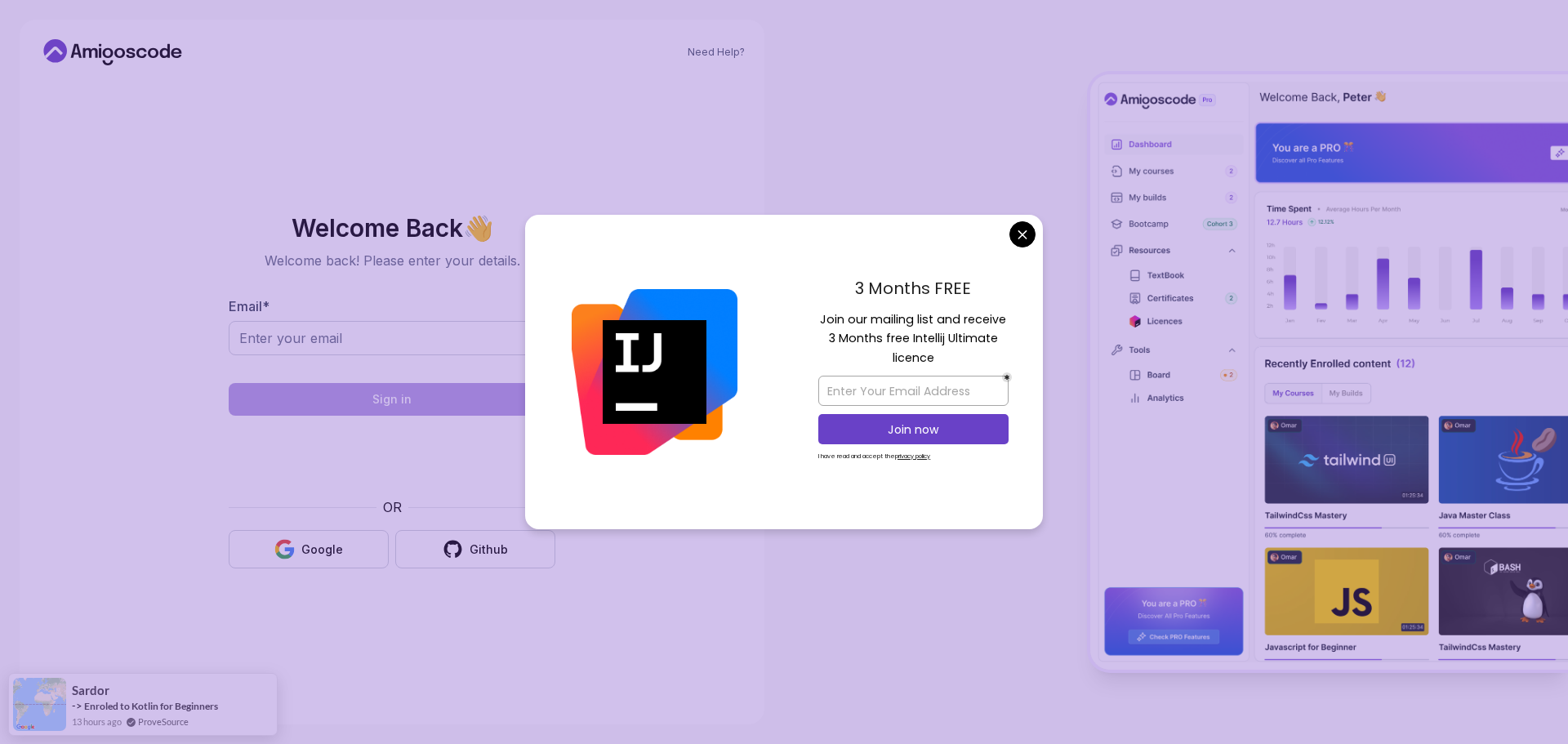
click at [1027, 232] on body "Need Help? Welcome Back 👋 Welcome back! Please enter your details. Email * Sign…" at bounding box center [784, 372] width 1568 height 744
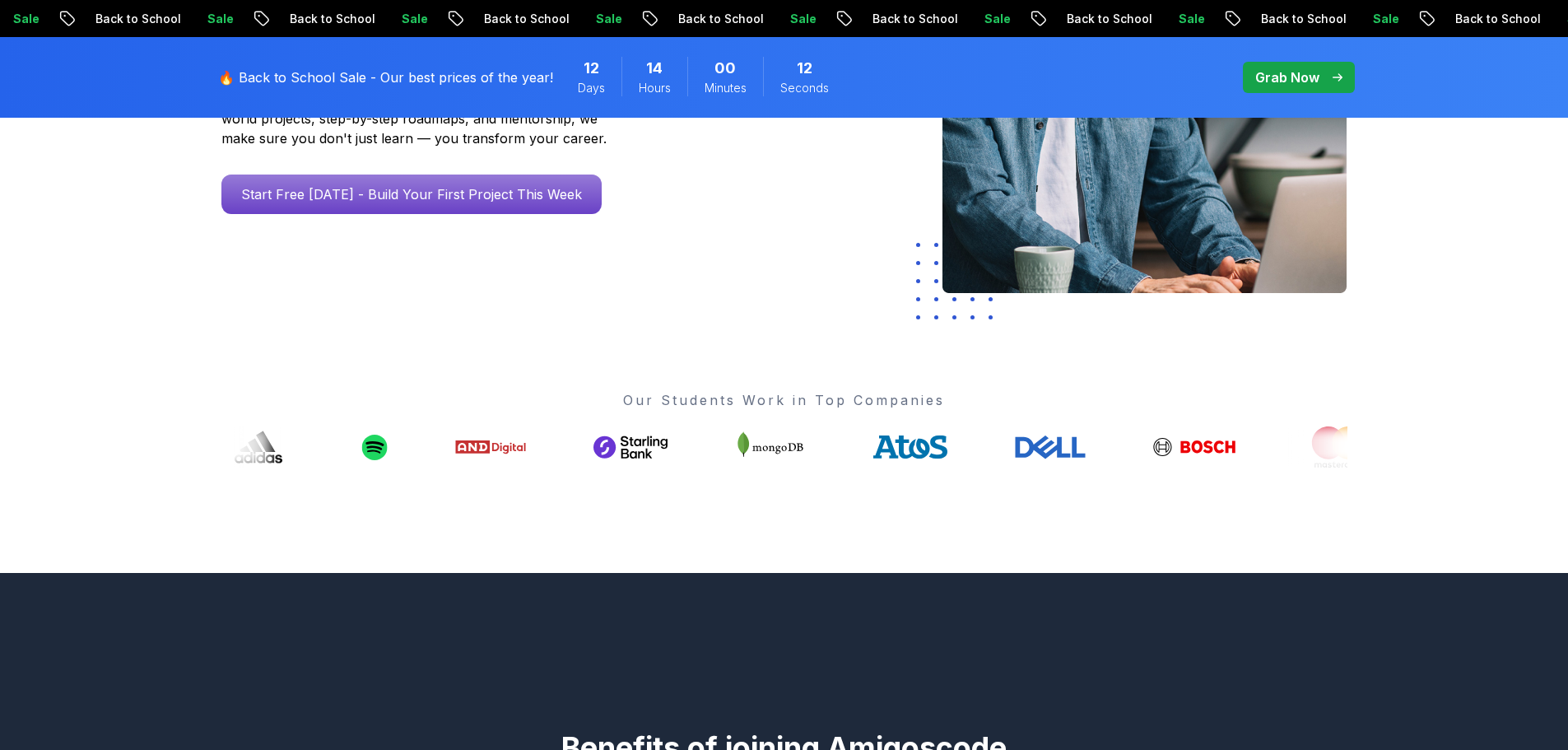
scroll to position [426, 0]
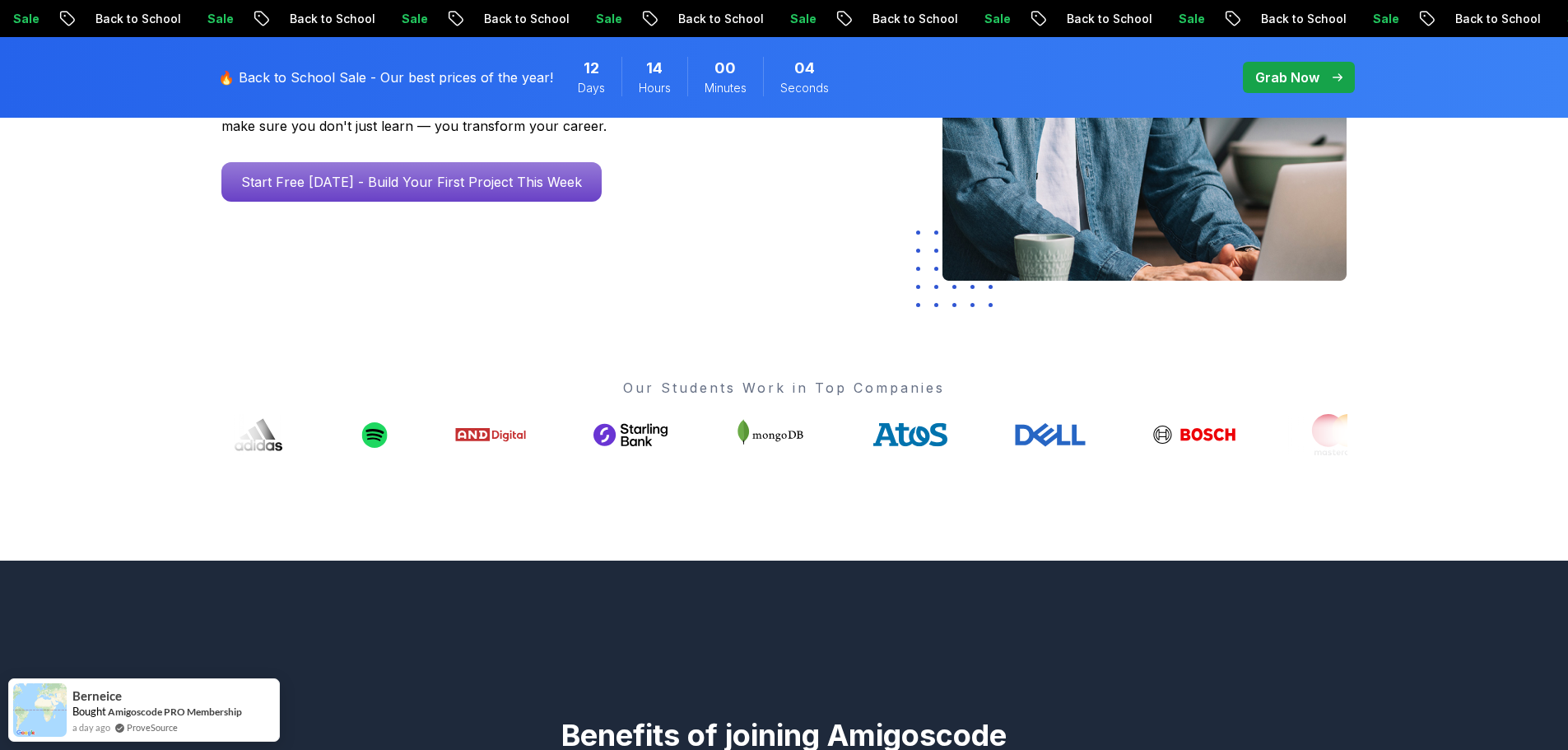
click at [1026, 238] on img at bounding box center [1145, 69] width 404 height 424
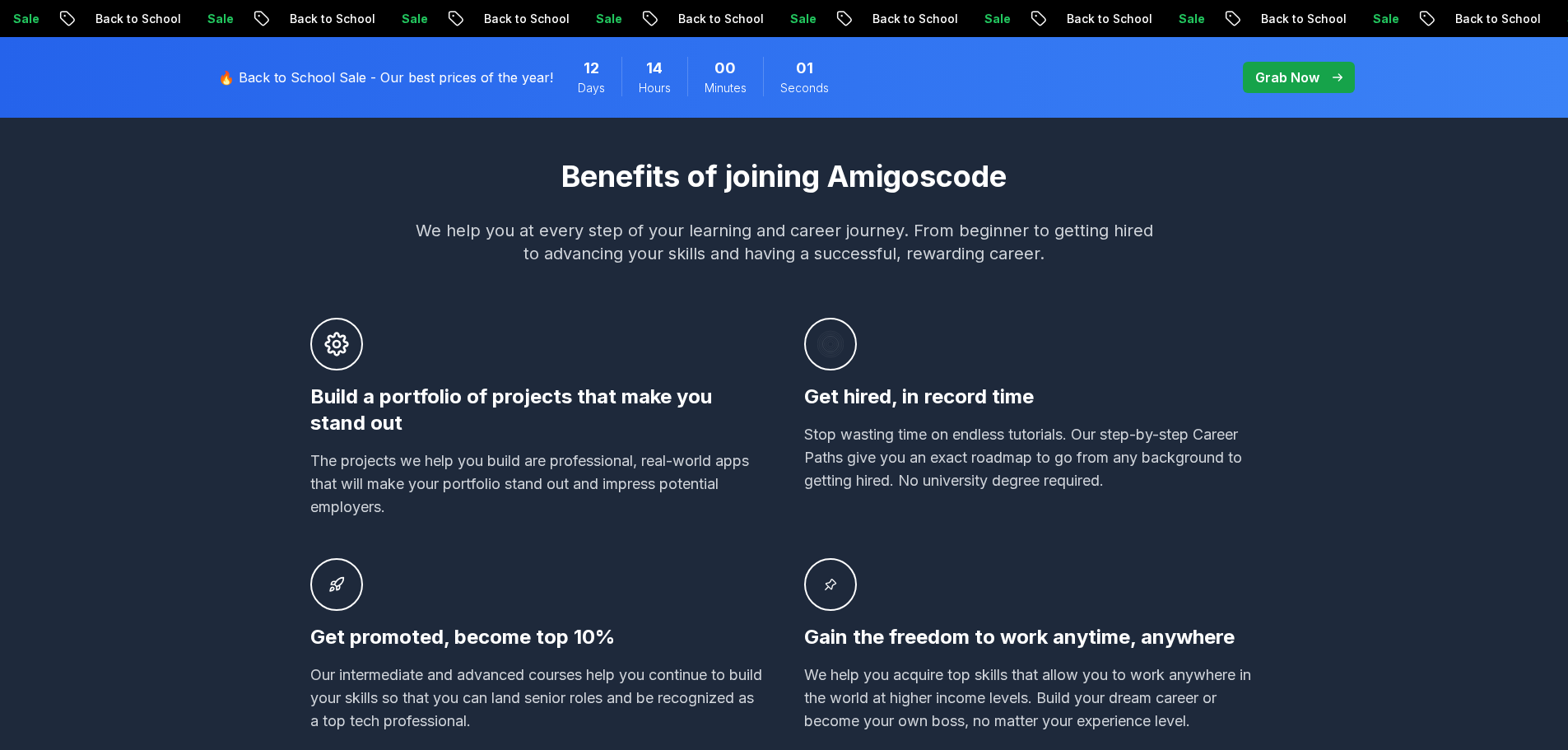
scroll to position [986, 0]
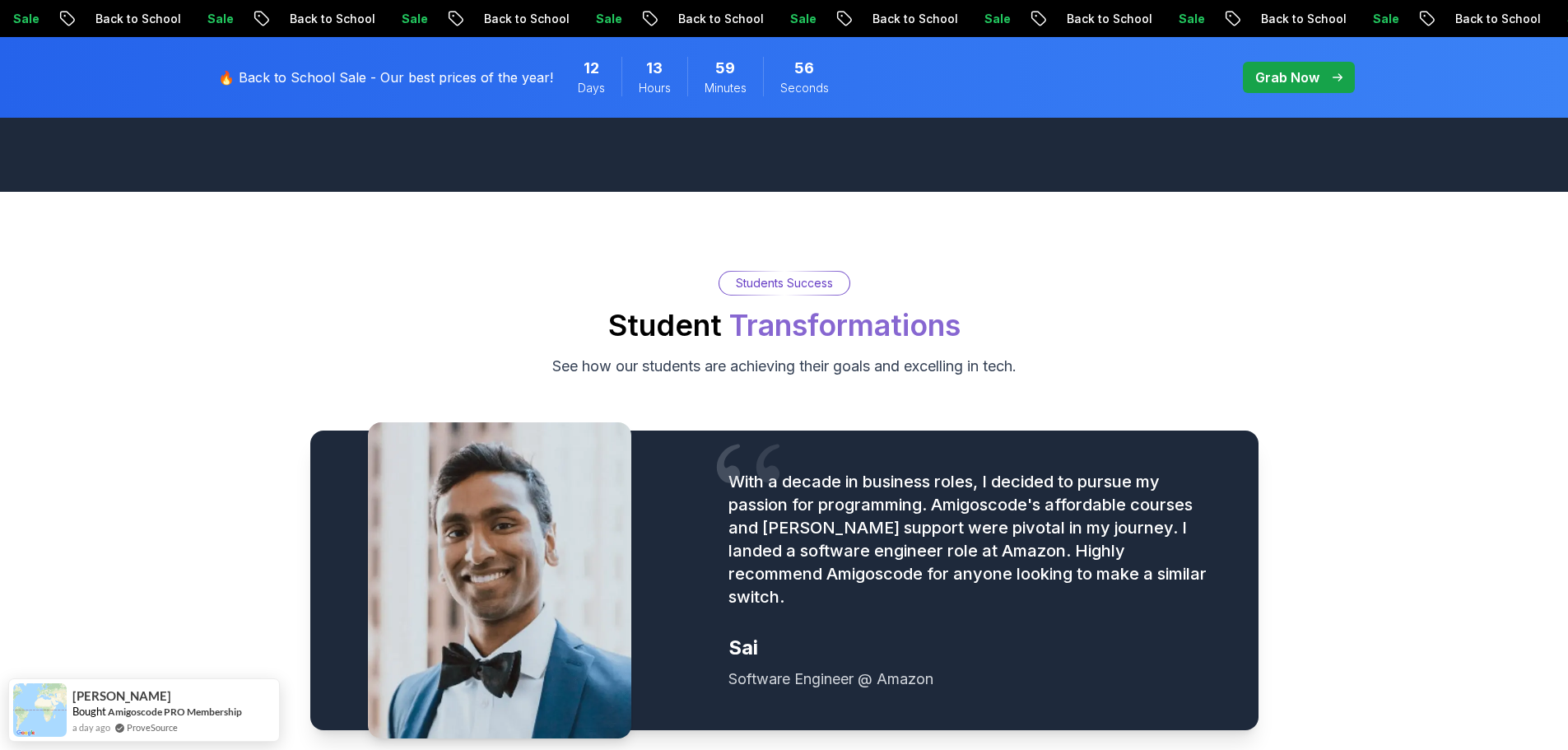
click at [1026, 238] on div "Students Success Student Transformations See how our students are achieving the…" at bounding box center [784, 751] width 1568 height 1120
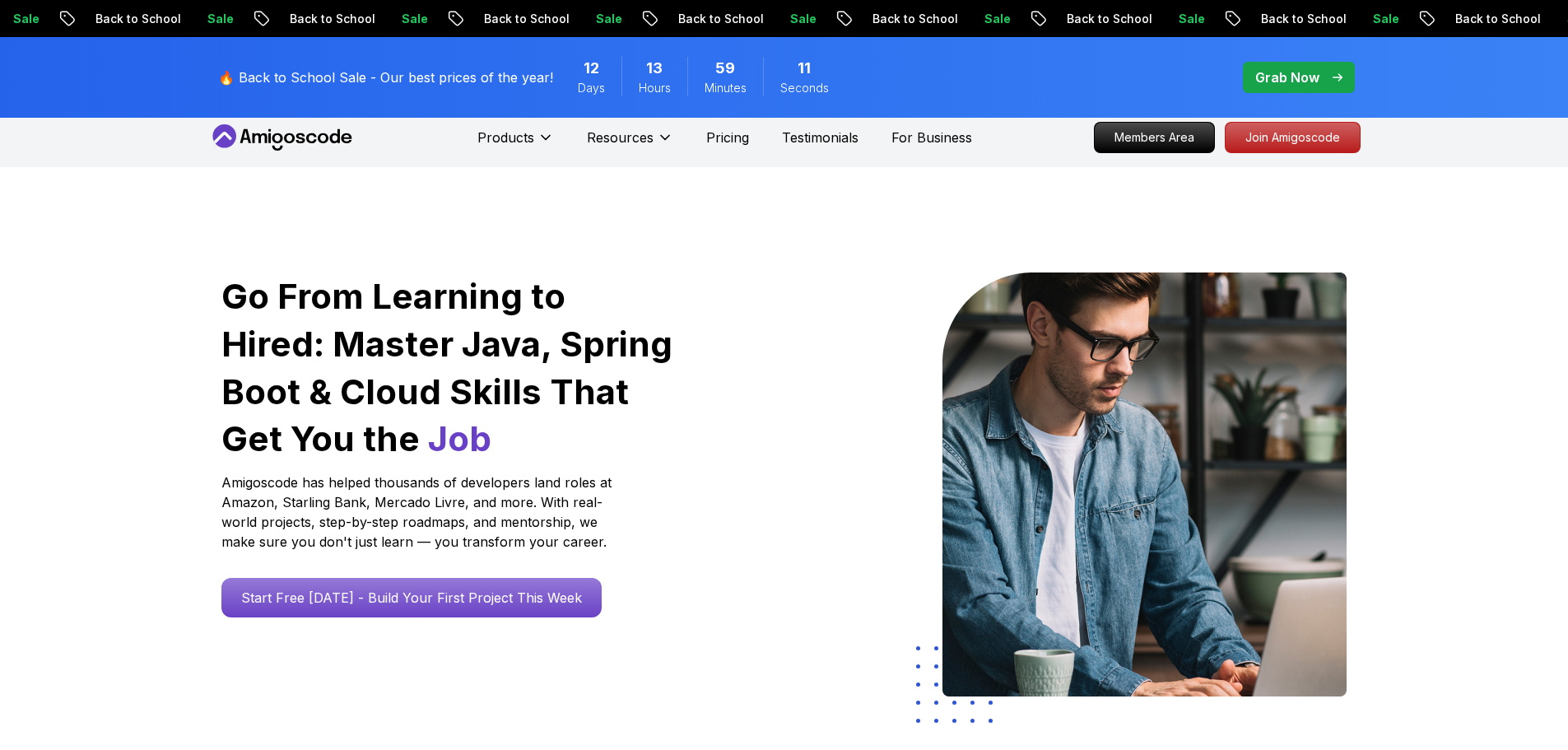
scroll to position [0, 0]
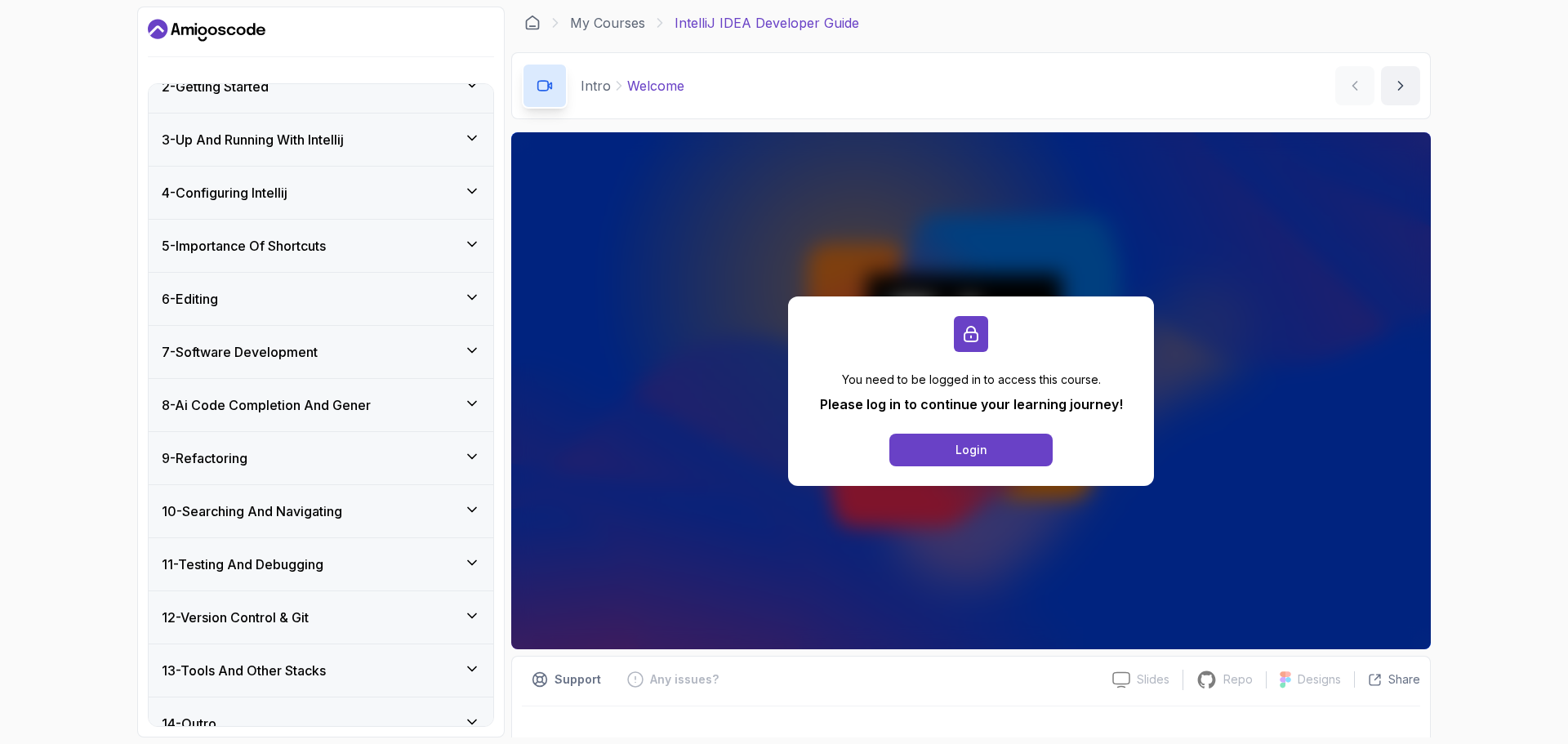
scroll to position [307, 0]
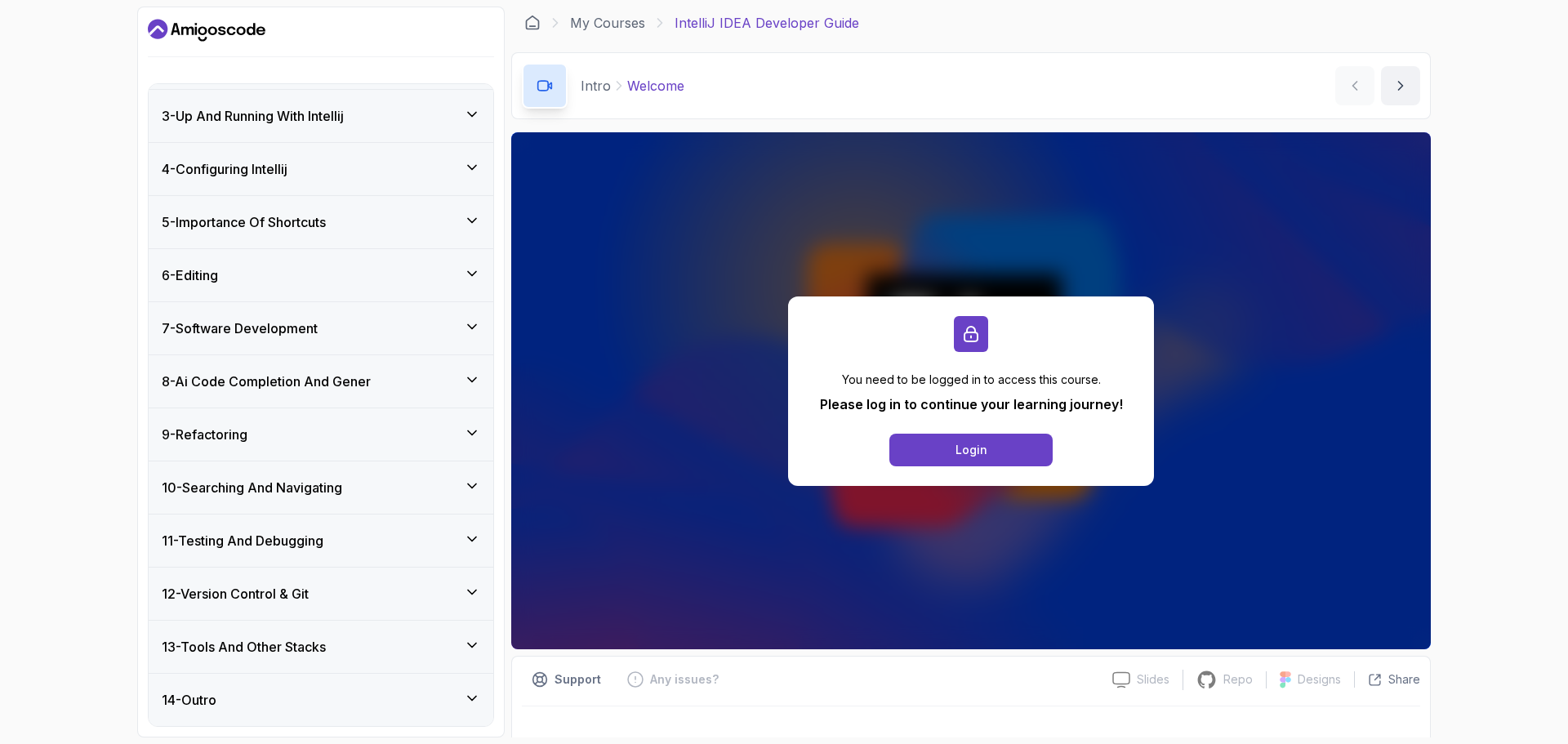
click at [442, 540] on div "11 - Testing And Debugging" at bounding box center [321, 541] width 319 height 19
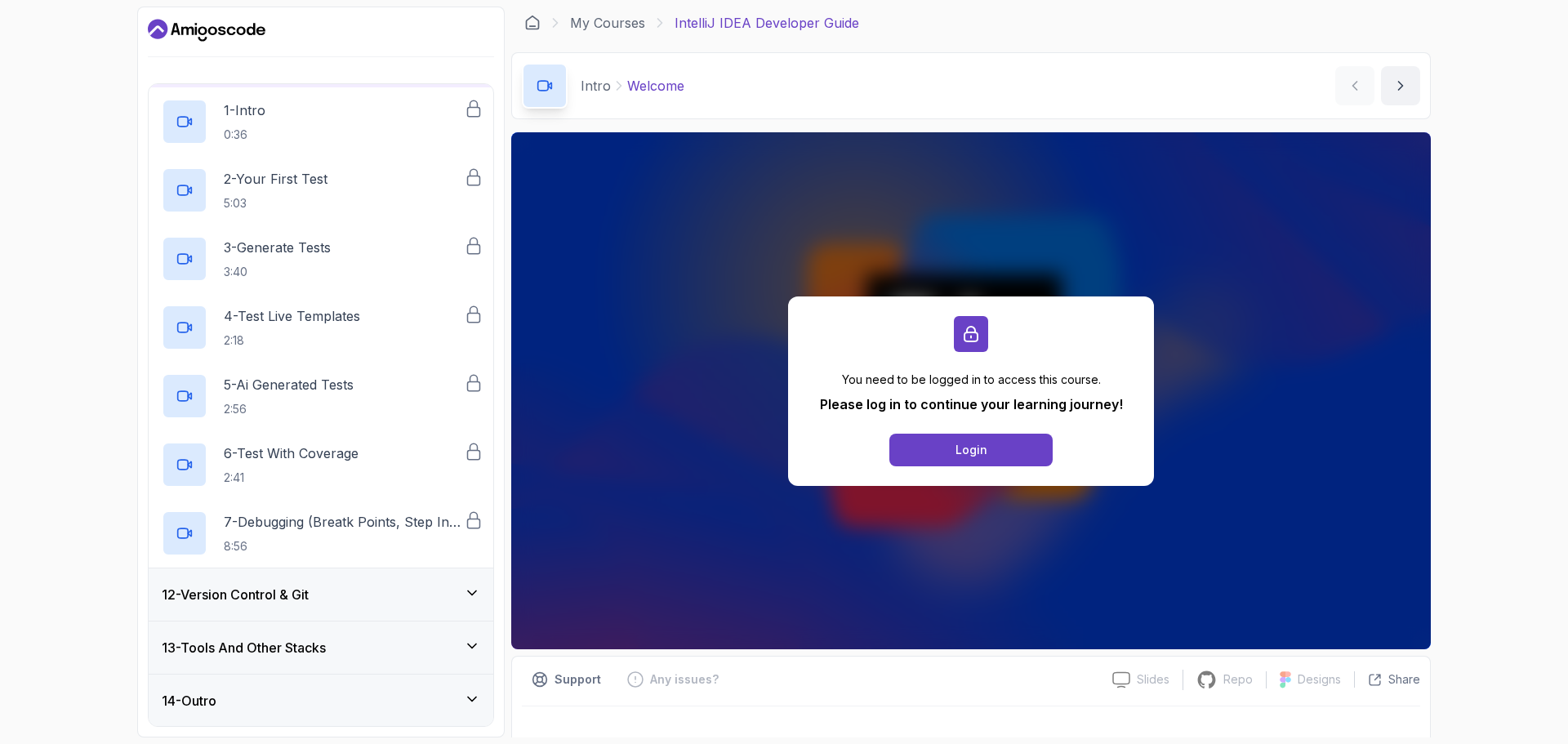
scroll to position [581, 0]
click at [459, 580] on div "12 - Version Control & Git" at bounding box center [321, 594] width 345 height 52
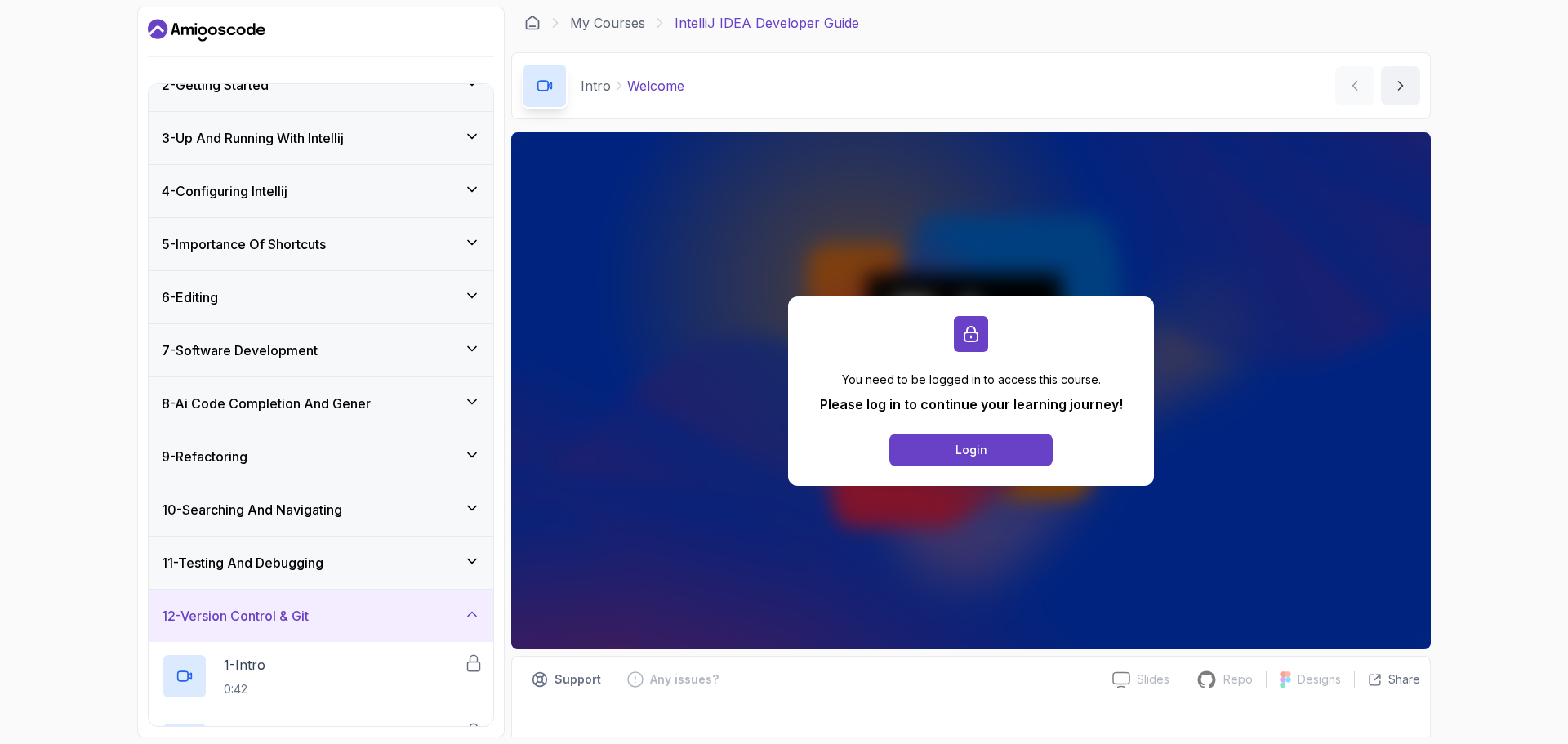
scroll to position [0, 0]
